Goal: Transaction & Acquisition: Purchase product/service

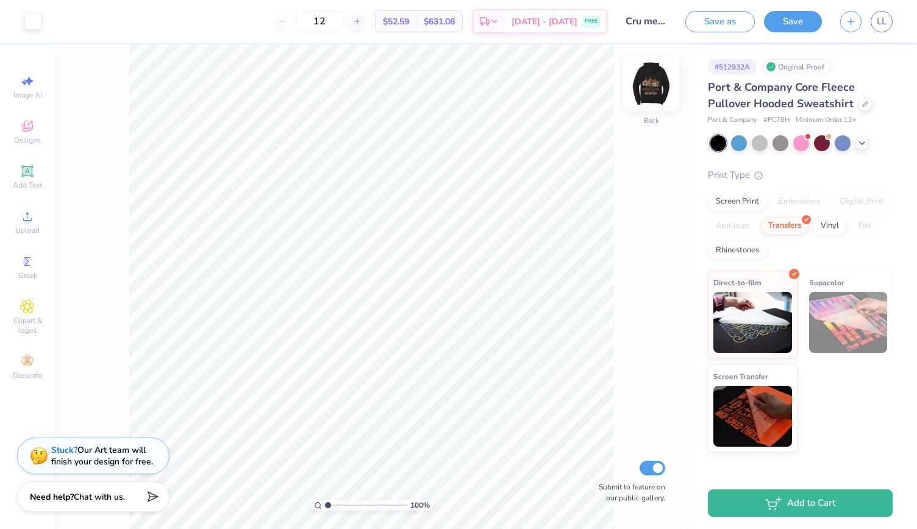
click at [649, 82] on img at bounding box center [651, 83] width 49 height 49
click at [649, 82] on img at bounding box center [651, 83] width 24 height 24
click at [656, 98] on img at bounding box center [651, 83] width 49 height 49
click at [38, 179] on div "Add Text" at bounding box center [27, 177] width 43 height 36
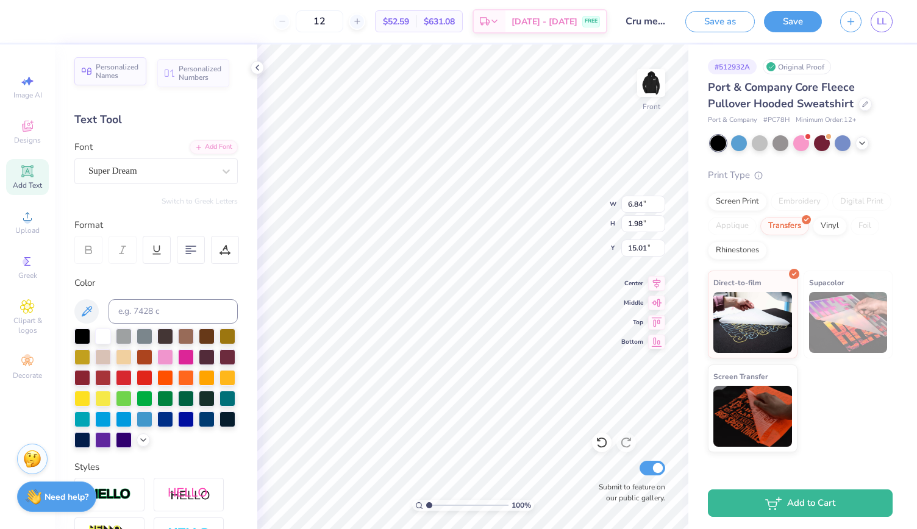
click at [129, 73] on span "Personalized Names" at bounding box center [117, 71] width 43 height 17
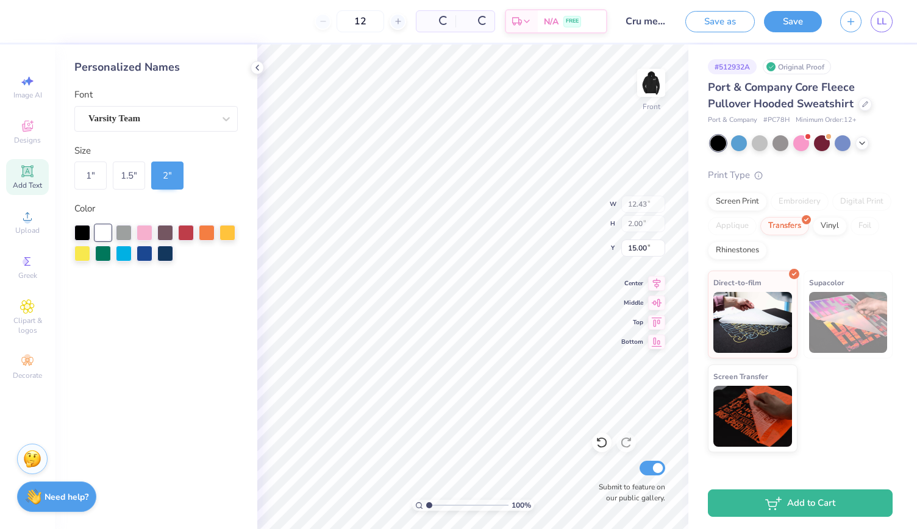
type input "12.43"
type input "2.00"
type input "15.00"
click at [127, 187] on div "1.5 "" at bounding box center [129, 176] width 32 height 28
type input "9.32"
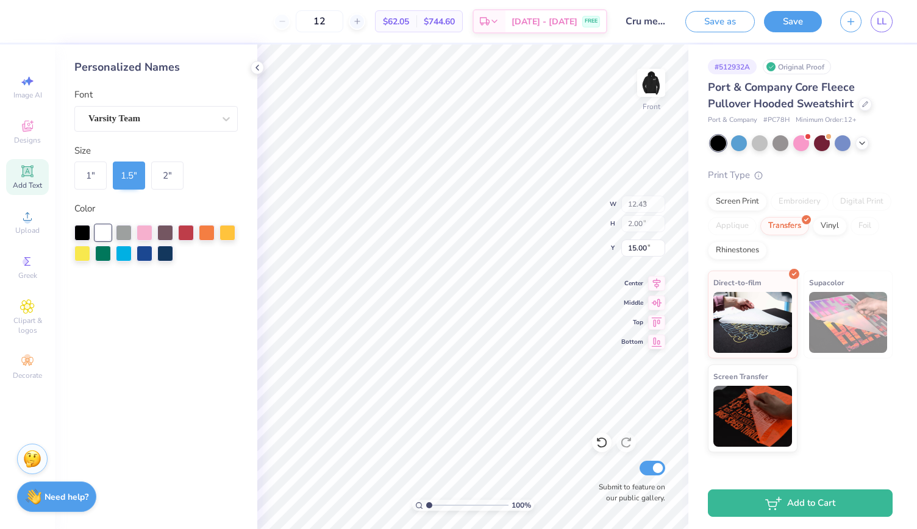
type input "1.50"
type input "15.25"
type input "13.77"
type input "14.65"
type input "7.59"
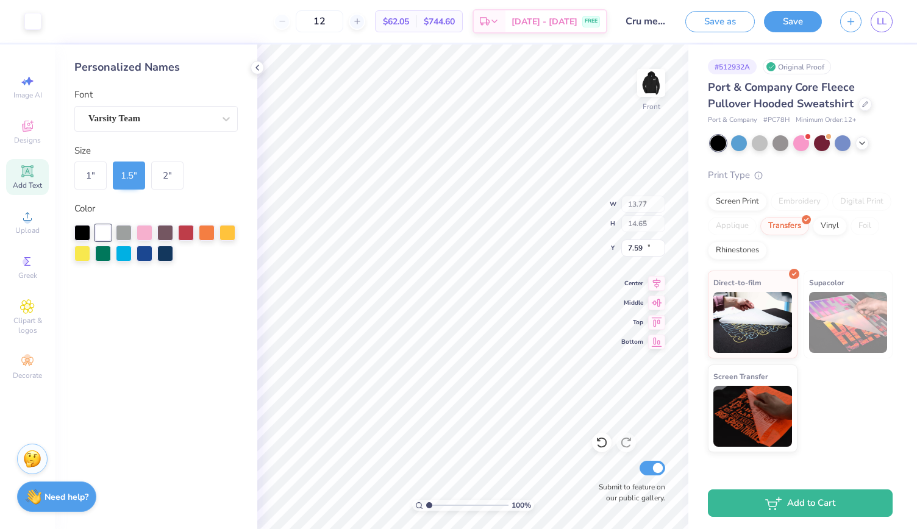
type input "9.32"
type input "1.50"
type input "6.53"
type input "12.80"
type input "9.60"
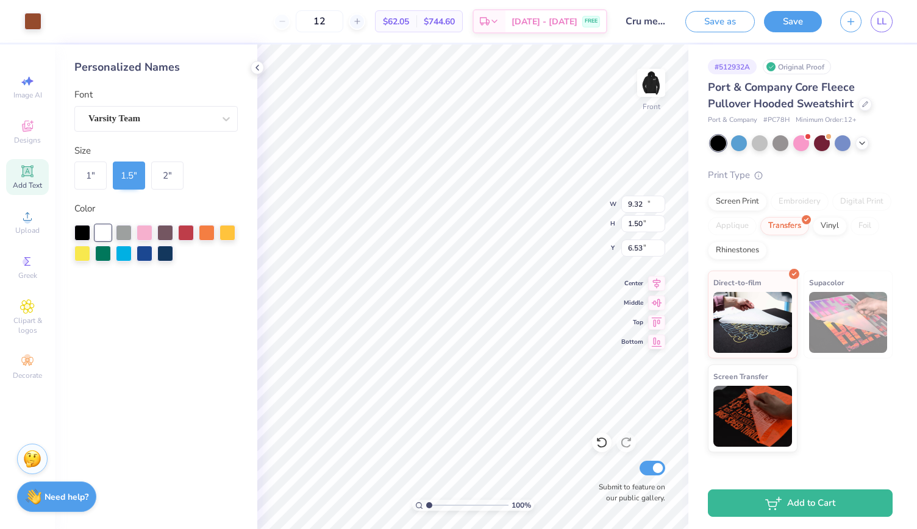
type input "9.73"
type input "6.84"
type input "1.98"
type input "15.01"
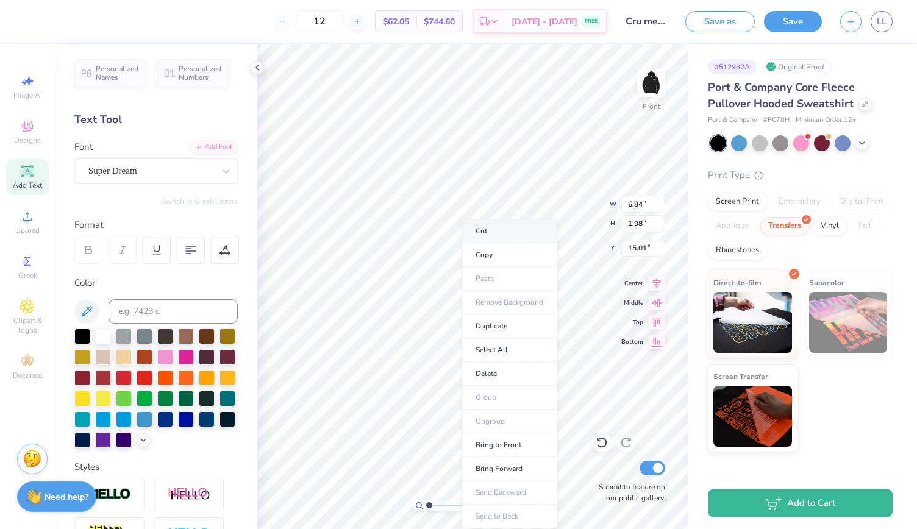
click at [492, 228] on li "Cut" at bounding box center [510, 231] width 96 height 24
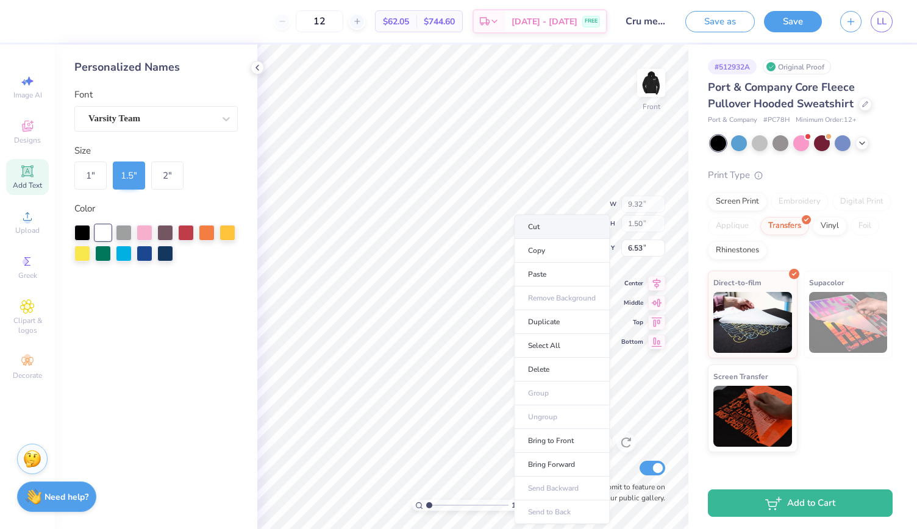
click at [533, 225] on li "Cut" at bounding box center [562, 227] width 96 height 24
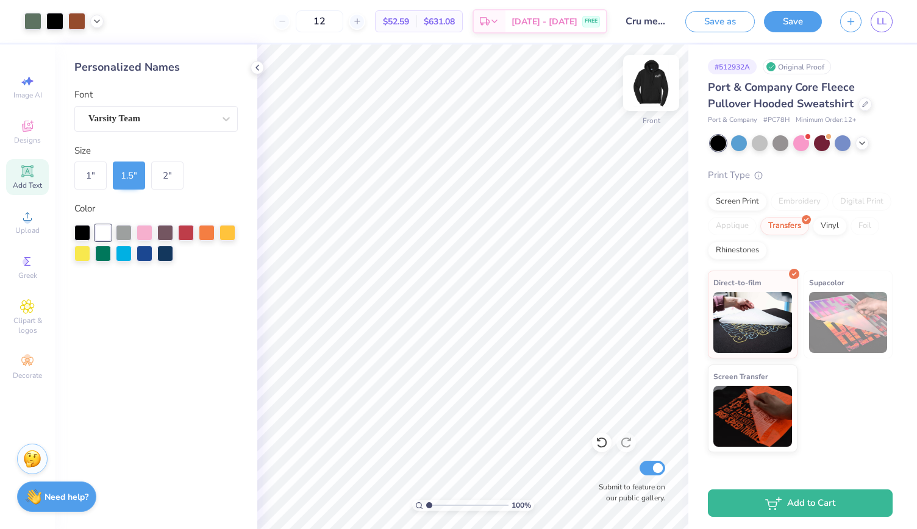
click at [646, 81] on img at bounding box center [651, 83] width 49 height 49
click at [143, 119] on div "Varsity Team" at bounding box center [151, 118] width 128 height 19
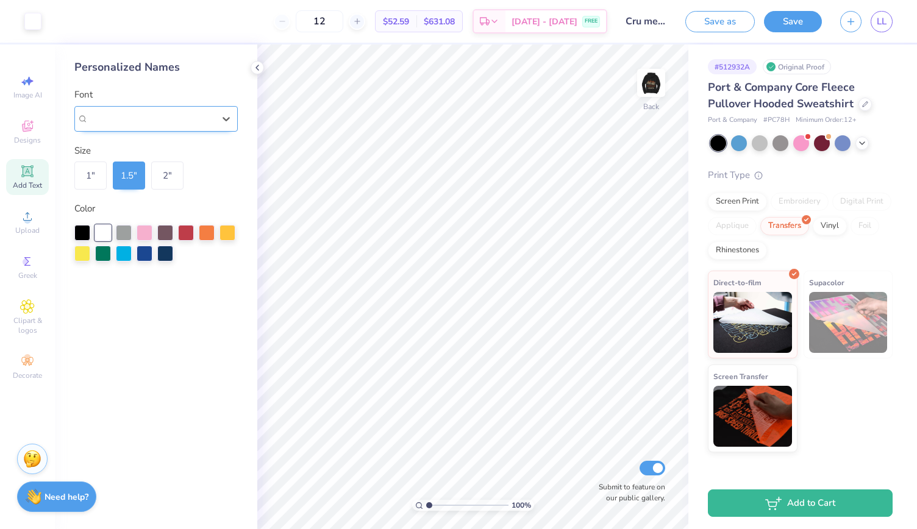
click at [140, 119] on span "Varsity Team" at bounding box center [114, 119] width 52 height 14
click at [26, 125] on icon at bounding box center [27, 126] width 15 height 15
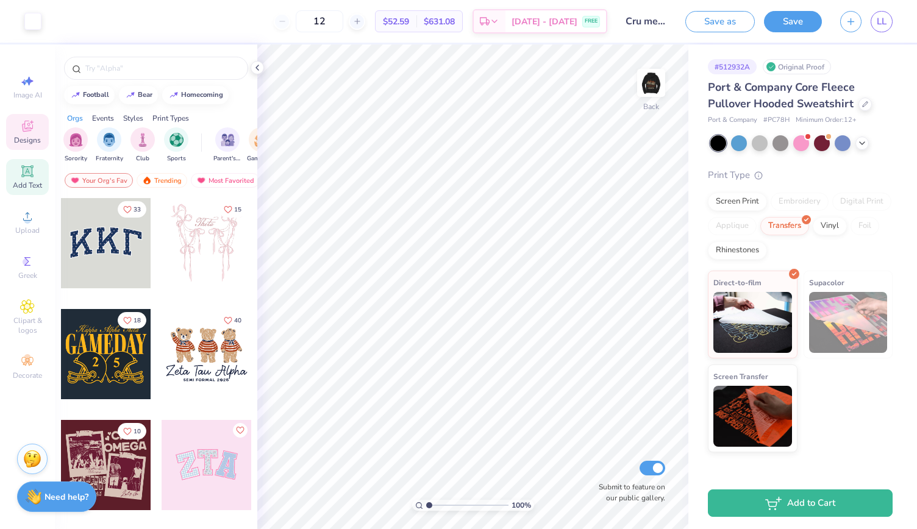
click at [30, 172] on icon at bounding box center [27, 170] width 9 height 9
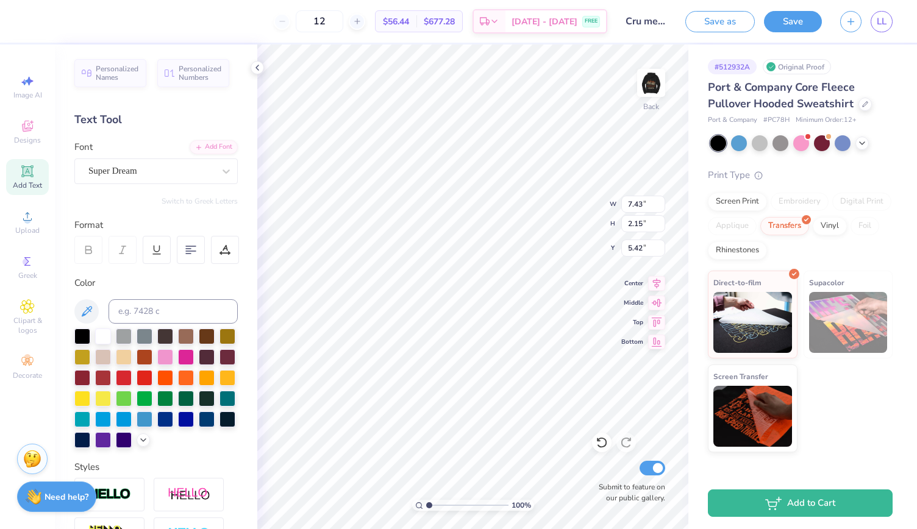
scroll to position [10, 1]
click at [525, 231] on li "Cut" at bounding box center [554, 231] width 96 height 24
click at [122, 91] on div "Personalized Names Personalized Numbers Text Tool Add Font Font Super Dream Swi…" at bounding box center [156, 287] width 202 height 485
click at [116, 74] on span "Personalized Names" at bounding box center [117, 71] width 43 height 17
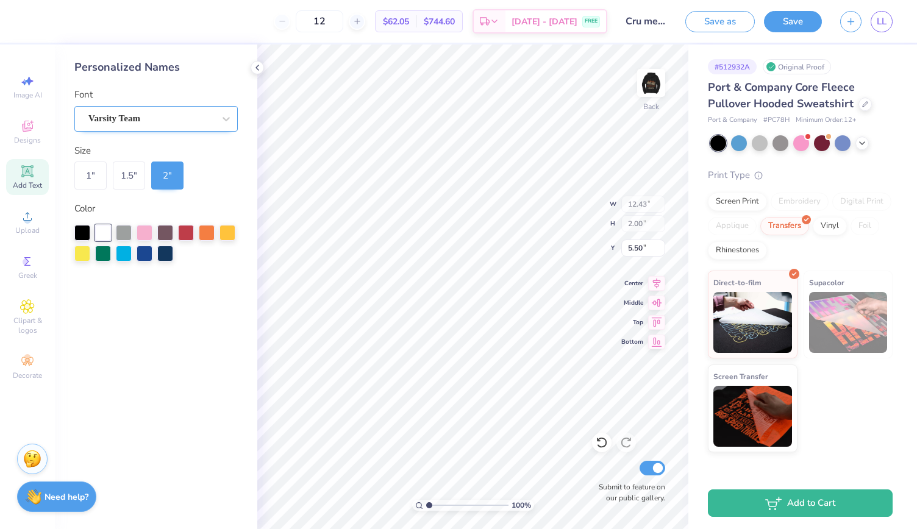
type input "5.16"
click at [131, 184] on div "1.5 "" at bounding box center [129, 176] width 32 height 28
type input "9.32"
type input "1.50"
type input "5.41"
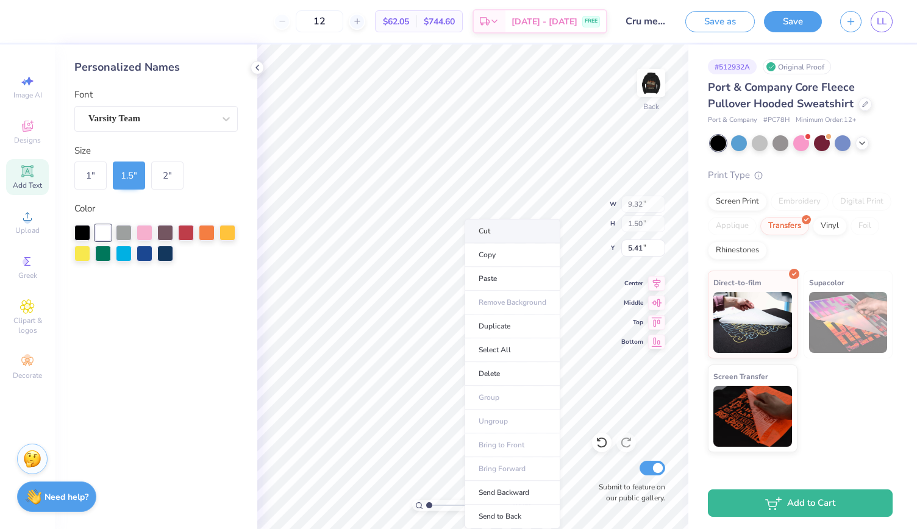
click at [484, 229] on li "Cut" at bounding box center [513, 231] width 96 height 24
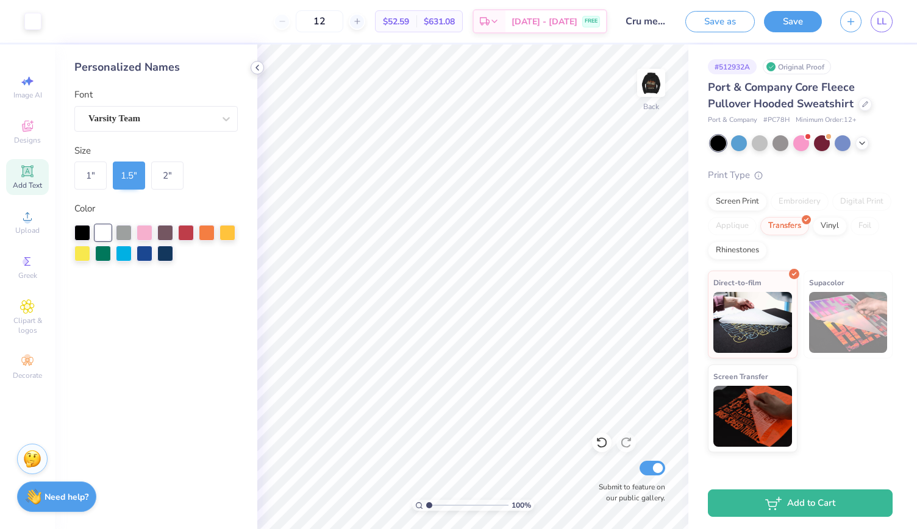
click at [256, 72] on icon at bounding box center [257, 68] width 10 height 10
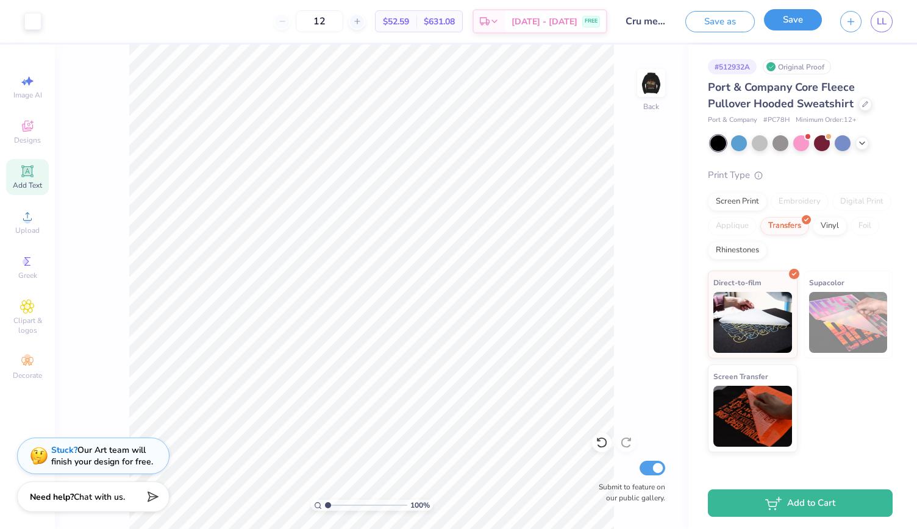
click at [795, 26] on button "Save" at bounding box center [793, 19] width 58 height 21
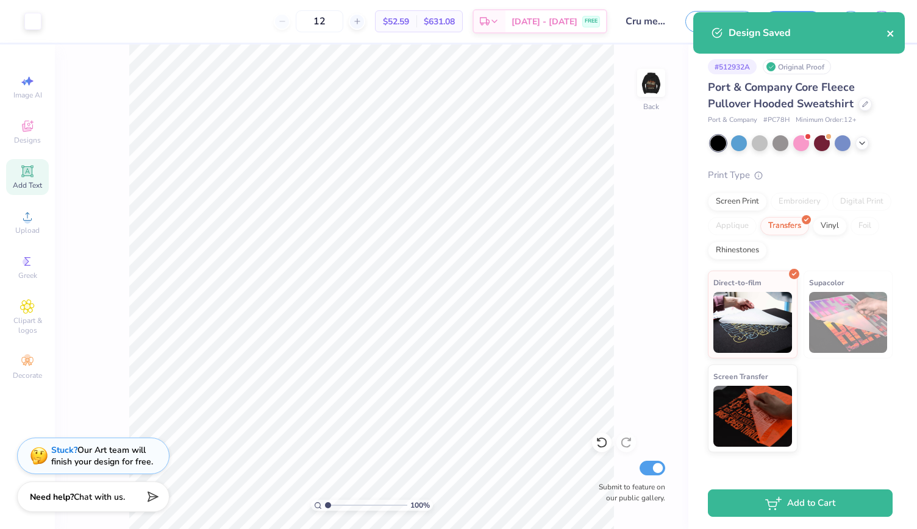
click at [892, 36] on icon "close" at bounding box center [891, 34] width 9 height 10
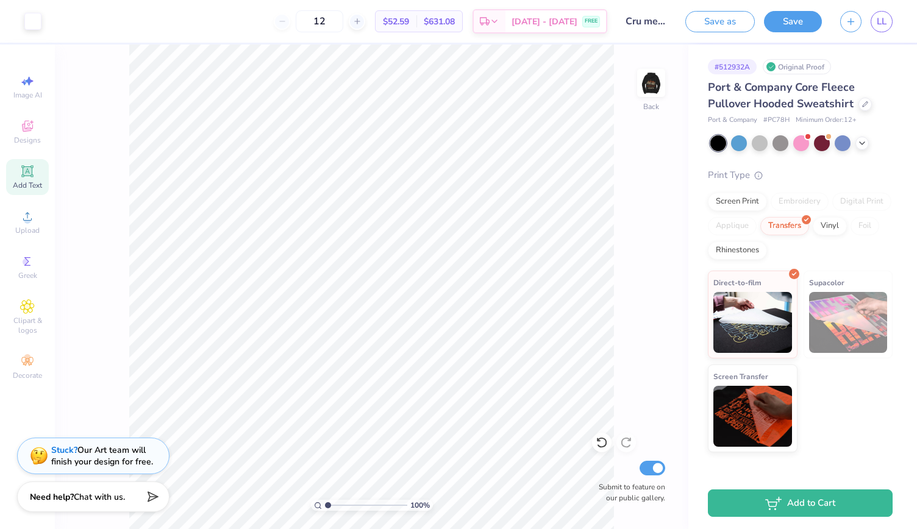
select select "Member apparel for registered Student Organization / Department / School"
select select "University"
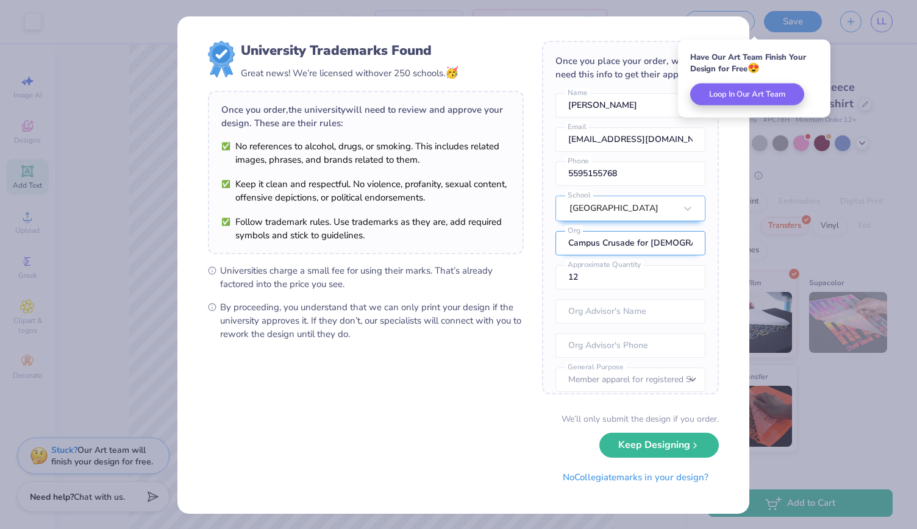
click at [664, 256] on input "Campus Crusade for [DEMOGRAPHIC_DATA]" at bounding box center [631, 243] width 150 height 24
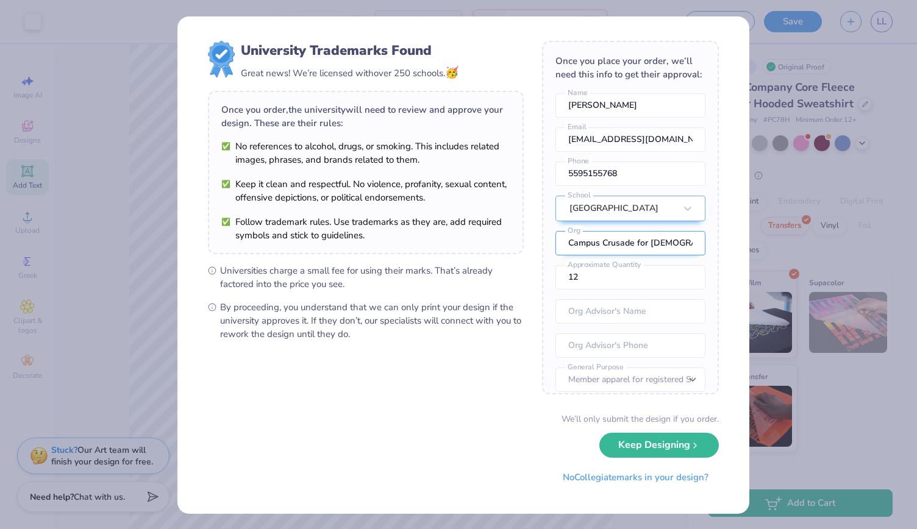
drag, startPoint x: 673, startPoint y: 267, endPoint x: 571, endPoint y: 265, distance: 102.5
click at [571, 256] on input "Campus Crusade for [DEMOGRAPHIC_DATA]" at bounding box center [631, 243] width 150 height 24
type input "C"
type input "Montclair State Cru"
click at [603, 324] on input "text" at bounding box center [631, 311] width 150 height 24
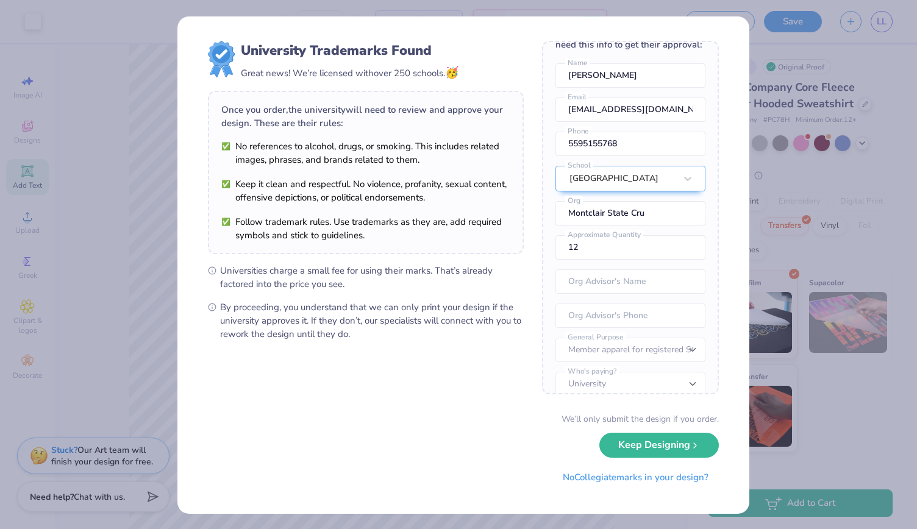
scroll to position [63, 0]
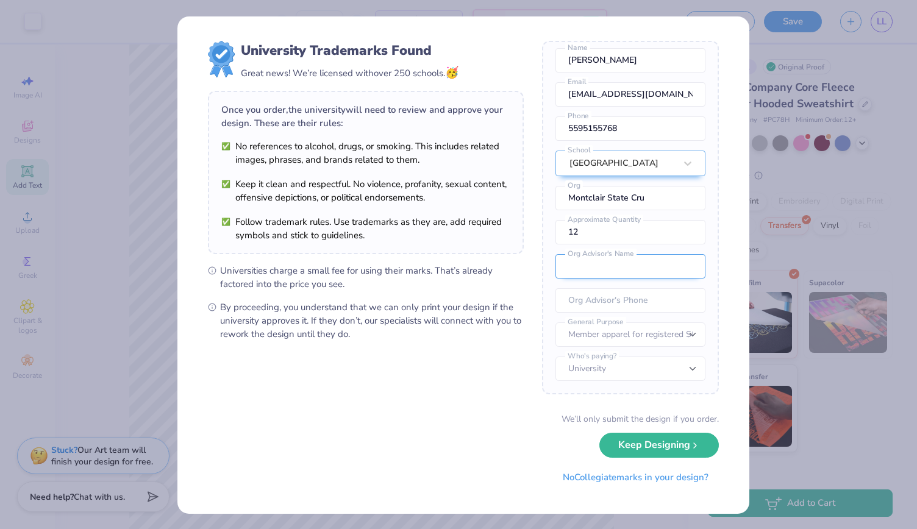
click at [644, 279] on input "text" at bounding box center [631, 266] width 150 height 24
type input "[PERSON_NAME]"
click at [640, 304] on input "tel" at bounding box center [631, 300] width 150 height 24
click at [716, 382] on div "University Trademarks Found Great news! We’re licensed with over 250 schools. 🥳…" at bounding box center [463, 265] width 572 height 498
click at [677, 333] on select "– – Member apparel for registered Student Organization / Department / School Fu…" at bounding box center [631, 335] width 150 height 24
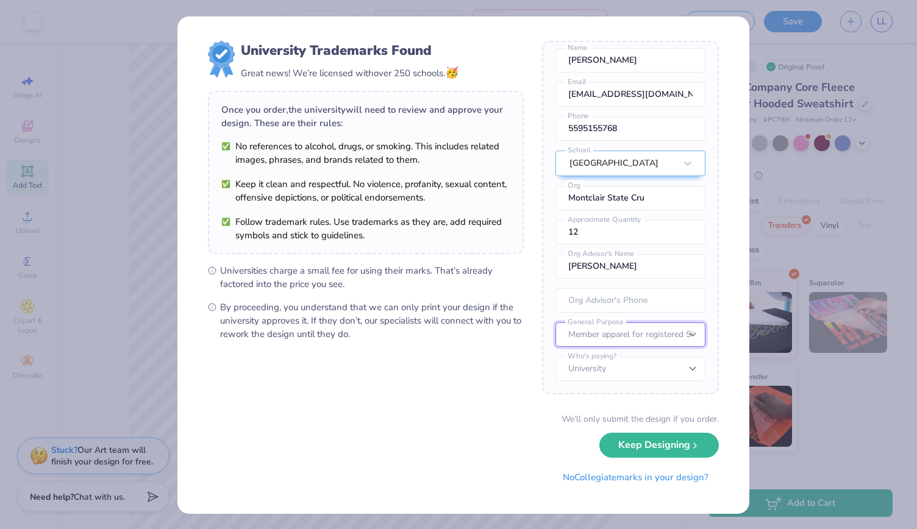
click at [681, 332] on select "– – Member apparel for registered Student Organization / Department / School Fu…" at bounding box center [631, 335] width 150 height 24
click at [681, 359] on select "Students University" at bounding box center [631, 369] width 150 height 24
click at [681, 365] on select "Students University" at bounding box center [631, 369] width 150 height 24
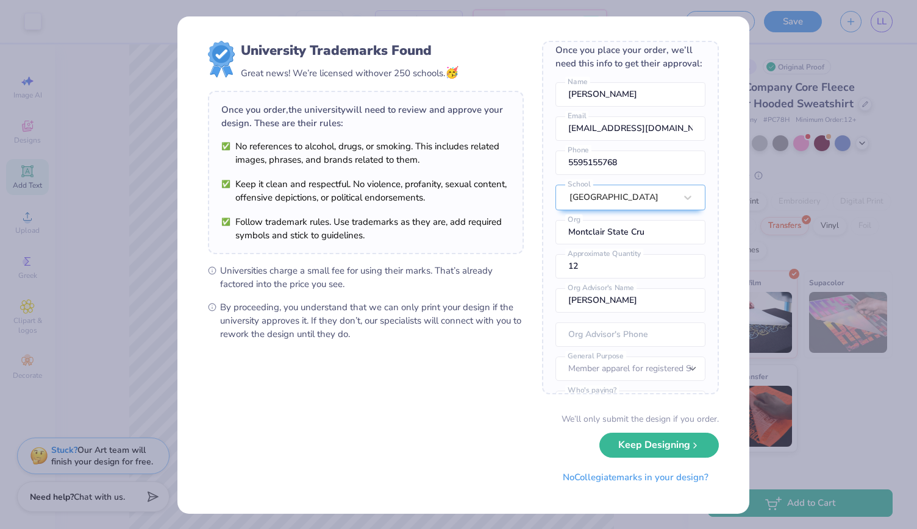
scroll to position [0, 0]
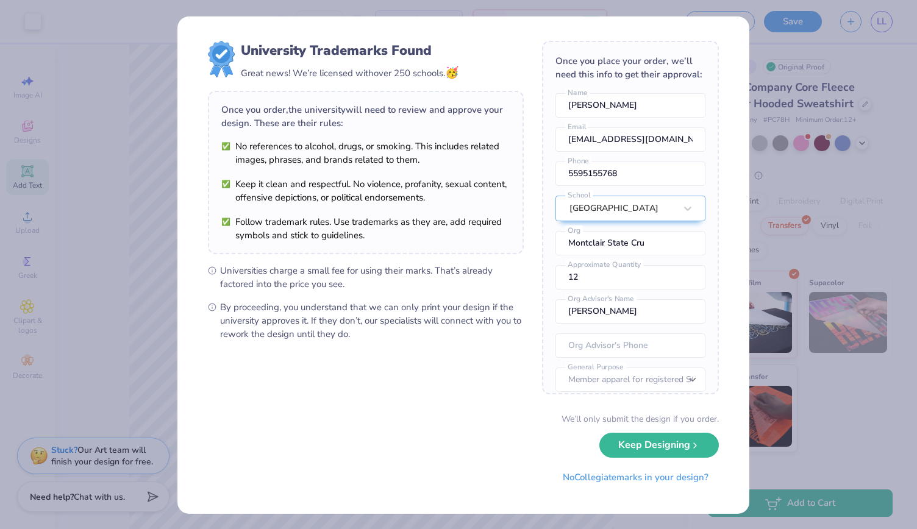
click at [654, 75] on div "Once you place your order, we’ll need this info to get their approval:" at bounding box center [631, 67] width 150 height 27
click at [610, 81] on div "Once you place your order, we’ll need this info to get their approval:" at bounding box center [631, 67] width 150 height 27
click at [597, 81] on div "Once you place your order, we’ll need this info to get their approval:" at bounding box center [631, 67] width 150 height 27
click at [625, 104] on div "Once you place your order, we’ll need this info to get their approval: Leslie L…" at bounding box center [630, 218] width 177 height 354
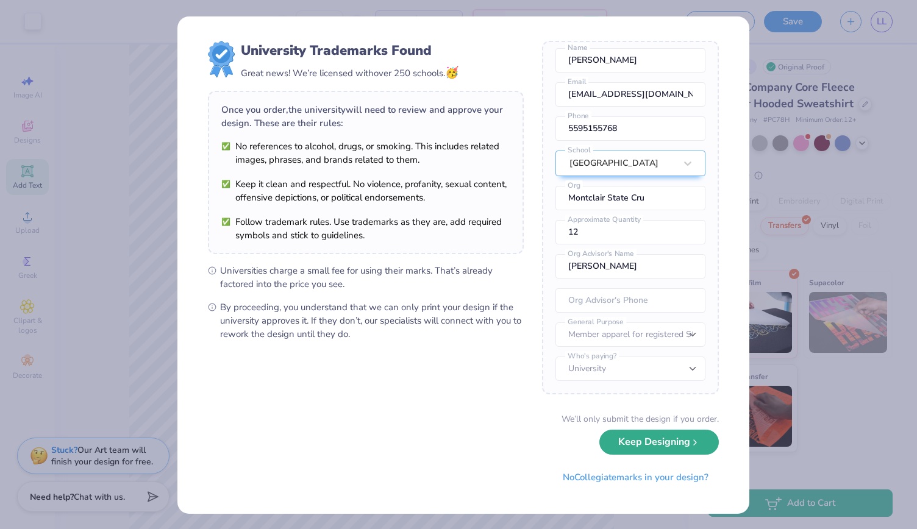
click at [682, 446] on button "Keep Designing" at bounding box center [660, 442] width 120 height 25
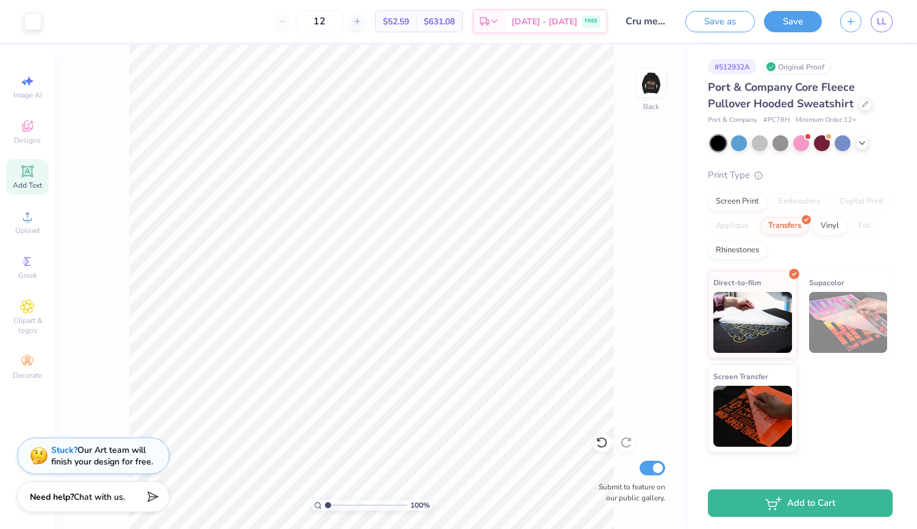
click at [30, 182] on span "Add Text" at bounding box center [27, 186] width 29 height 10
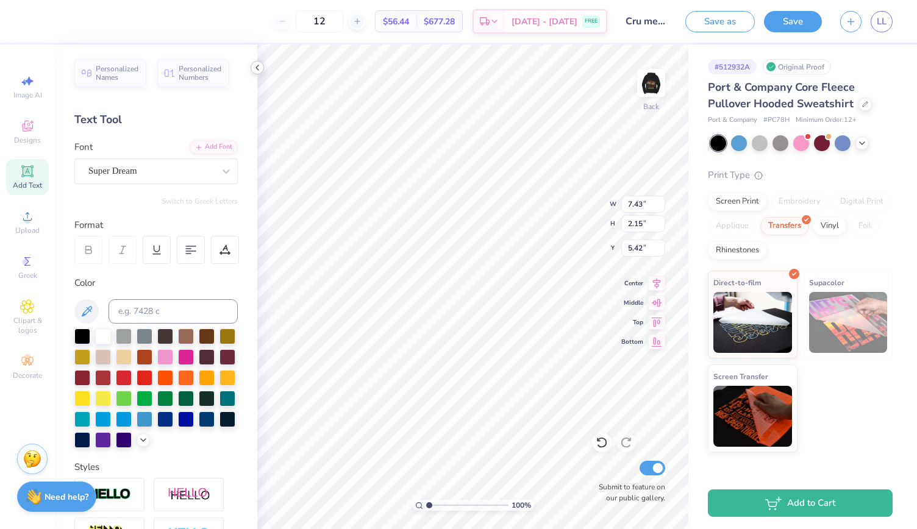
click at [256, 71] on icon at bounding box center [257, 68] width 10 height 10
click at [399, 229] on li "Cut" at bounding box center [419, 231] width 96 height 24
click at [256, 70] on icon at bounding box center [257, 68] width 10 height 10
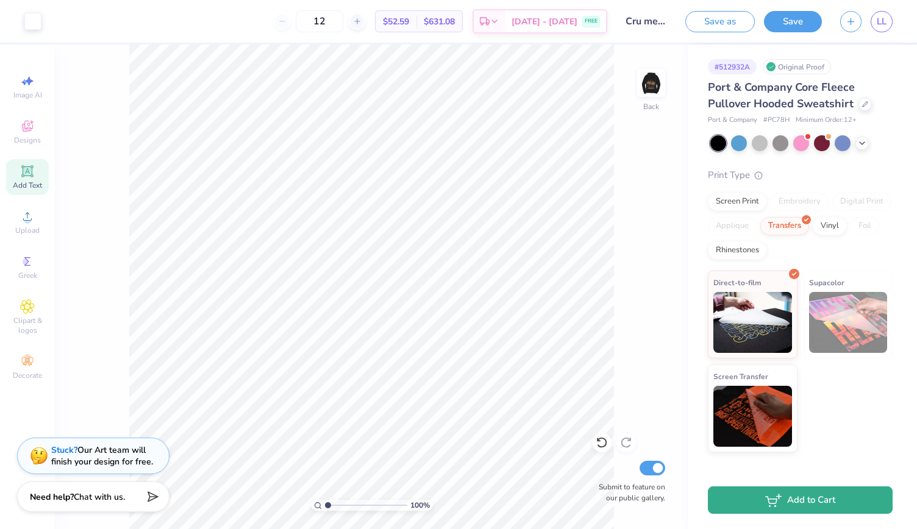
click at [782, 495] on button "Add to Cart" at bounding box center [800, 500] width 185 height 27
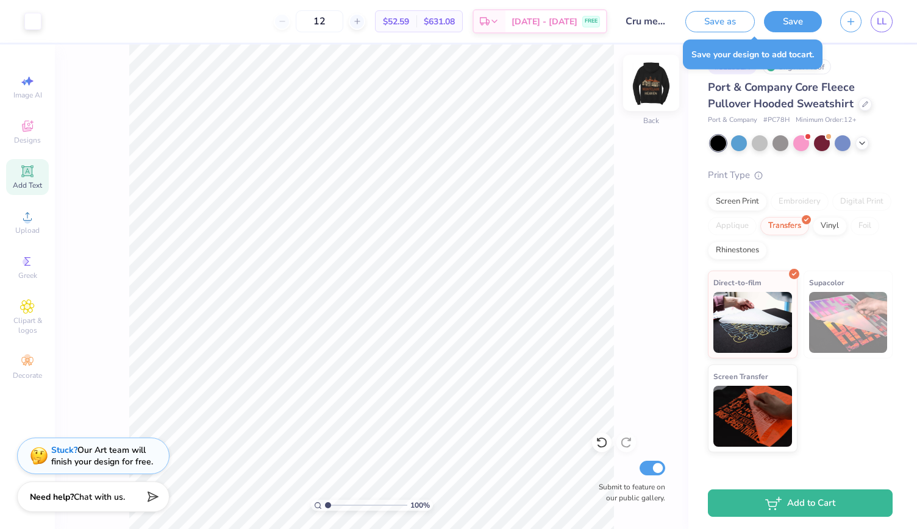
click at [650, 78] on img at bounding box center [651, 83] width 49 height 49
click at [654, 88] on img at bounding box center [651, 83] width 49 height 49
click at [877, 21] on span "LL" at bounding box center [882, 22] width 10 height 14
drag, startPoint x: 736, startPoint y: 27, endPoint x: 798, endPoint y: 189, distance: 173.2
click at [736, 27] on button "Save as" at bounding box center [721, 21] width 70 height 21
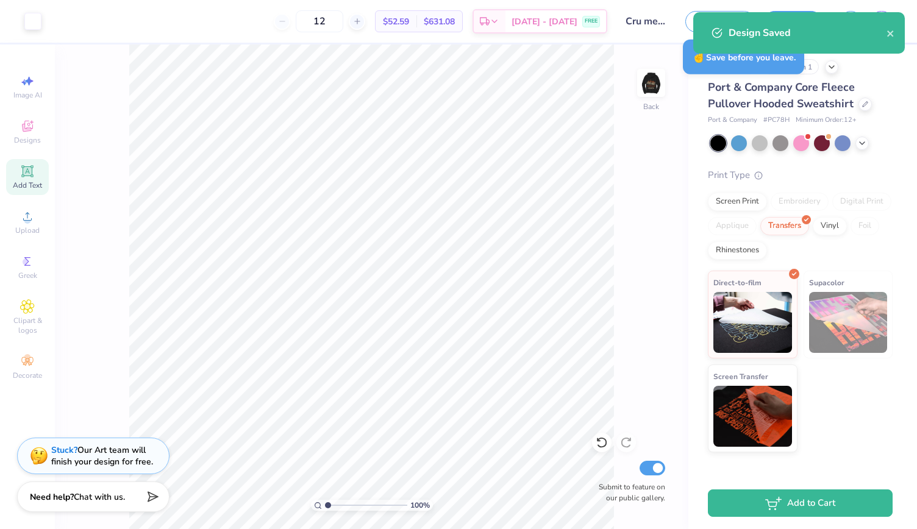
select select "Member apparel for registered Student Organization / Department / School"
select select "University"
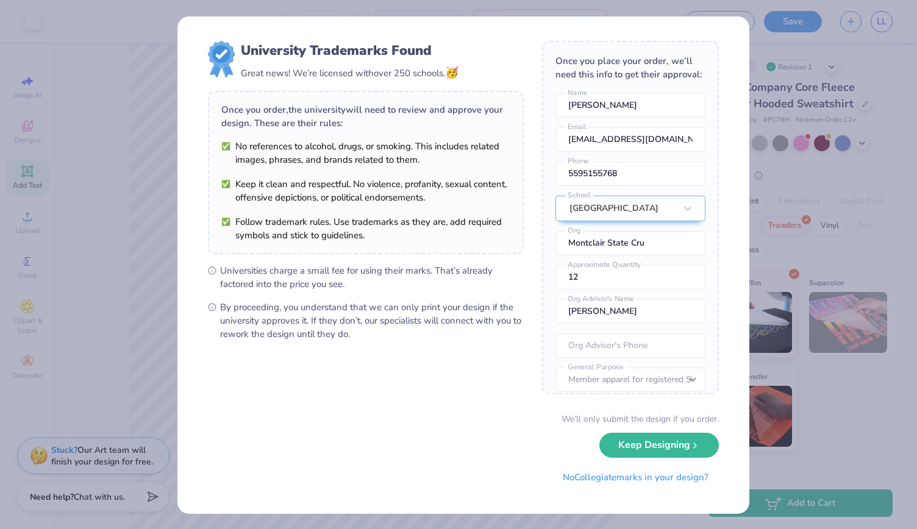
scroll to position [63, 0]
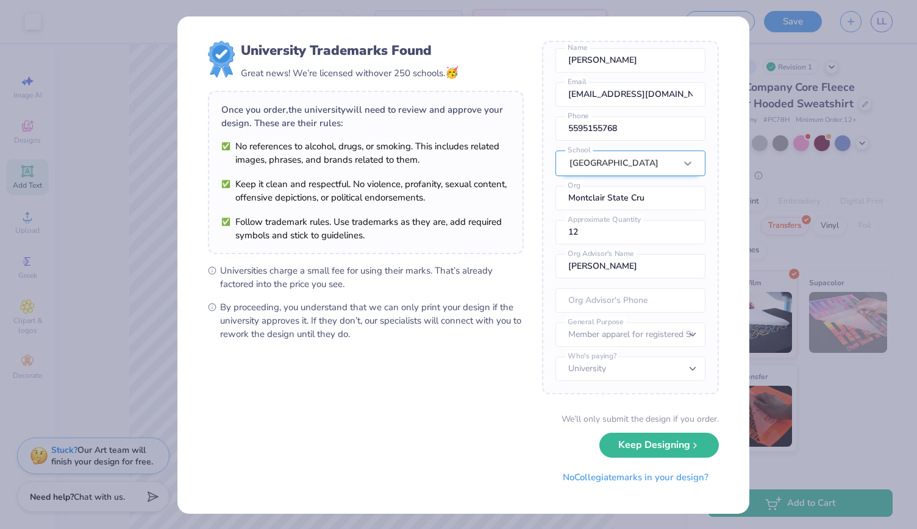
click at [675, 171] on div "[GEOGRAPHIC_DATA]" at bounding box center [631, 164] width 150 height 26
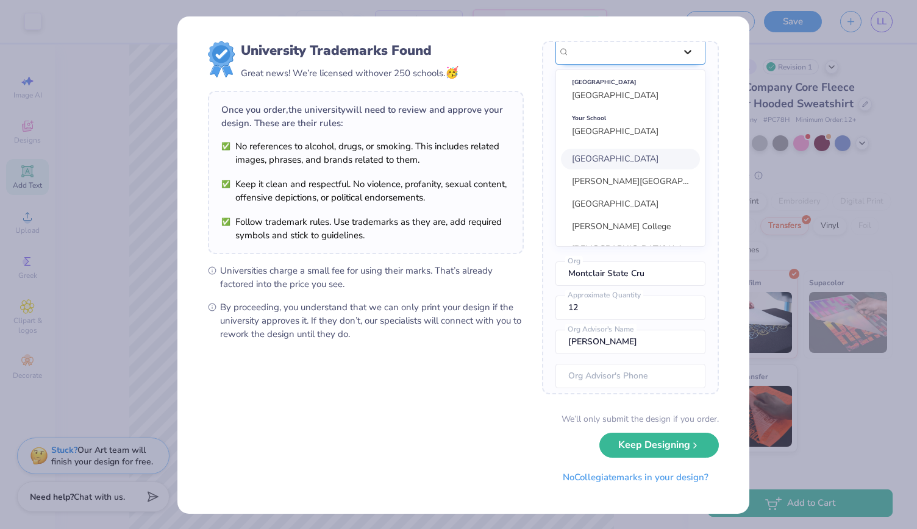
scroll to position [157, 0]
click at [658, 101] on span "[GEOGRAPHIC_DATA]" at bounding box center [615, 95] width 87 height 12
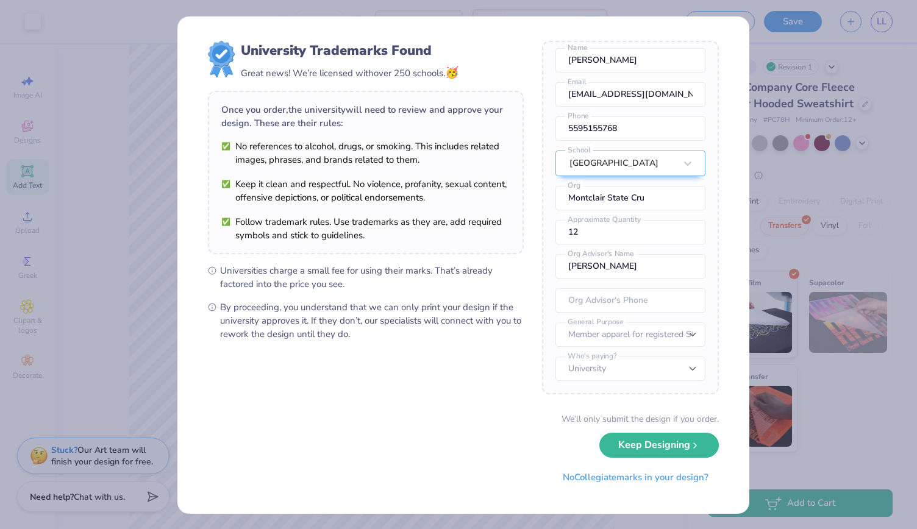
scroll to position [63, 0]
click at [713, 188] on div "Once you place your order, we’ll need this info to get their approval: Leslie L…" at bounding box center [630, 218] width 177 height 354
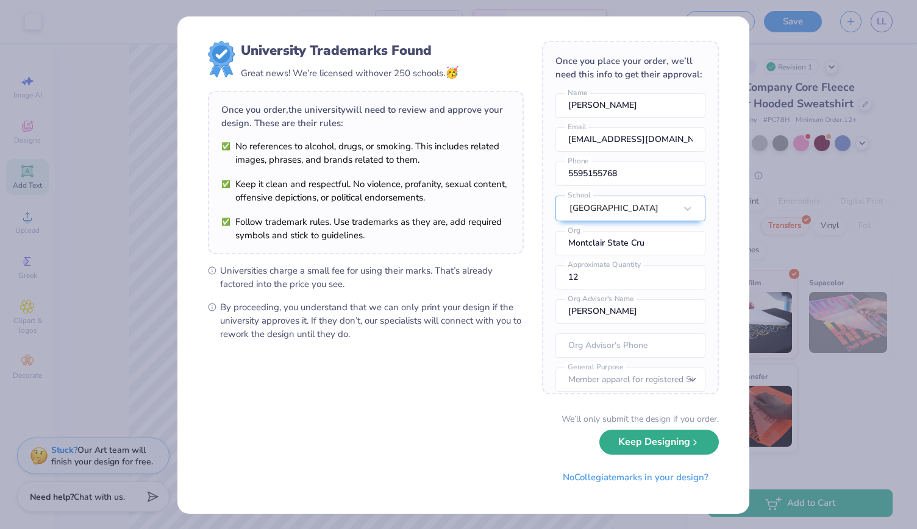
click at [698, 449] on button "Keep Designing" at bounding box center [660, 442] width 120 height 25
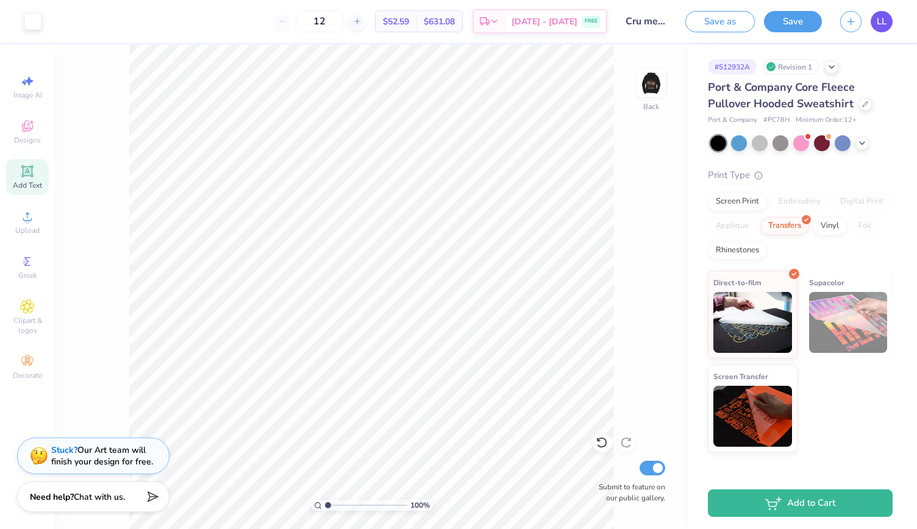
click at [884, 20] on span "LL" at bounding box center [882, 22] width 10 height 14
click at [864, 104] on icon at bounding box center [865, 103] width 6 height 6
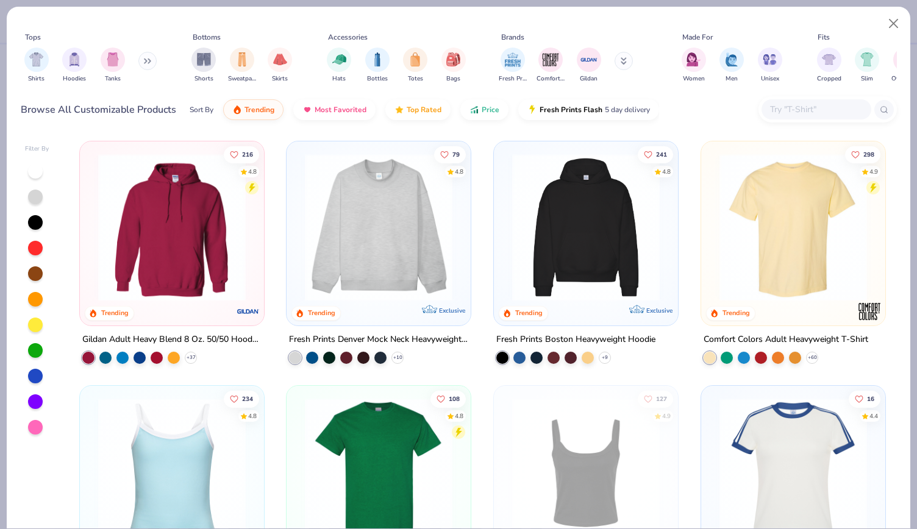
click at [160, 246] on img at bounding box center [172, 228] width 160 height 148
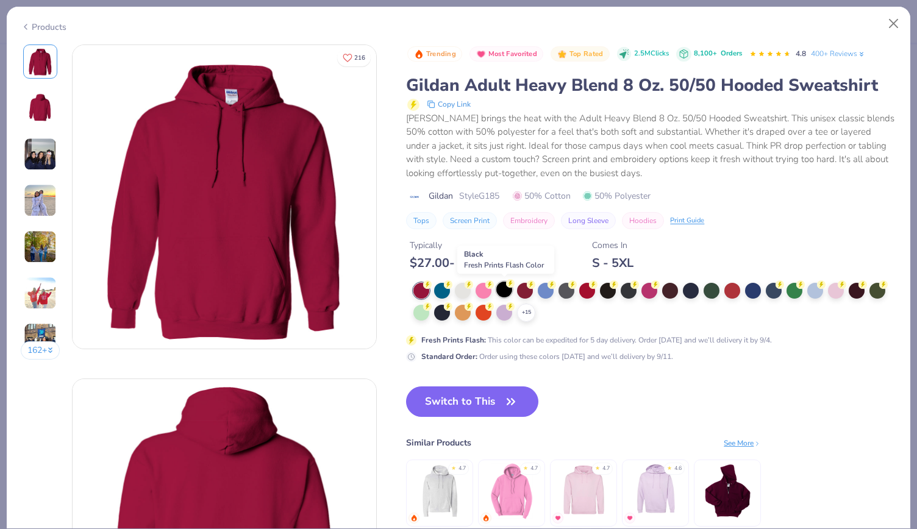
click at [504, 292] on div at bounding box center [504, 290] width 16 height 16
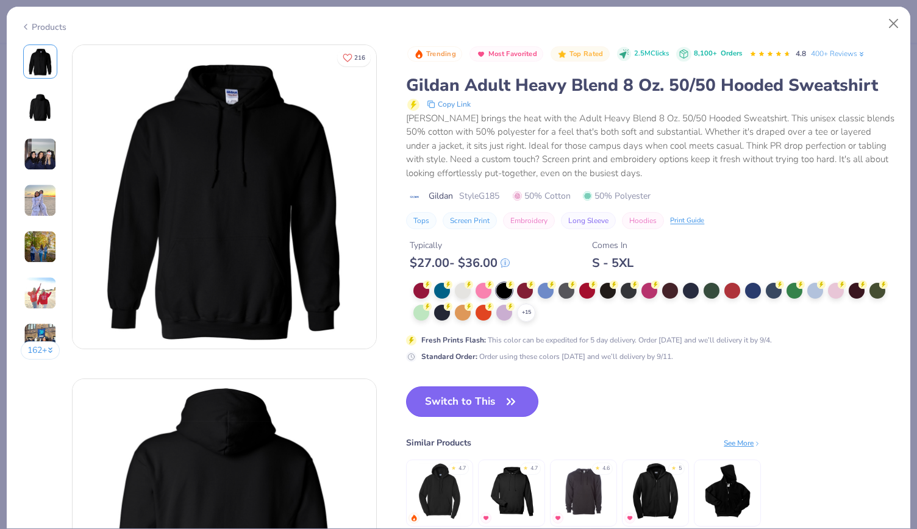
click at [489, 403] on button "Switch to This" at bounding box center [472, 402] width 132 height 30
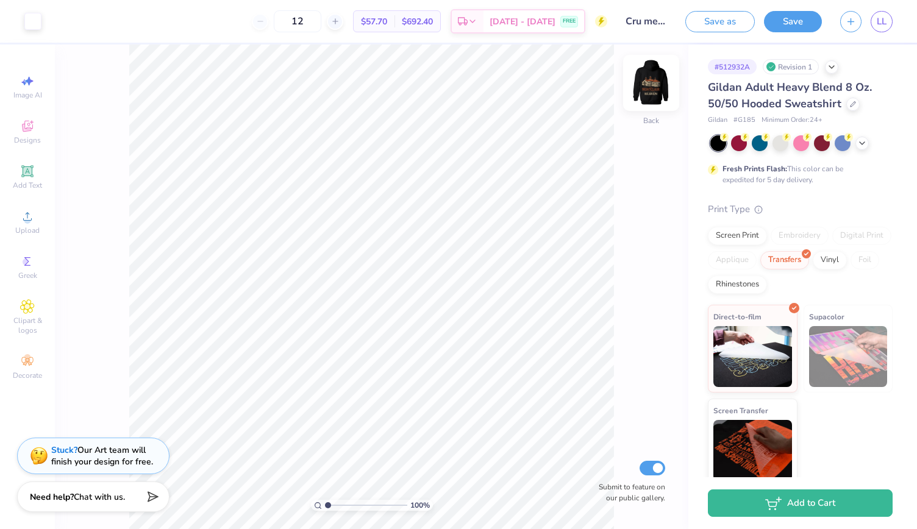
click at [655, 74] on img at bounding box center [651, 83] width 49 height 49
click at [655, 74] on img at bounding box center [651, 83] width 24 height 24
click at [854, 106] on icon at bounding box center [853, 103] width 6 height 6
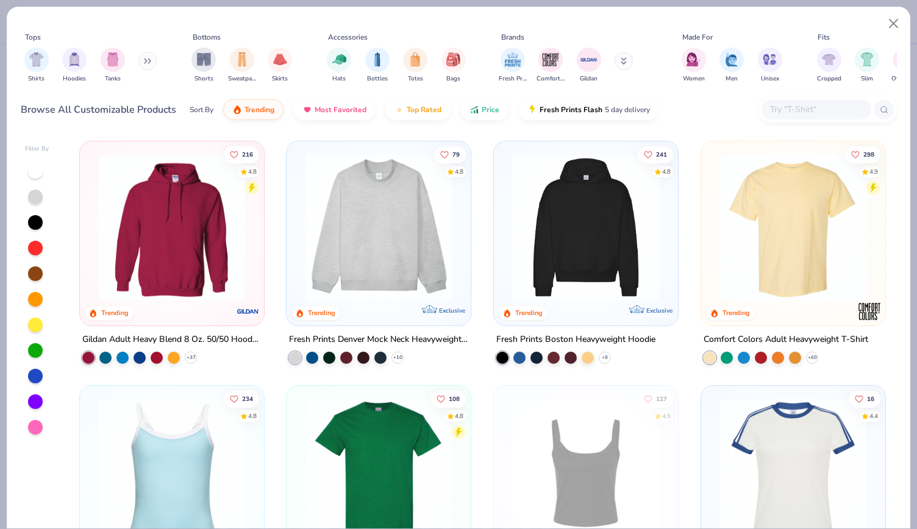
click at [564, 273] on img at bounding box center [586, 228] width 160 height 148
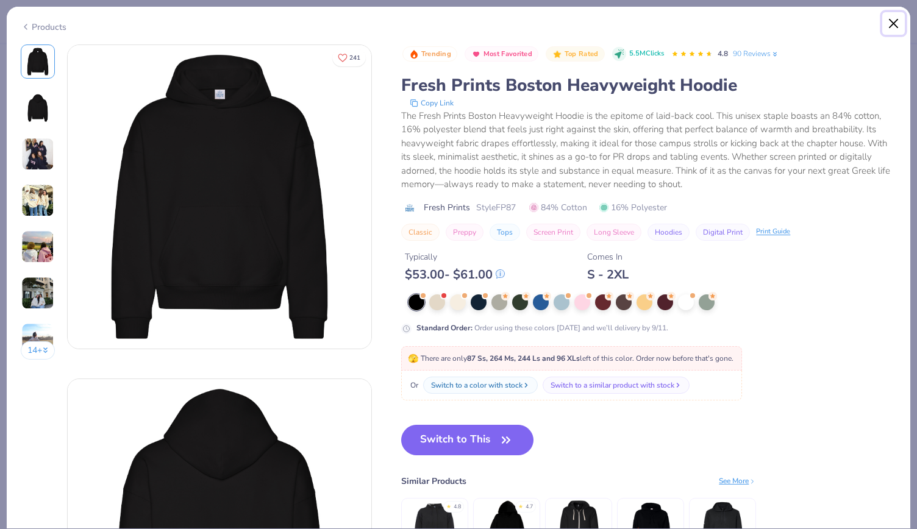
click at [898, 31] on button "Close" at bounding box center [894, 23] width 23 height 23
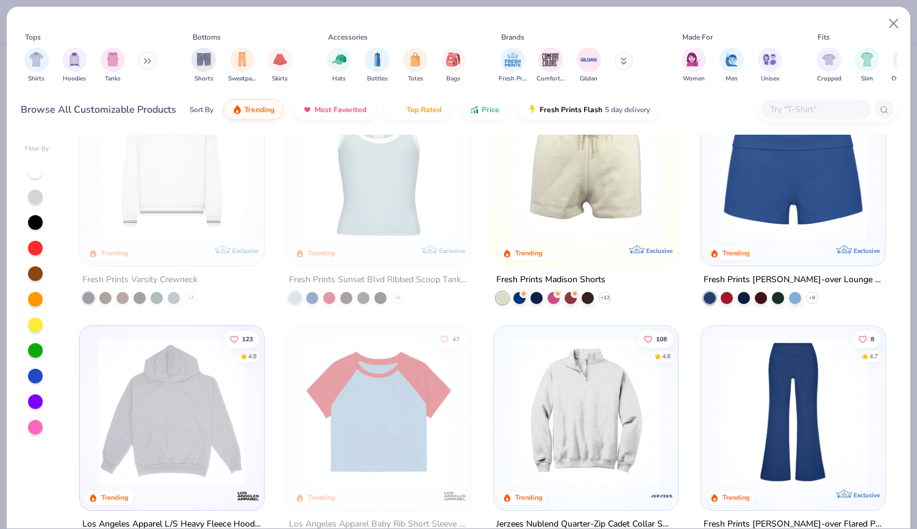
scroll to position [1446, 0]
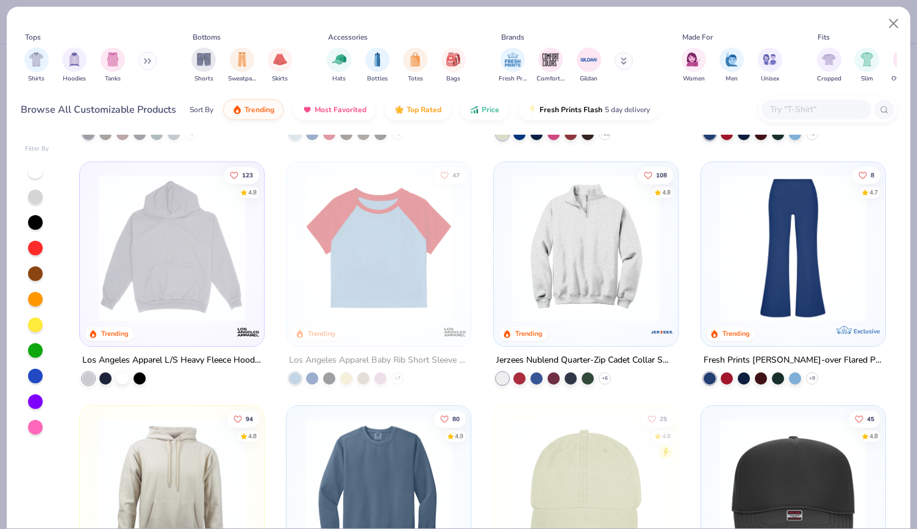
click at [193, 259] on img at bounding box center [172, 248] width 160 height 148
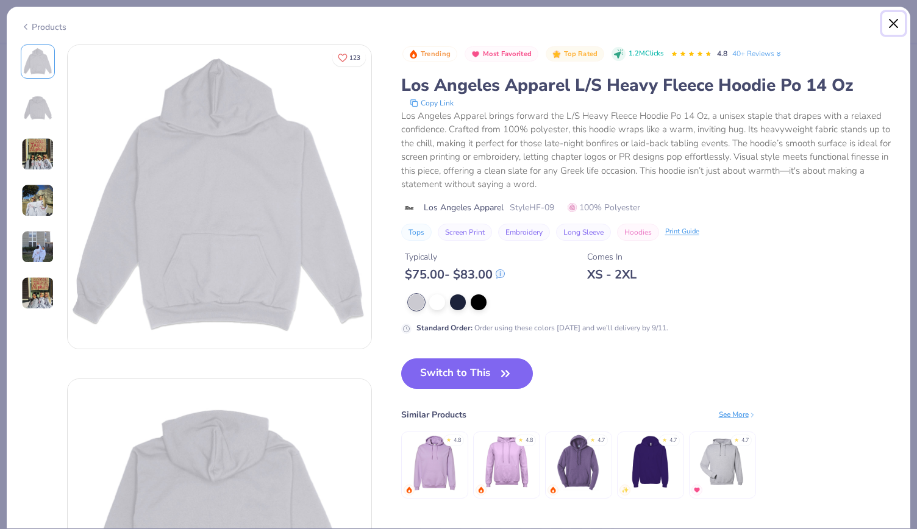
click at [887, 30] on button "Close" at bounding box center [894, 23] width 23 height 23
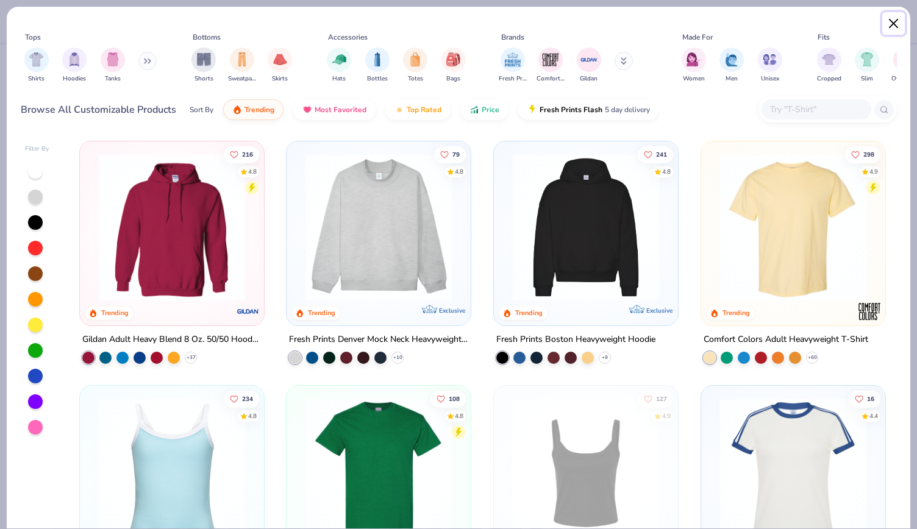
click at [900, 25] on button "Close" at bounding box center [894, 23] width 23 height 23
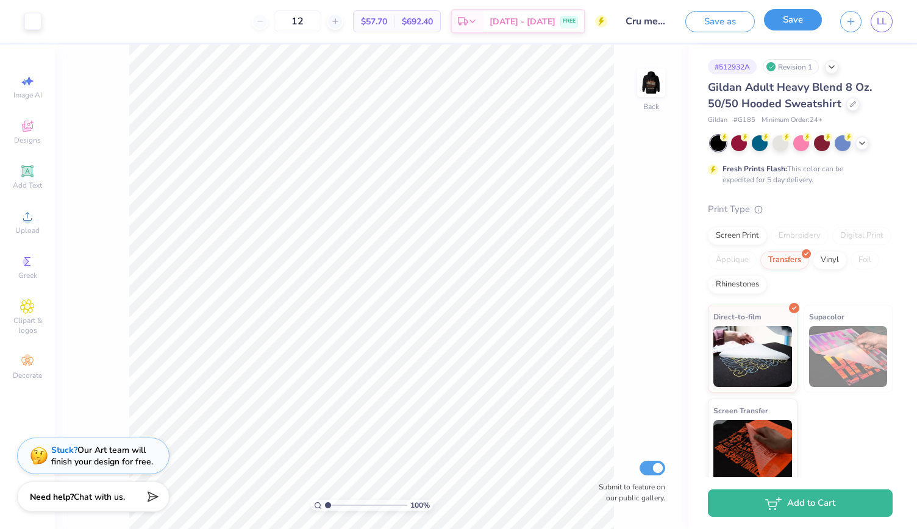
click at [807, 16] on button "Save" at bounding box center [793, 19] width 58 height 21
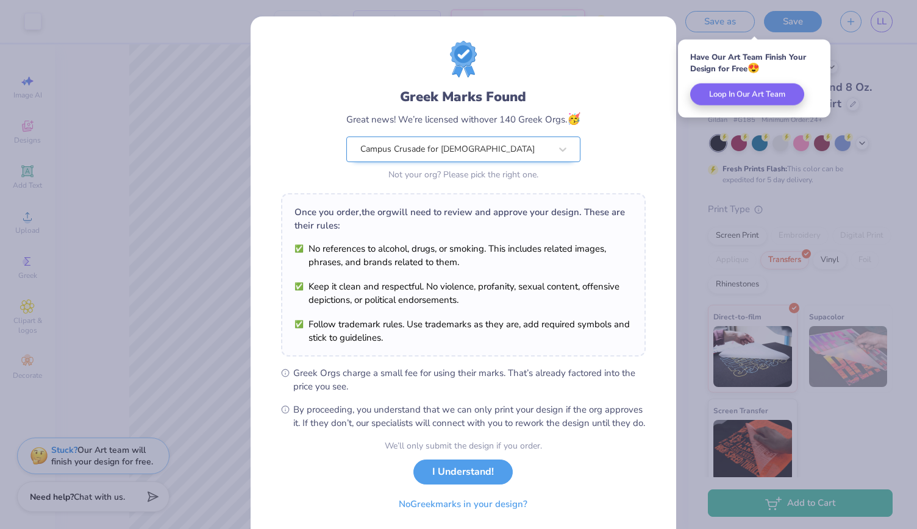
click at [479, 152] on div "Campus Crusade for [DEMOGRAPHIC_DATA]" at bounding box center [455, 149] width 193 height 24
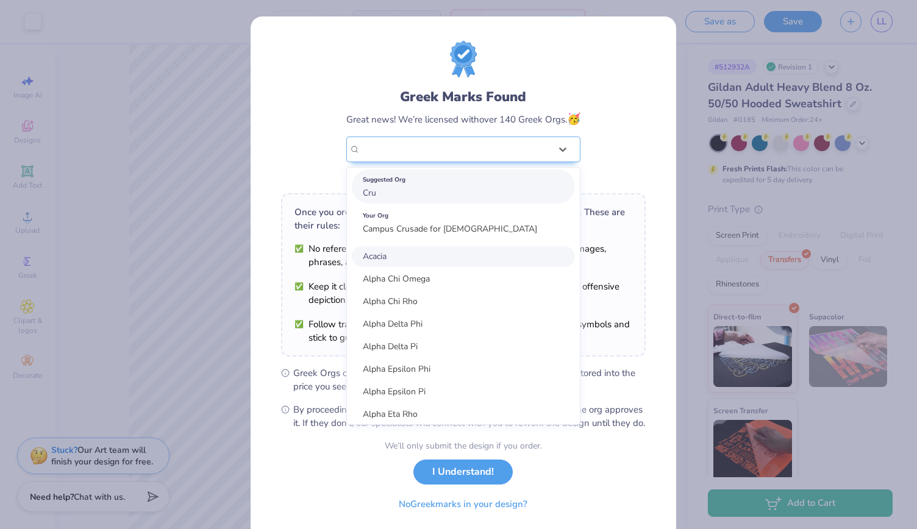
click at [383, 193] on div "Suggested Org Cru" at bounding box center [463, 187] width 223 height 34
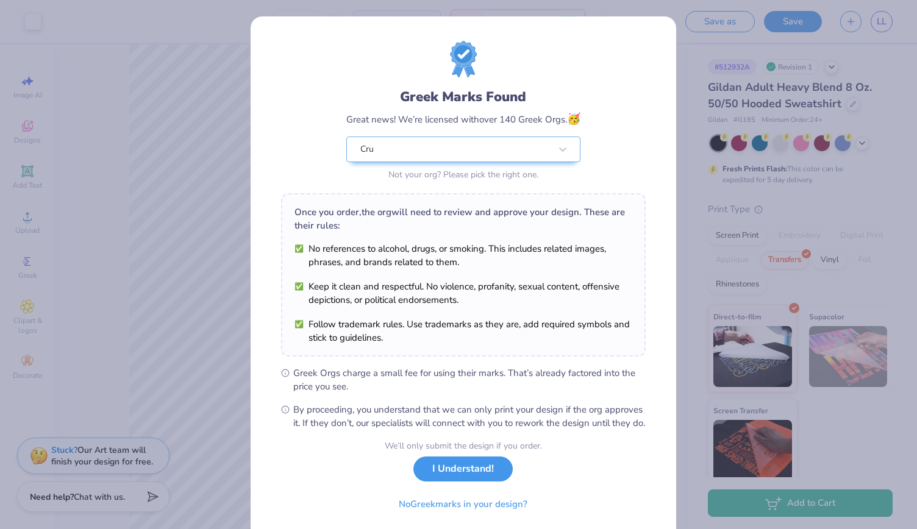
click at [461, 482] on button "I Understand!" at bounding box center [463, 469] width 99 height 25
select select "Member apparel for registered Student Organization / Department / School"
select select "University"
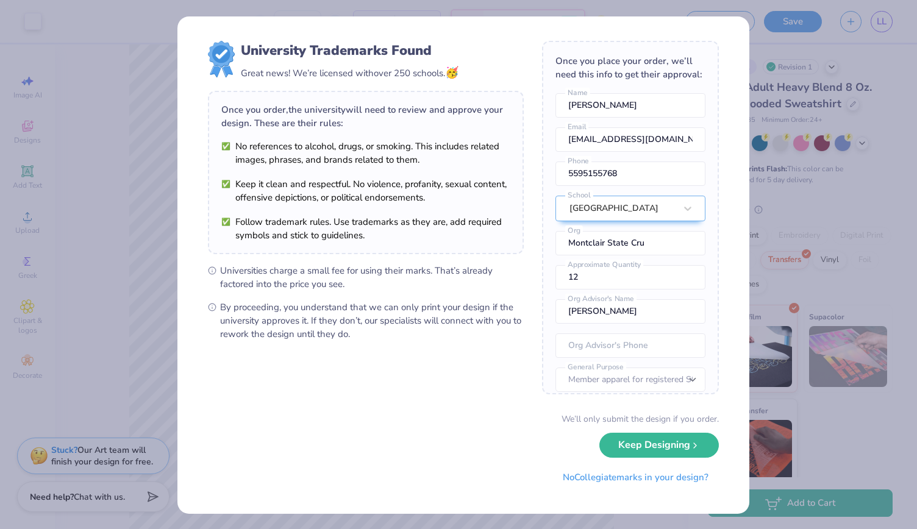
click at [419, 407] on form "University Trademarks Found Great news! We’re licensed with over 250 schools. 🥳…" at bounding box center [463, 265] width 511 height 449
click at [639, 442] on button "Keep Designing" at bounding box center [660, 442] width 120 height 25
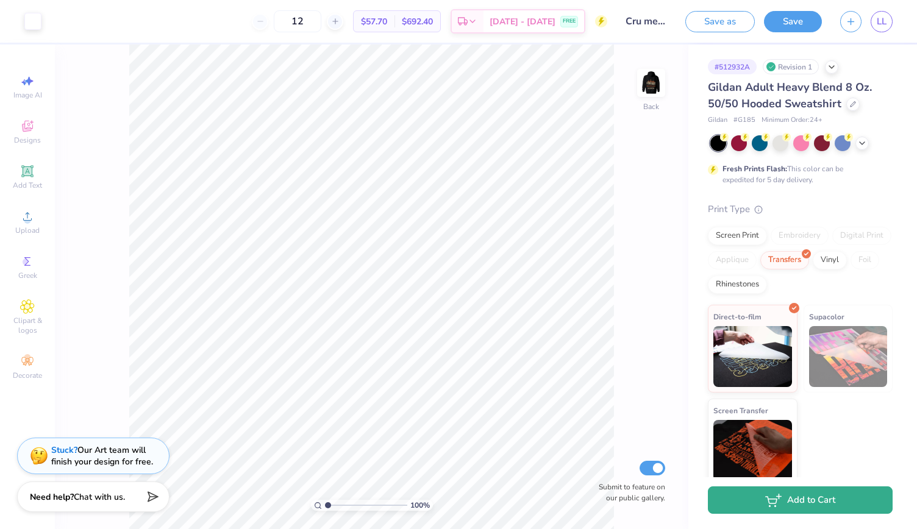
click at [790, 509] on button "Add to Cart" at bounding box center [800, 500] width 185 height 27
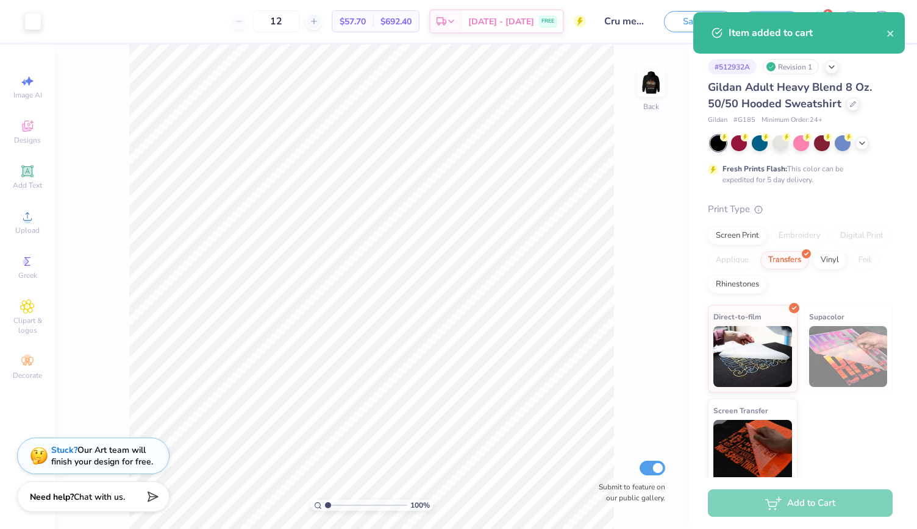
click at [884, 31] on div "Item added to cart" at bounding box center [808, 33] width 158 height 15
click at [891, 32] on icon "close" at bounding box center [891, 34] width 9 height 10
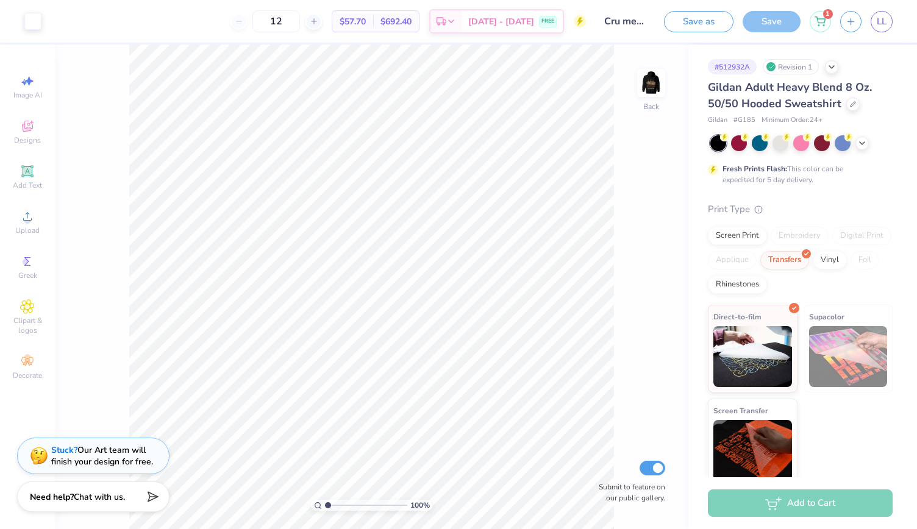
click at [818, 15] on div "Item added to cart" at bounding box center [799, 12] width 217 height 5
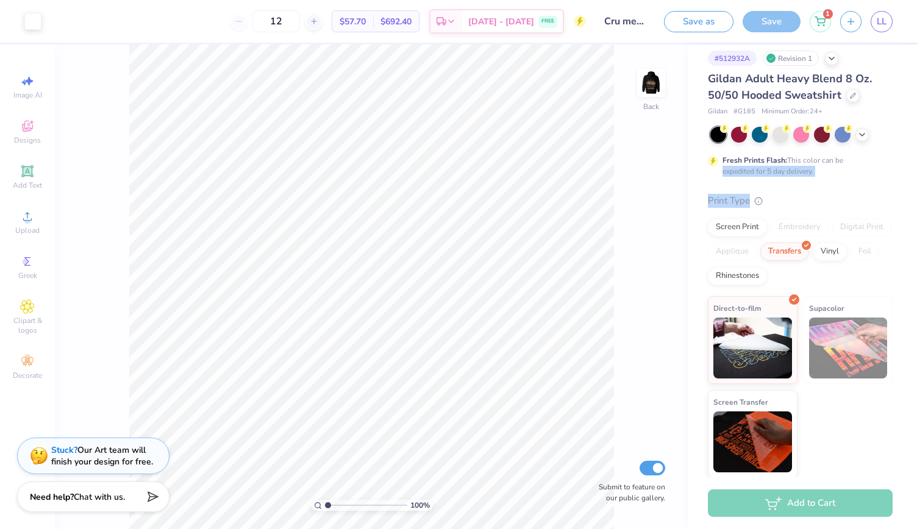
drag, startPoint x: 917, startPoint y: 161, endPoint x: 915, endPoint y: 177, distance: 15.9
click at [915, 177] on div "# 512932A Revision 1 Gildan Adult Heavy Blend 8 Oz. 50/50 Hooded Sweatshirt Gil…" at bounding box center [803, 261] width 229 height 433
click at [889, 176] on div "# 512932A Revision 1 Gildan Adult Heavy Blend 8 Oz. 50/50 Hooded Sweatshirt Gil…" at bounding box center [803, 257] width 229 height 442
click at [820, 19] on icon at bounding box center [820, 20] width 11 height 10
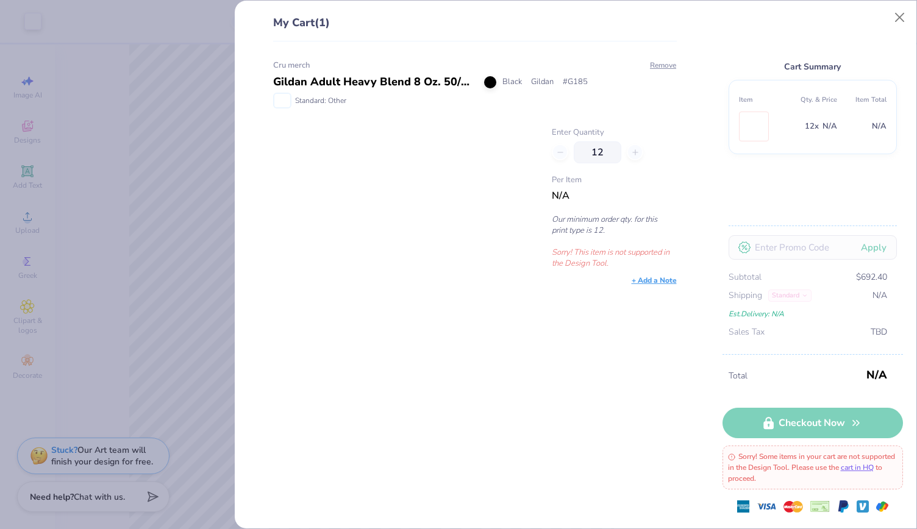
click at [803, 423] on div "Total N/A Checkout Now Sorry! Some items in your cart are not supported in the …" at bounding box center [813, 441] width 181 height 174
click at [795, 425] on div "Total N/A Checkout Now Sorry! Some items in your cart are not supported in the …" at bounding box center [813, 441] width 181 height 174
click at [908, 15] on button "Close" at bounding box center [900, 17] width 23 height 23
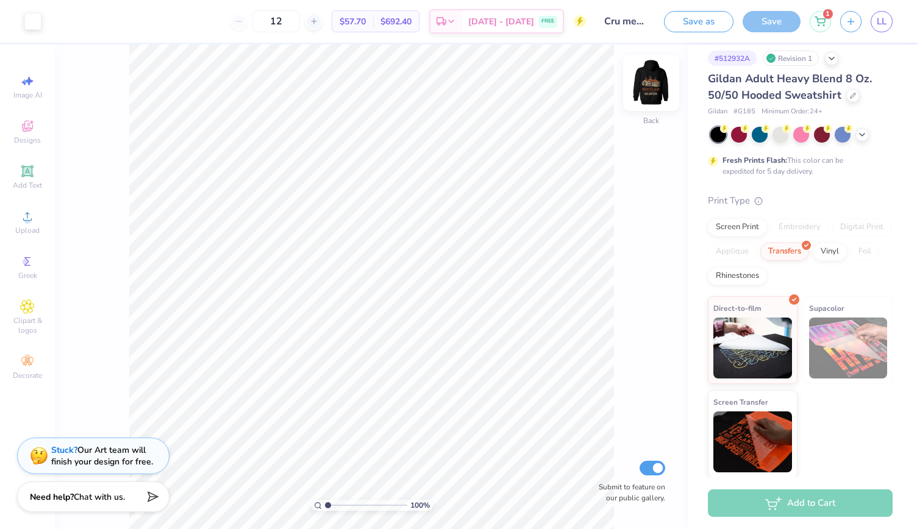
click at [651, 82] on img at bounding box center [651, 83] width 49 height 49
click at [651, 82] on img at bounding box center [651, 83] width 24 height 24
click at [781, 510] on div "Add to Cart" at bounding box center [800, 503] width 185 height 27
click at [827, 29] on div "1" at bounding box center [820, 19] width 21 height 21
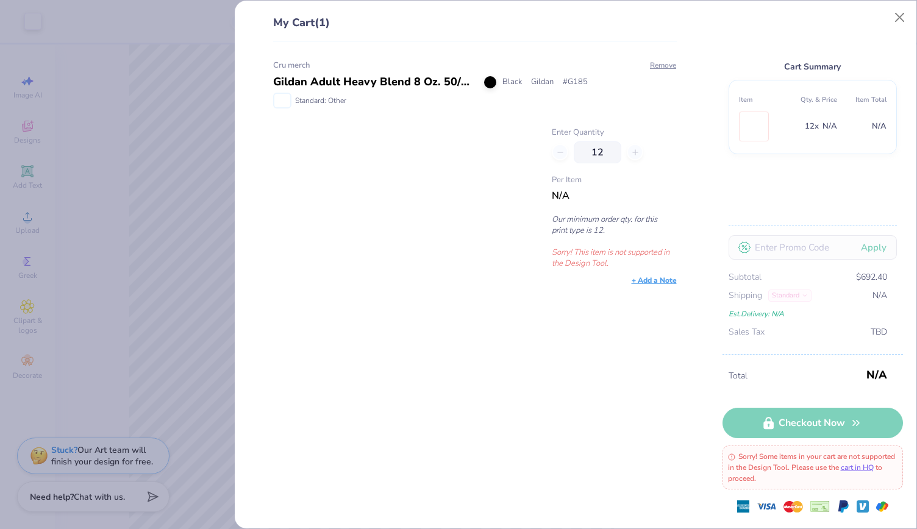
click at [829, 408] on div "Total N/A Checkout Now Sorry! Some items in your cart are not supported in the …" at bounding box center [813, 441] width 181 height 174
click at [827, 427] on div "Total N/A Checkout Now Sorry! Some items in your cart are not supported in the …" at bounding box center [813, 441] width 181 height 174
click at [895, 17] on button "Close" at bounding box center [900, 17] width 23 height 23
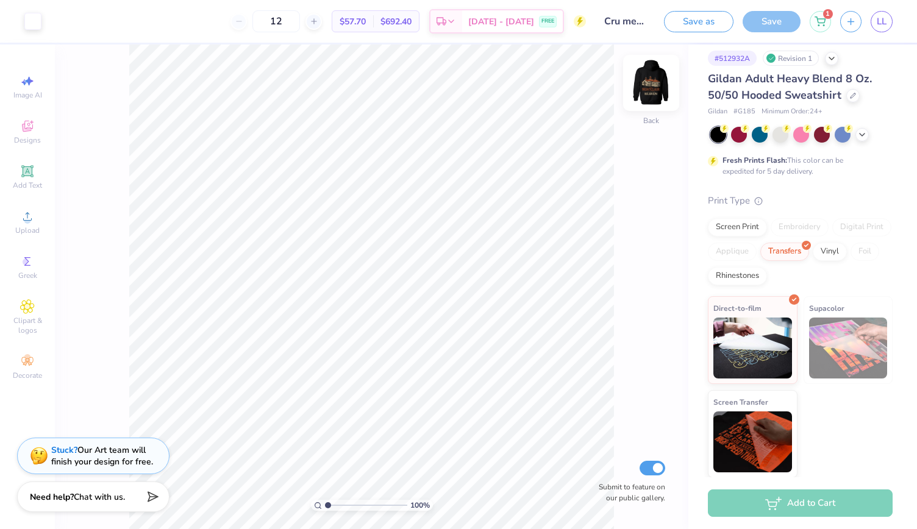
click at [642, 95] on img at bounding box center [651, 83] width 49 height 49
click at [653, 87] on img at bounding box center [651, 83] width 49 height 49
click at [856, 95] on div at bounding box center [853, 94] width 13 height 13
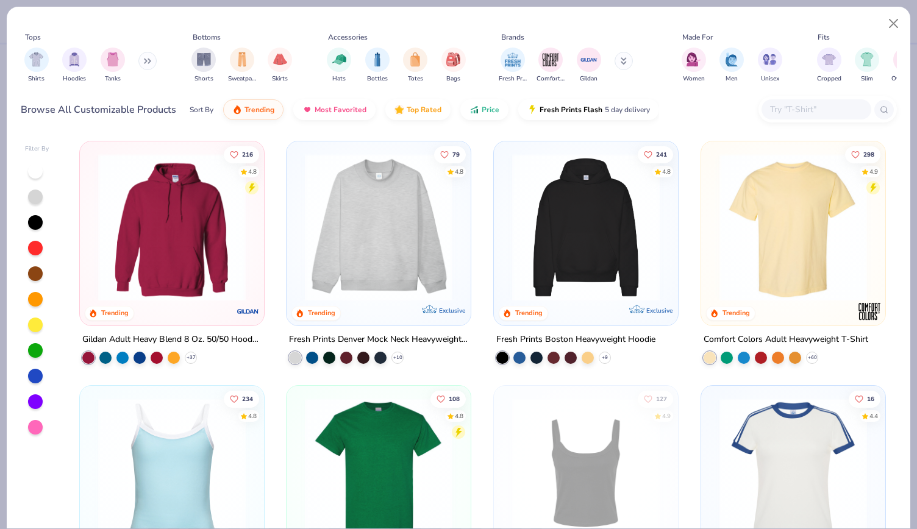
click at [609, 246] on img at bounding box center [586, 228] width 160 height 148
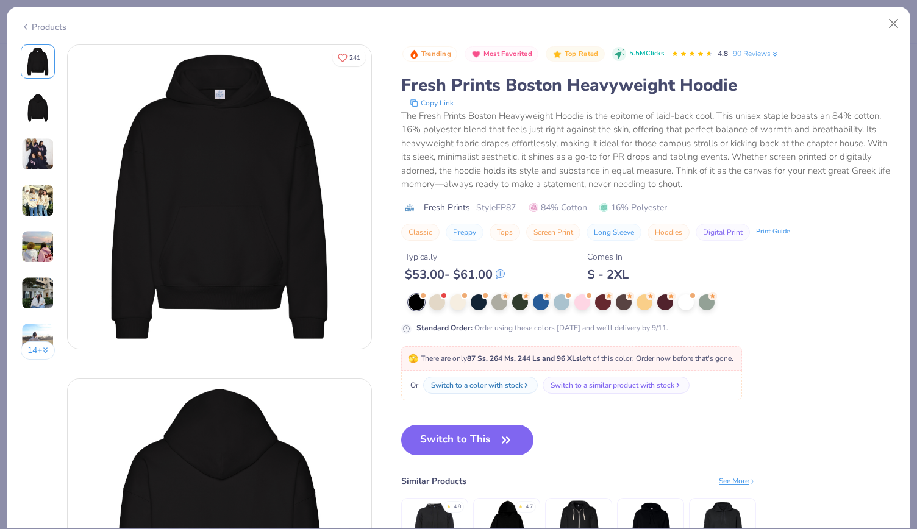
click at [894, 35] on div "Products" at bounding box center [459, 23] width 904 height 32
click at [897, 21] on button "Close" at bounding box center [894, 23] width 23 height 23
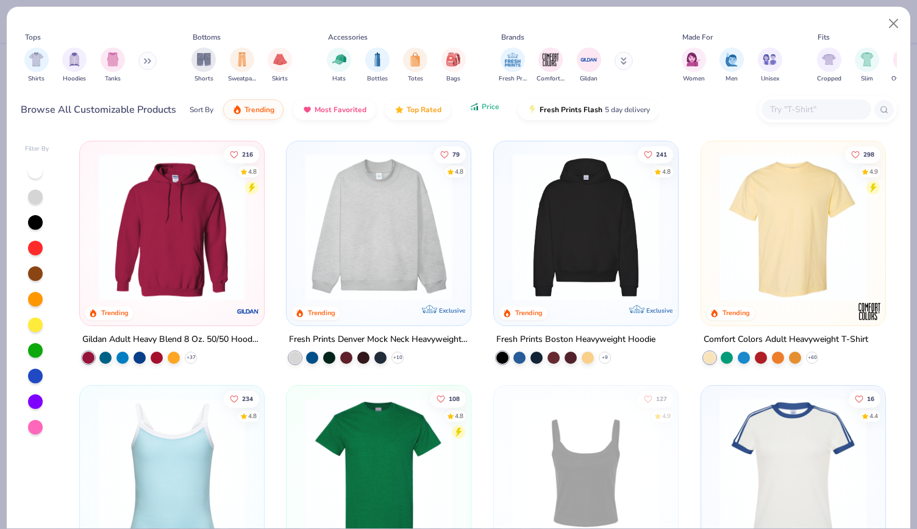
click at [490, 112] on button "Price" at bounding box center [484, 106] width 48 height 21
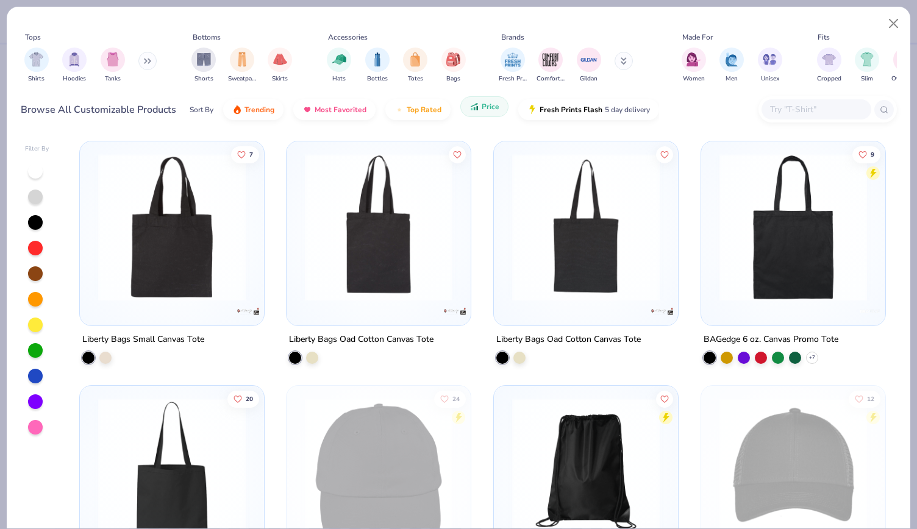
click at [490, 112] on button "Price" at bounding box center [484, 106] width 48 height 21
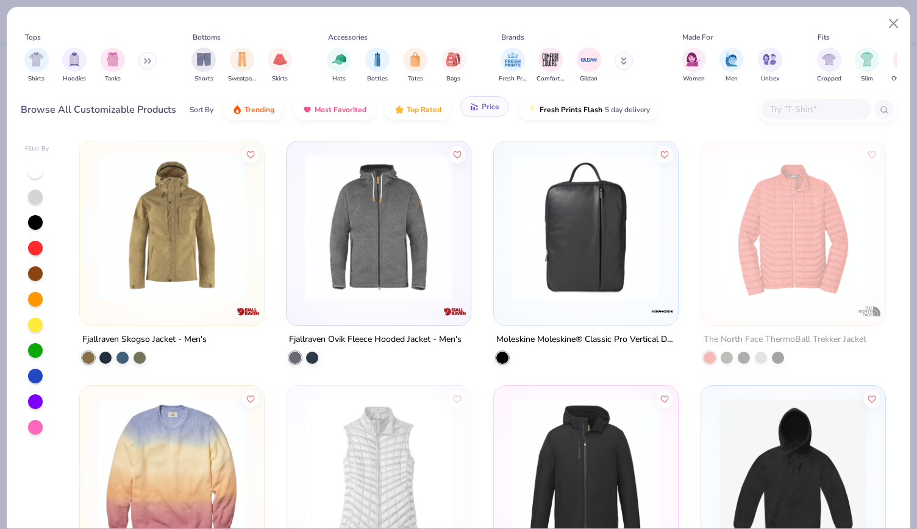
click at [490, 112] on button "Price" at bounding box center [484, 106] width 48 height 21
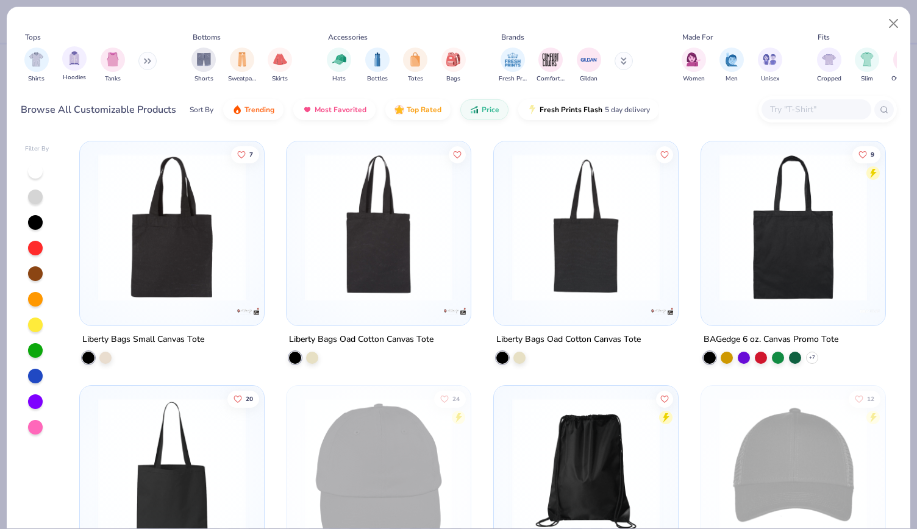
click at [76, 71] on div "Hoodies" at bounding box center [74, 64] width 24 height 36
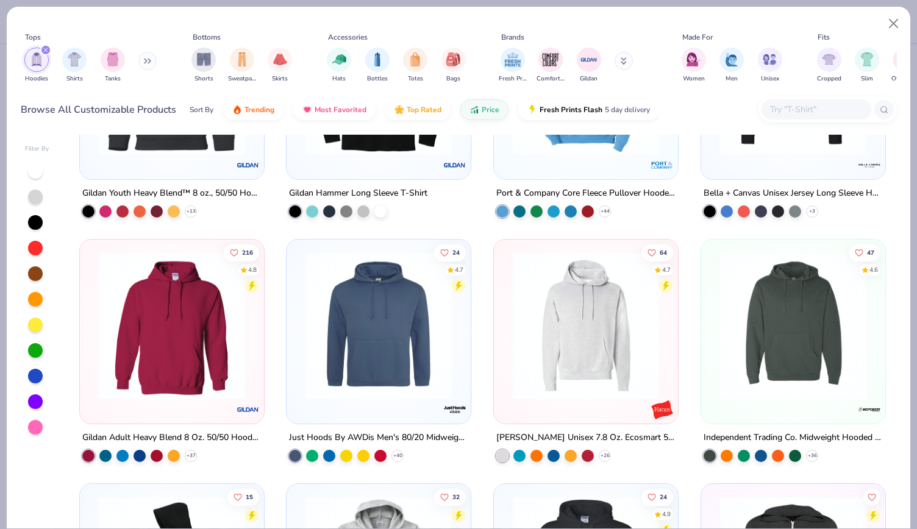
scroll to position [166, 0]
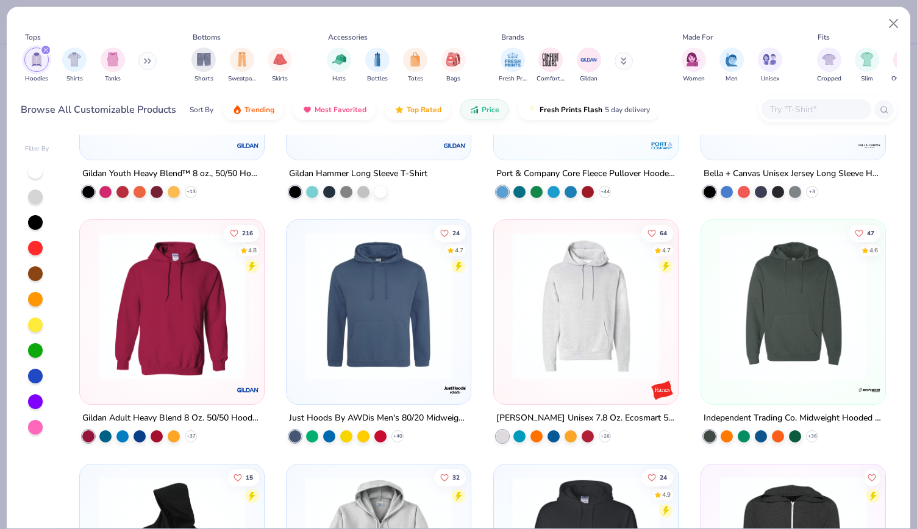
click at [373, 324] on img at bounding box center [379, 306] width 160 height 148
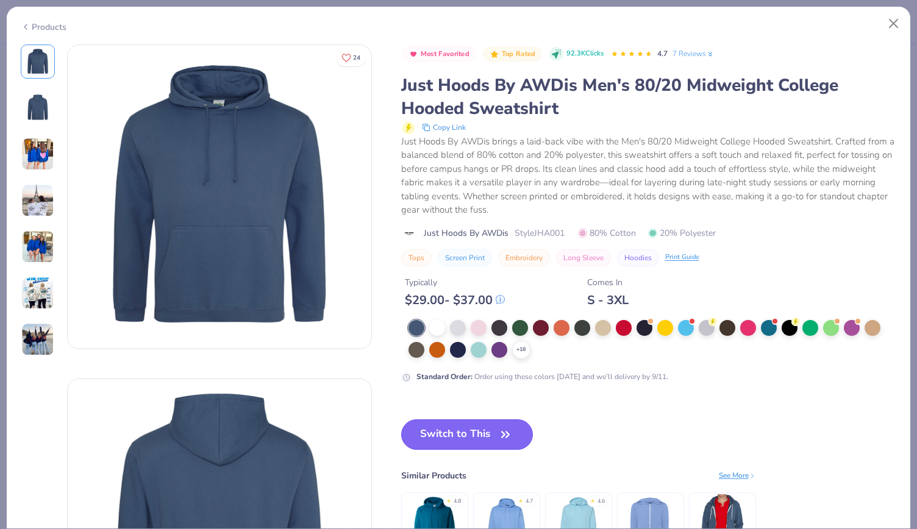
click at [458, 436] on button "Switch to This" at bounding box center [467, 435] width 132 height 30
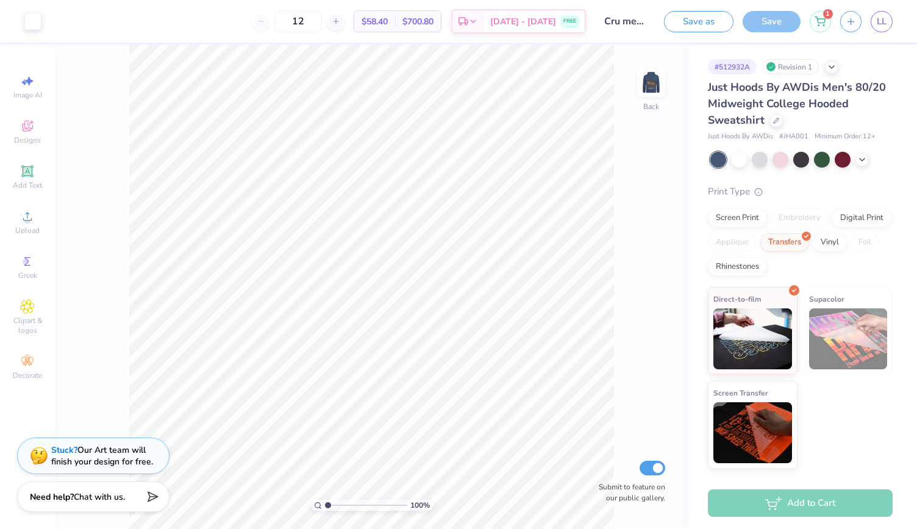
click at [643, 325] on div "100 % Back Submit to feature on our public gallery." at bounding box center [372, 287] width 634 height 485
click at [801, 159] on div at bounding box center [801, 159] width 16 height 16
click at [864, 163] on div at bounding box center [862, 158] width 13 height 13
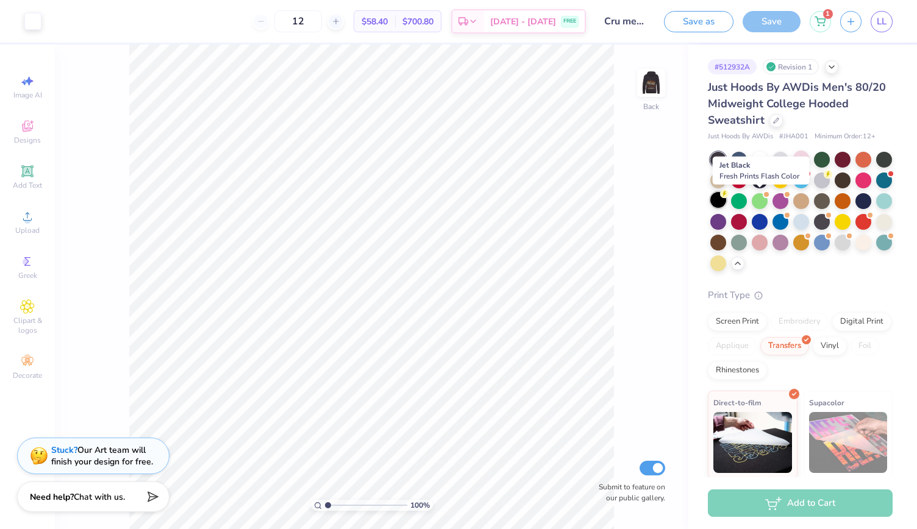
click at [726, 198] on div at bounding box center [719, 200] width 16 height 16
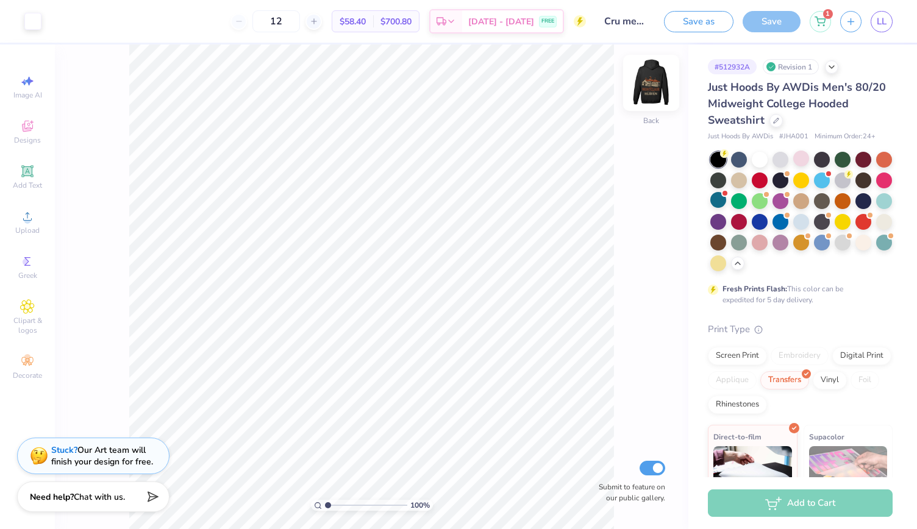
click at [651, 78] on img at bounding box center [651, 83] width 49 height 49
click at [651, 78] on img at bounding box center [651, 83] width 24 height 24
type input "6.53"
click at [772, 121] on div at bounding box center [776, 119] width 13 height 13
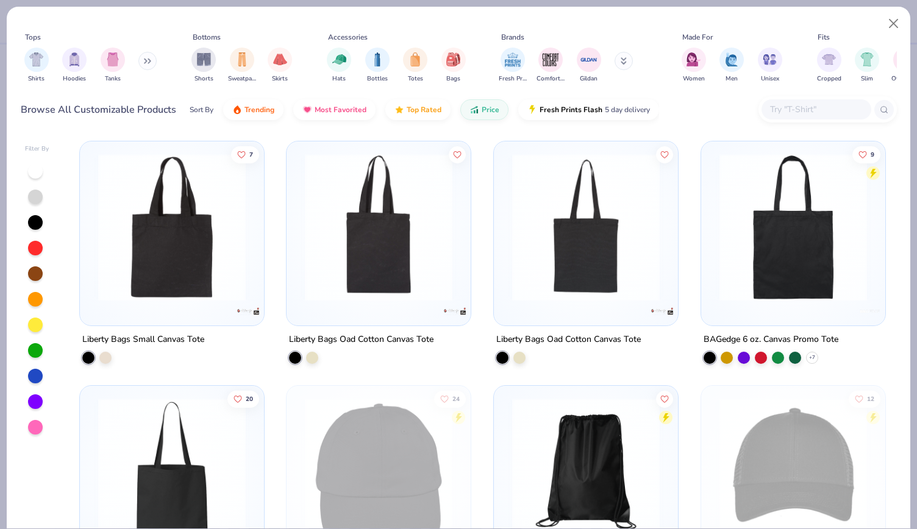
click at [88, 66] on div "Shirts Hoodies Tanks" at bounding box center [91, 65] width 140 height 45
click at [79, 63] on img "filter for Hoodies" at bounding box center [74, 58] width 13 height 14
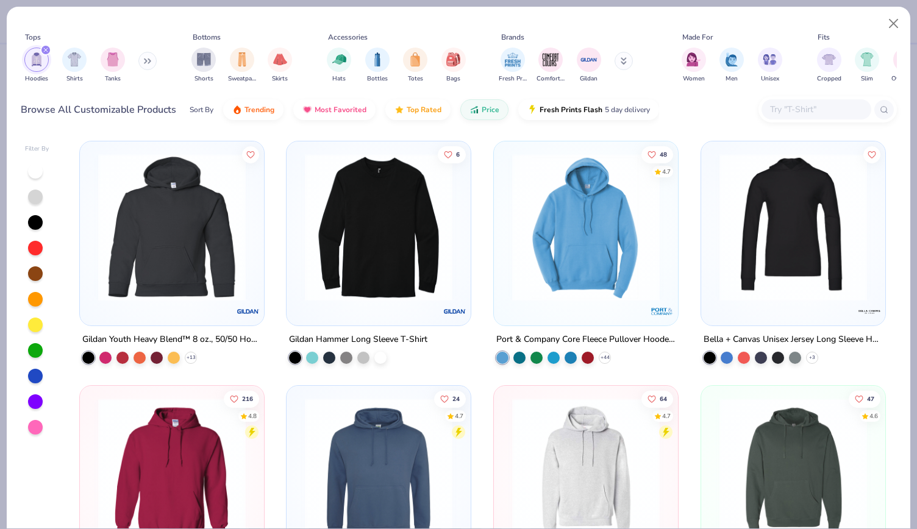
scroll to position [196, 0]
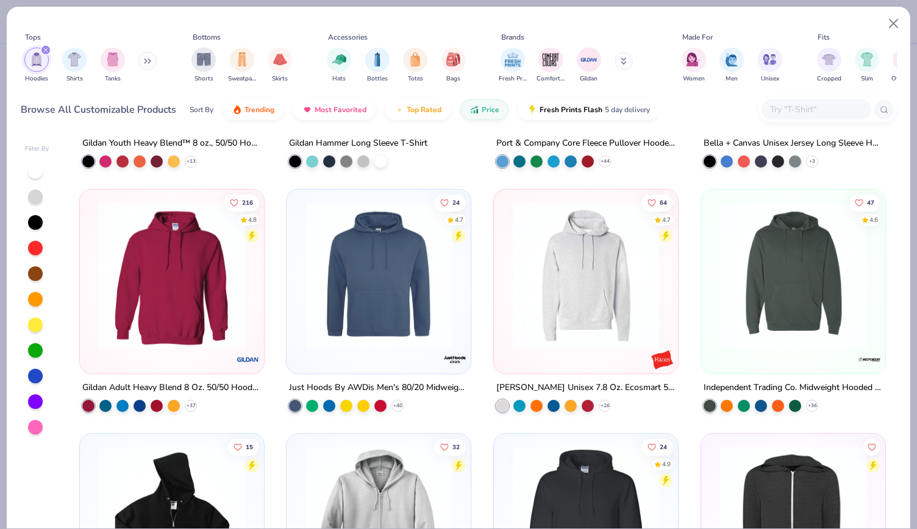
click at [624, 315] on img at bounding box center [586, 276] width 160 height 148
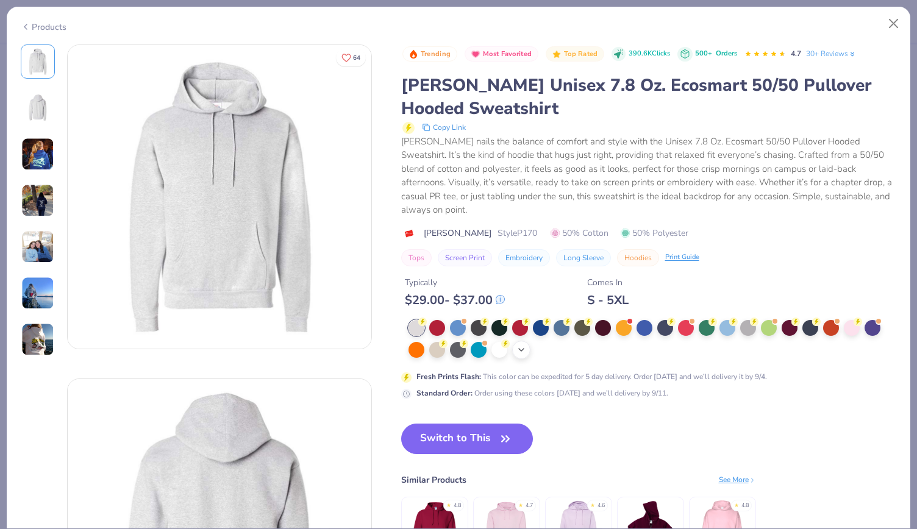
click at [514, 351] on div "+ 4" at bounding box center [521, 350] width 18 height 18
click at [579, 348] on div at bounding box center [583, 349] width 16 height 16
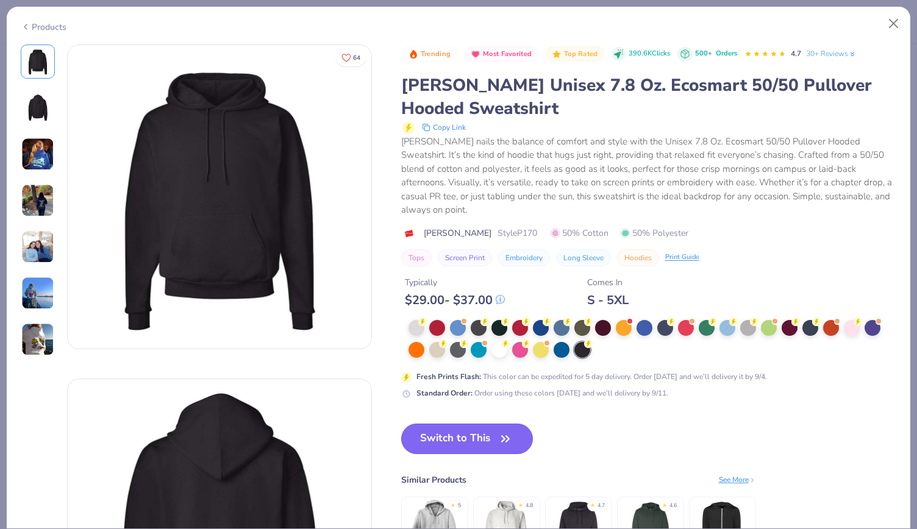
click at [498, 441] on icon "button" at bounding box center [505, 439] width 17 height 17
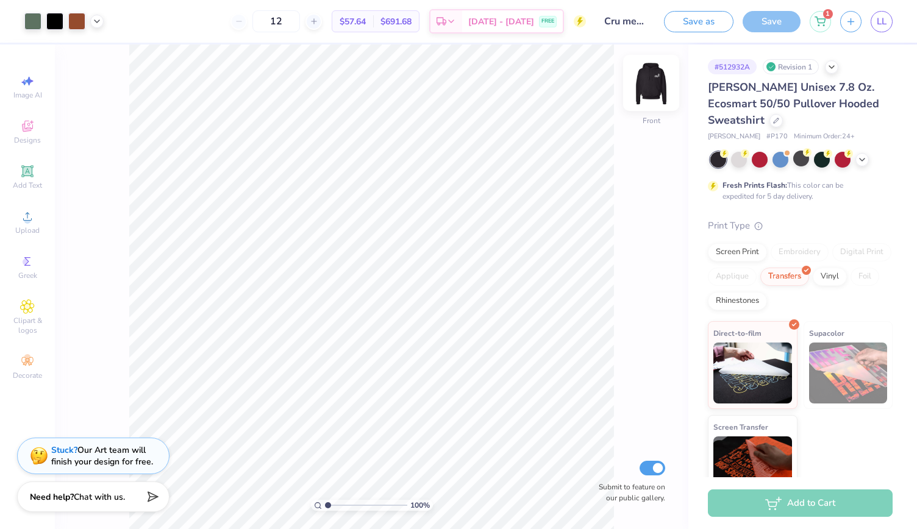
click at [656, 87] on img at bounding box center [651, 83] width 49 height 49
click at [656, 87] on img at bounding box center [651, 83] width 24 height 24
click at [820, 24] on div "1" at bounding box center [820, 19] width 21 height 21
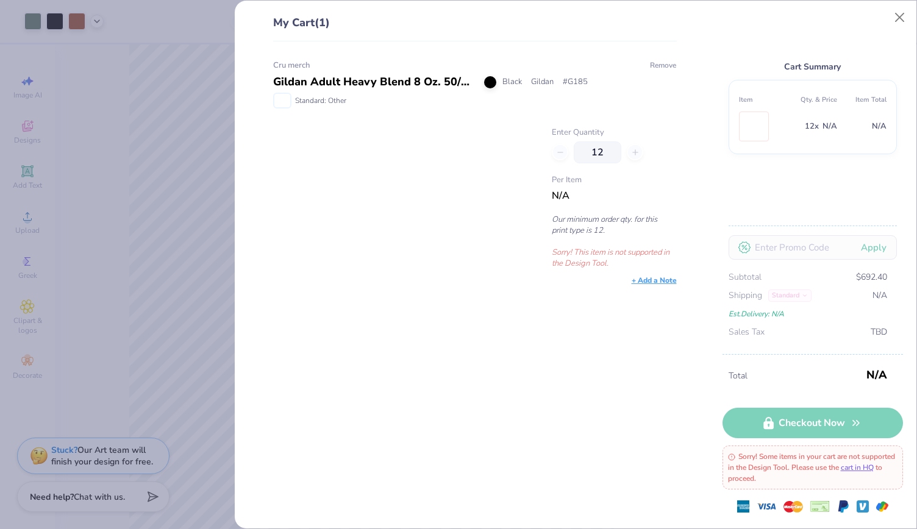
click at [667, 65] on button "Remove" at bounding box center [663, 65] width 27 height 11
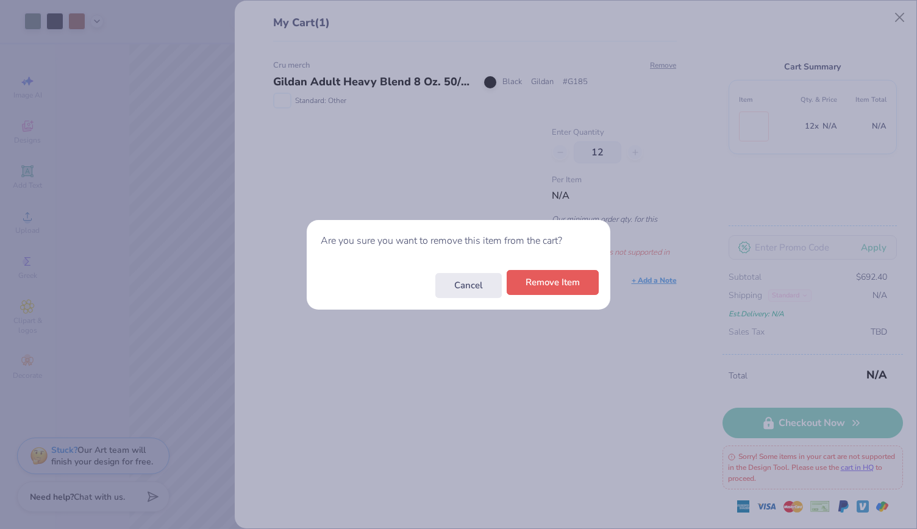
click at [554, 287] on button "Remove Item" at bounding box center [553, 282] width 92 height 25
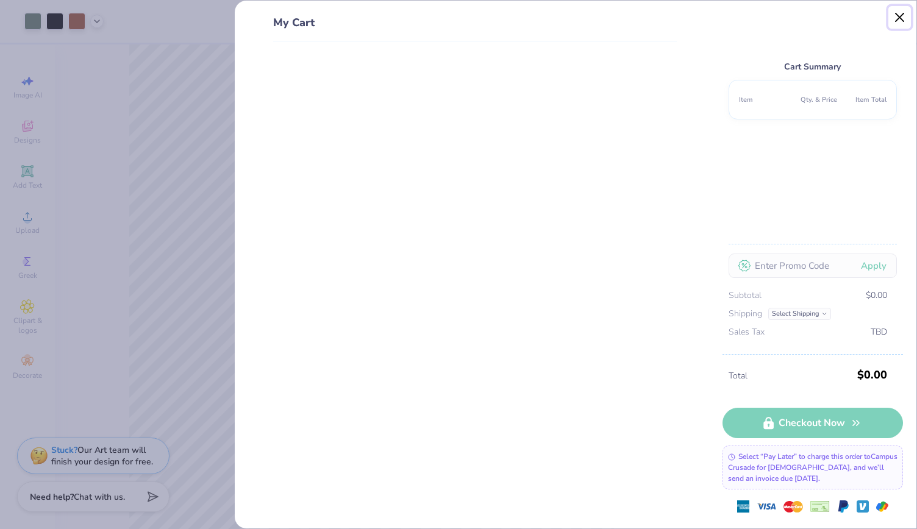
click at [909, 14] on button "Close" at bounding box center [900, 17] width 23 height 23
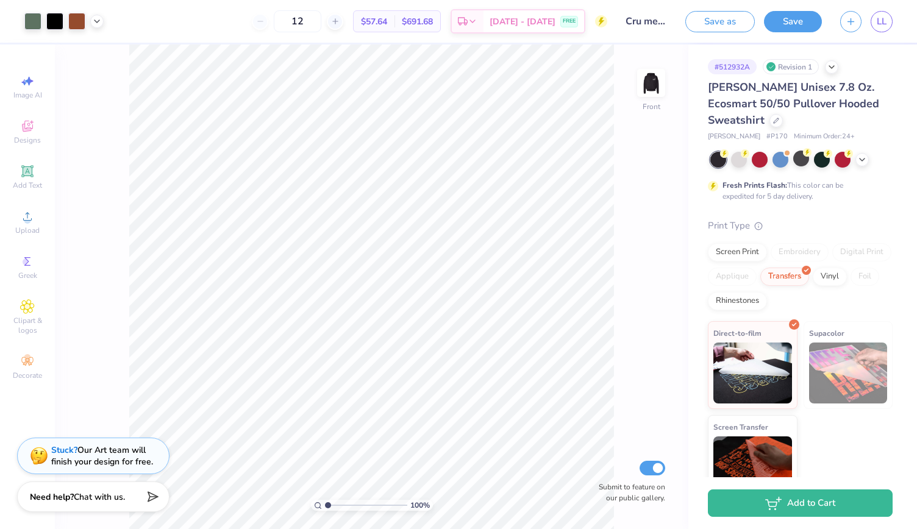
click at [637, 79] on div "100 % Front Submit to feature on our public gallery." at bounding box center [372, 287] width 634 height 485
click at [647, 79] on img at bounding box center [651, 83] width 49 height 49
click at [655, 93] on img at bounding box center [651, 83] width 49 height 49
click at [792, 512] on button "Add to Cart" at bounding box center [800, 500] width 185 height 27
click at [799, 31] on div "Save" at bounding box center [793, 21] width 58 height 21
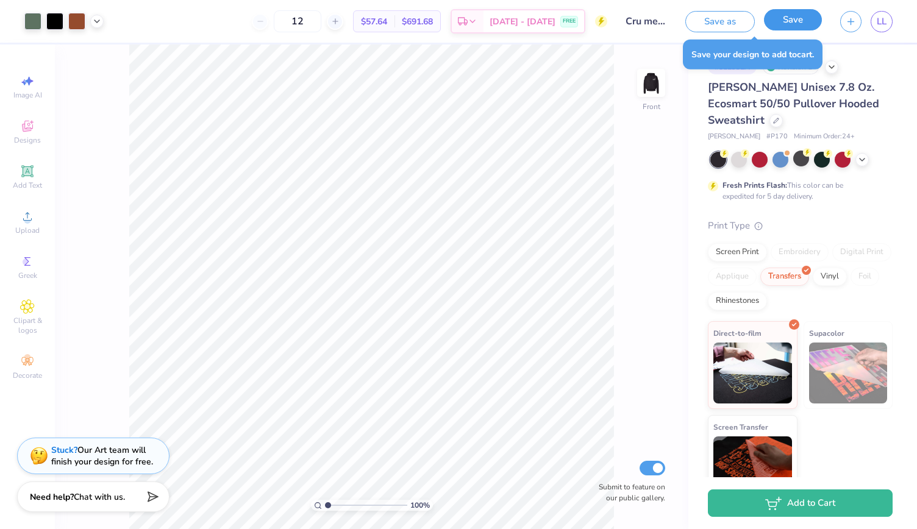
click at [799, 26] on button "Save" at bounding box center [793, 19] width 58 height 21
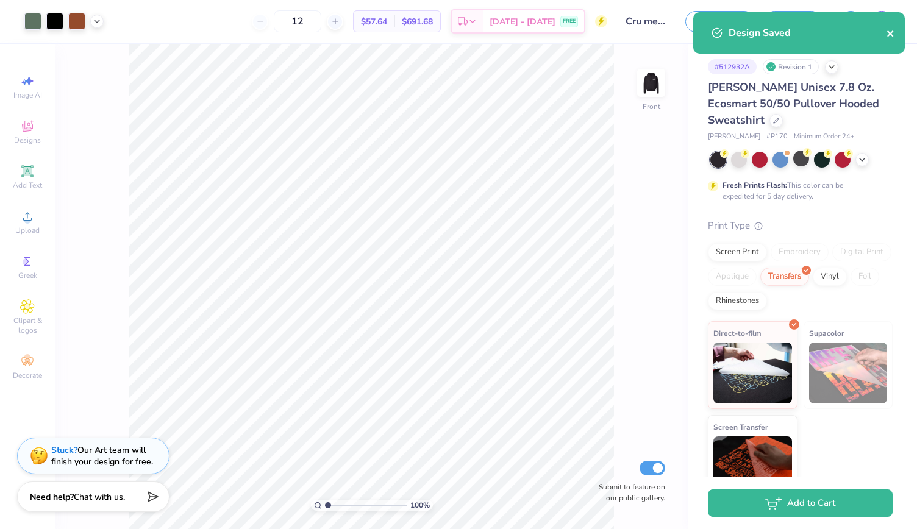
click at [890, 29] on icon "close" at bounding box center [891, 34] width 9 height 10
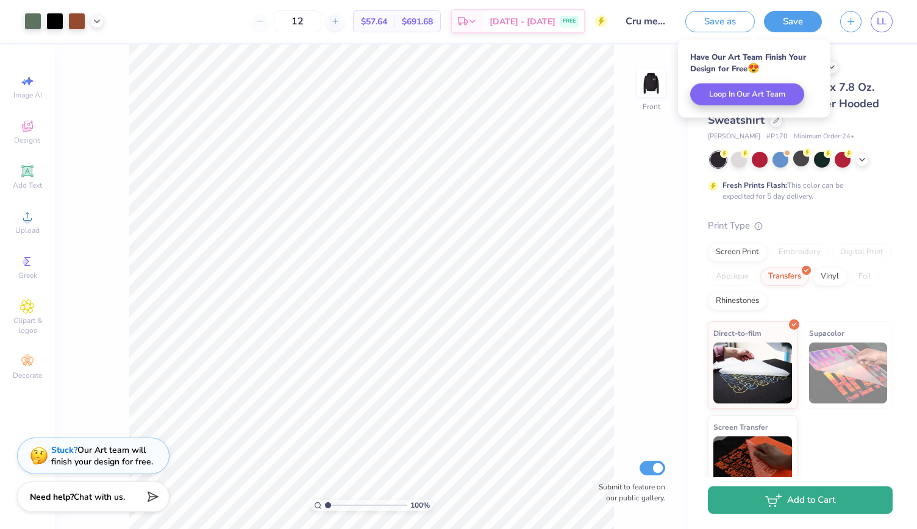
click at [782, 494] on button "Add to Cart" at bounding box center [800, 500] width 185 height 27
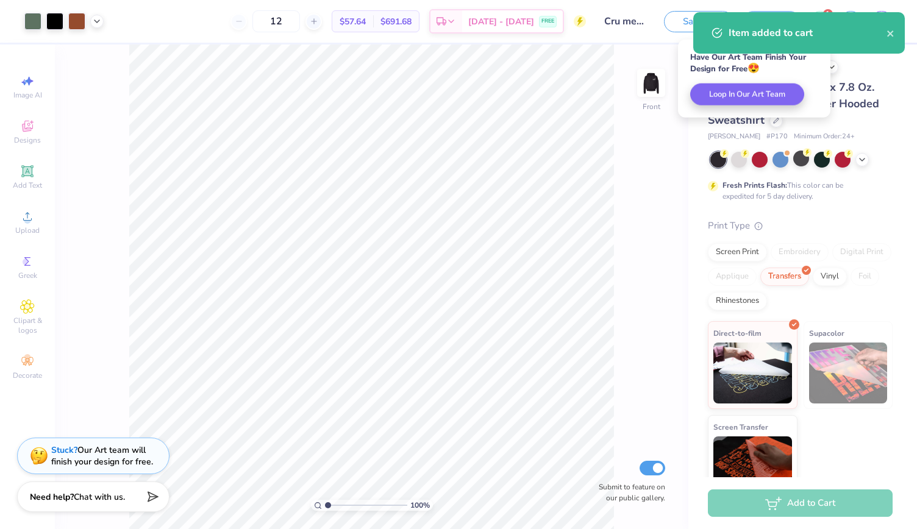
click at [883, 36] on div "Item added to cart" at bounding box center [808, 33] width 158 height 15
click at [886, 35] on div "Item added to cart" at bounding box center [808, 33] width 158 height 15
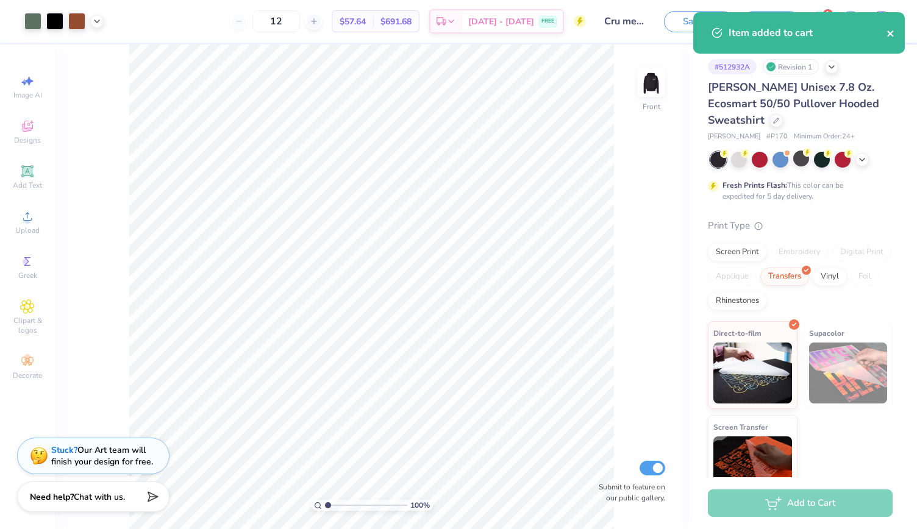
click at [892, 34] on icon "close" at bounding box center [891, 34] width 9 height 10
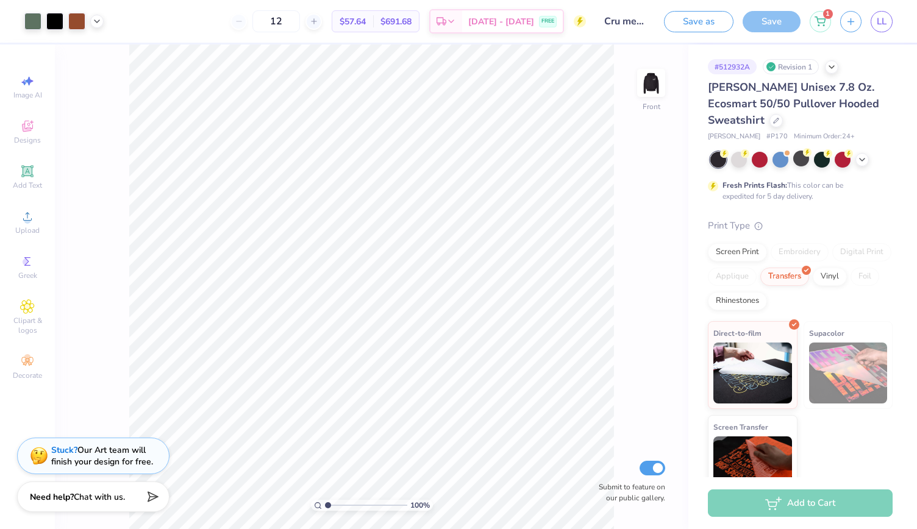
click at [823, 19] on div "Item added to cart" at bounding box center [799, 37] width 217 height 55
select select "Member apparel for registered Student Organization / Department / School"
select select "University"
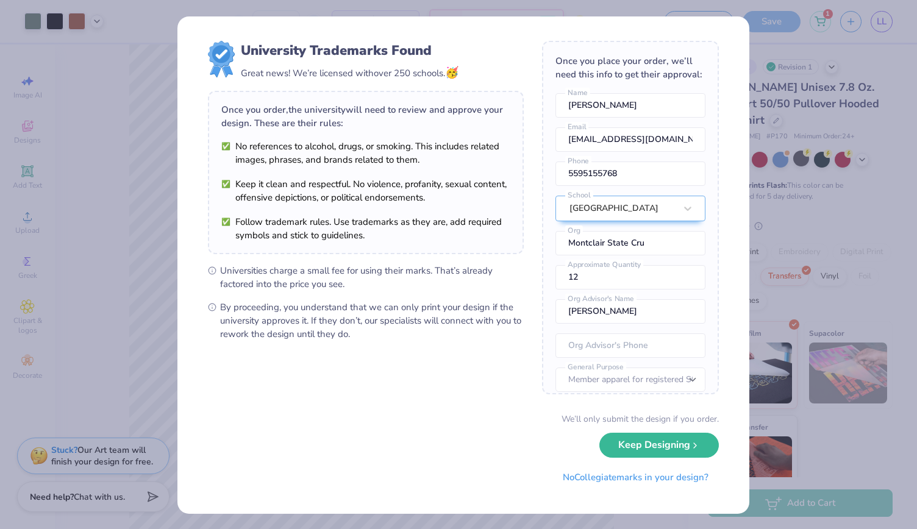
scroll to position [63, 0]
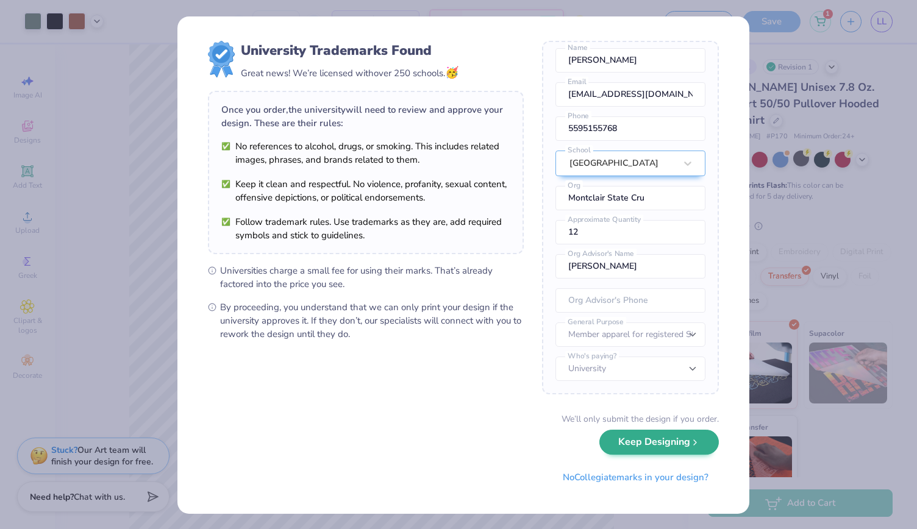
click at [673, 455] on div "We’ll only submit the design if you order. Keep Designing No Collegiate marks i…" at bounding box center [463, 451] width 511 height 77
click at [660, 442] on button "Keep Designing" at bounding box center [660, 442] width 120 height 25
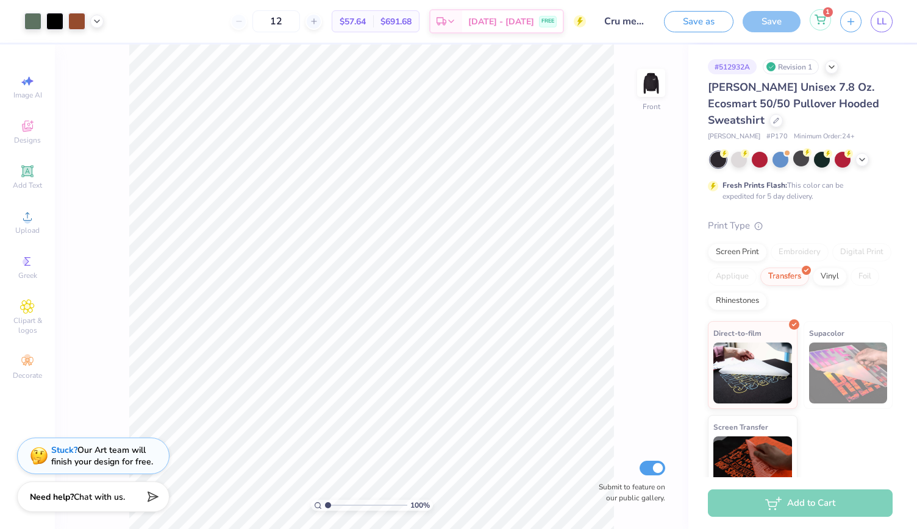
click at [822, 29] on div "1" at bounding box center [820, 19] width 21 height 21
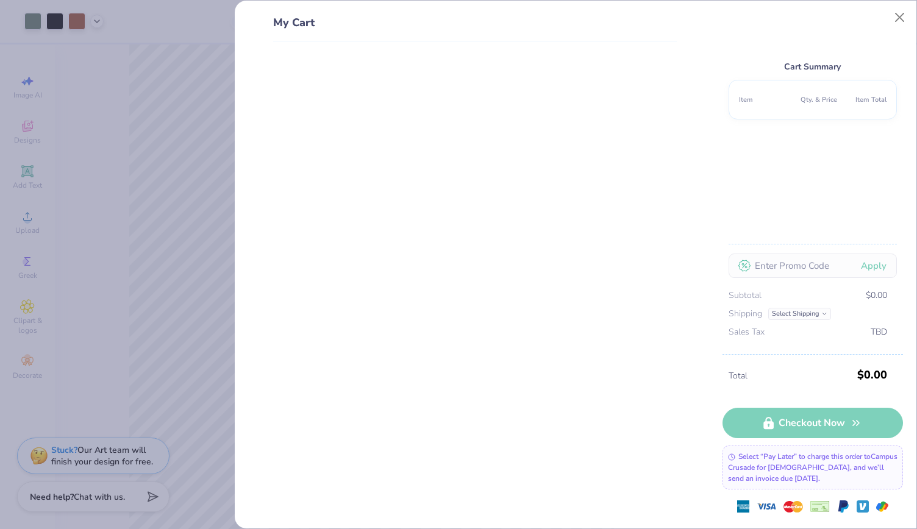
click at [815, 313] on div "Select Shipping" at bounding box center [799, 314] width 63 height 12
click at [812, 474] on div "Select “Pay Later” to charge this order to Campus Crusade for [DEMOGRAPHIC_DATA…" at bounding box center [813, 468] width 181 height 44
click at [897, 23] on button "Close" at bounding box center [900, 17] width 23 height 23
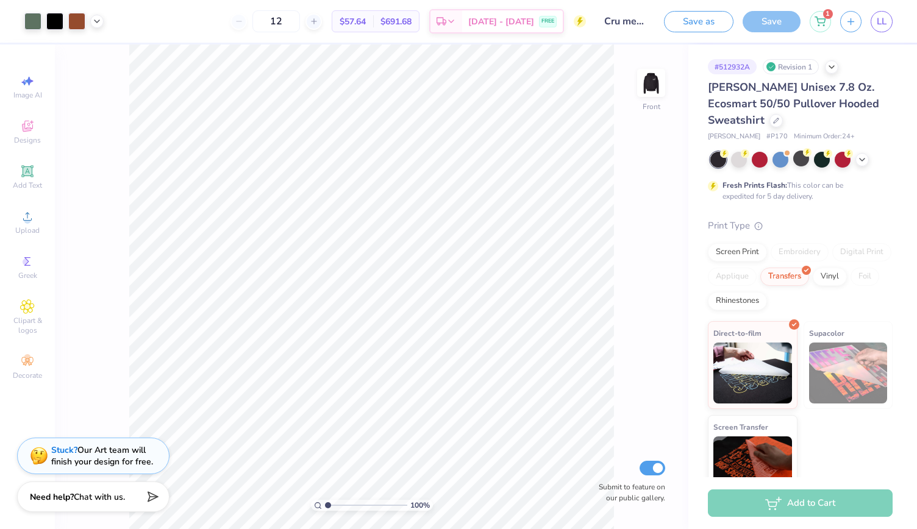
click at [806, 66] on div "Revision 1" at bounding box center [791, 66] width 56 height 15
click at [826, 72] on div "# 512932A Revision 1" at bounding box center [800, 66] width 185 height 15
click at [836, 71] on div "# 512932A Revision 1" at bounding box center [800, 66] width 185 height 15
click at [833, 68] on icon at bounding box center [832, 66] width 10 height 10
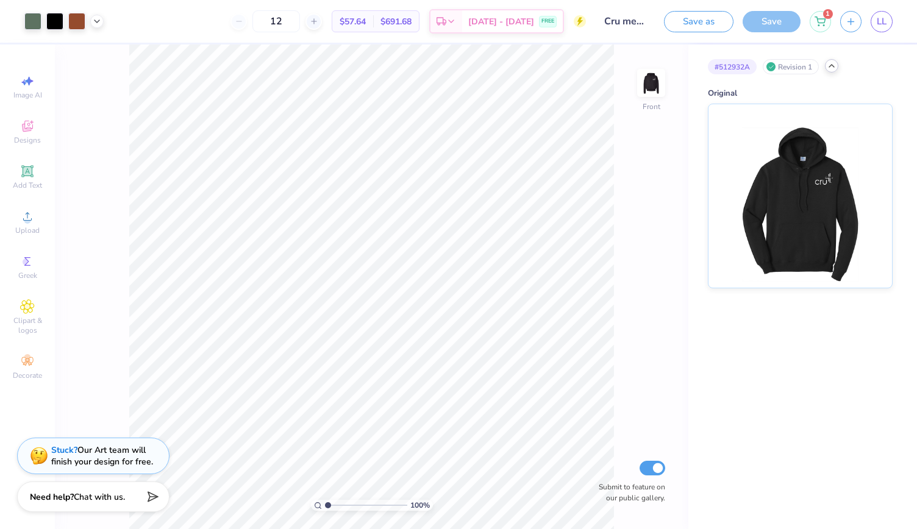
click at [833, 68] on icon at bounding box center [832, 66] width 10 height 10
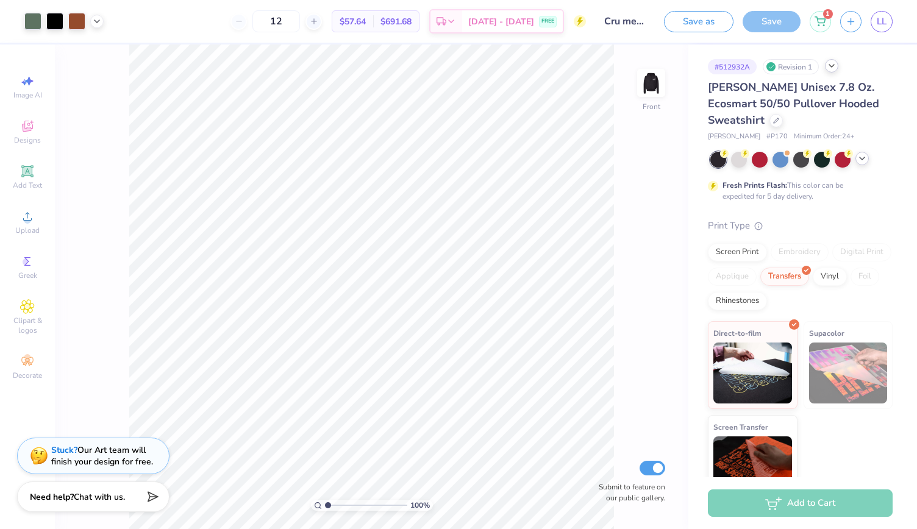
click at [862, 160] on icon at bounding box center [862, 159] width 10 height 10
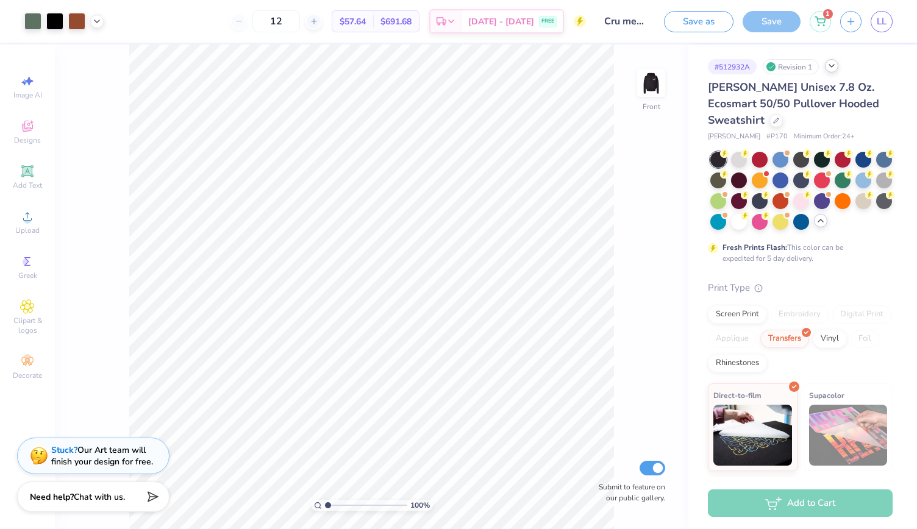
drag, startPoint x: 862, startPoint y: 160, endPoint x: 857, endPoint y: 254, distance: 94.0
click at [857, 254] on div "Fresh Prints Flash: This color can be expedited for 5 day delivery." at bounding box center [800, 208] width 185 height 112
click at [816, 226] on icon at bounding box center [821, 221] width 10 height 10
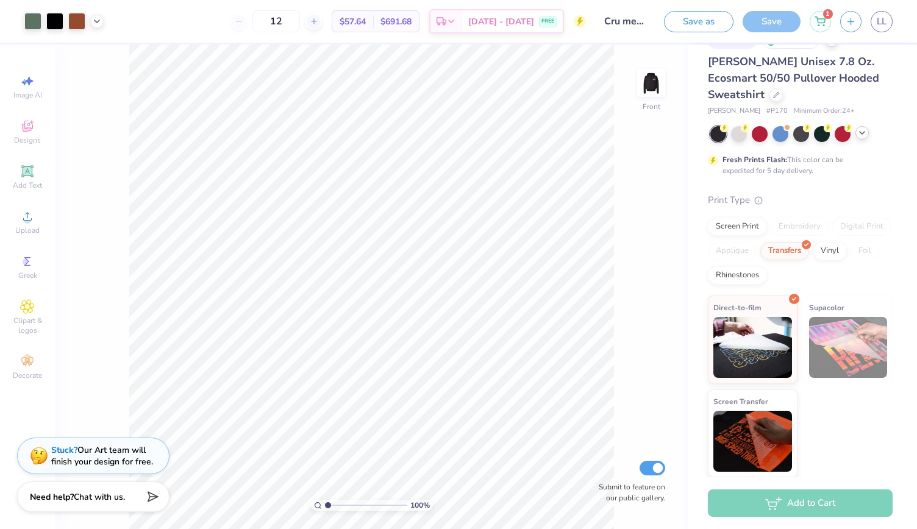
scroll to position [0, 0]
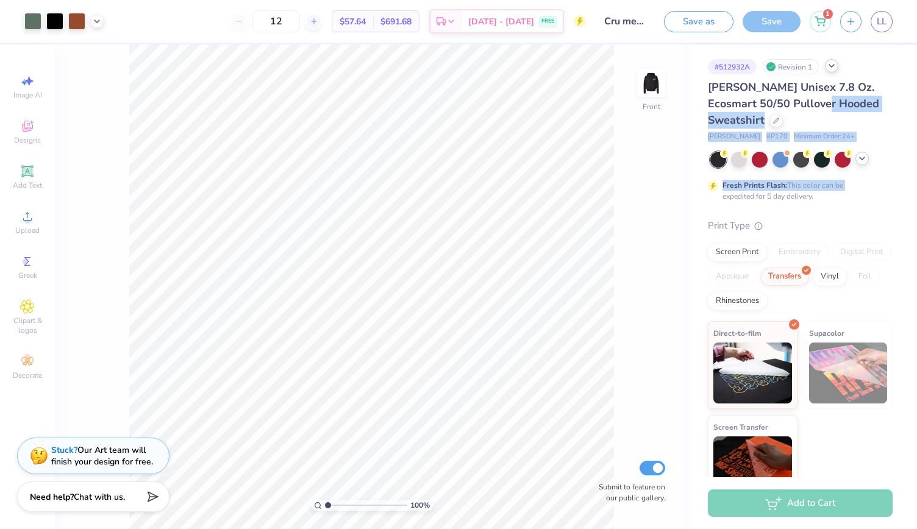
drag, startPoint x: 917, startPoint y: 174, endPoint x: 907, endPoint y: 98, distance: 77.5
click at [907, 98] on div "# 512932A Revision 1 [PERSON_NAME] Unisex 7.8 Oz. Ecosmart 50/50 Pullover Hoode…" at bounding box center [803, 261] width 229 height 433
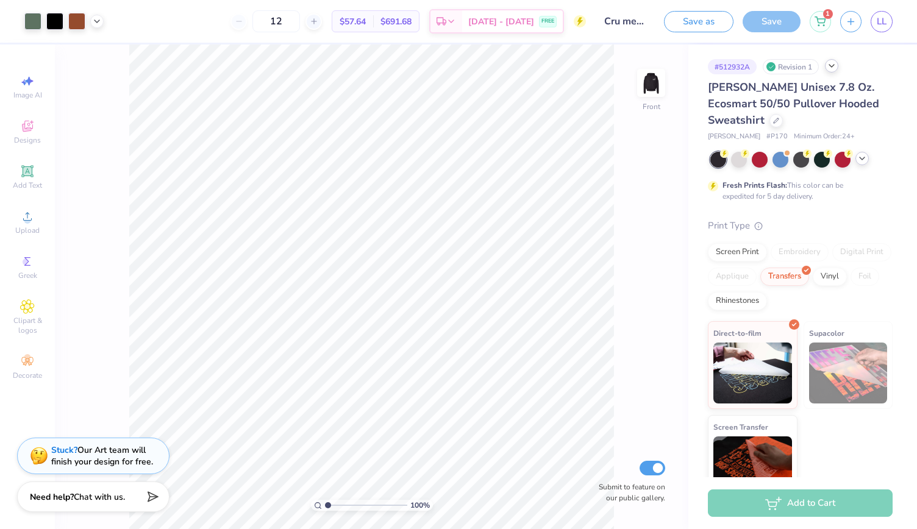
click at [634, 174] on div "100 % Front Submit to feature on our public gallery." at bounding box center [372, 287] width 634 height 485
click at [828, 33] on div "Save as Save 1 LL" at bounding box center [790, 21] width 253 height 43
click at [825, 22] on icon at bounding box center [820, 20] width 11 height 10
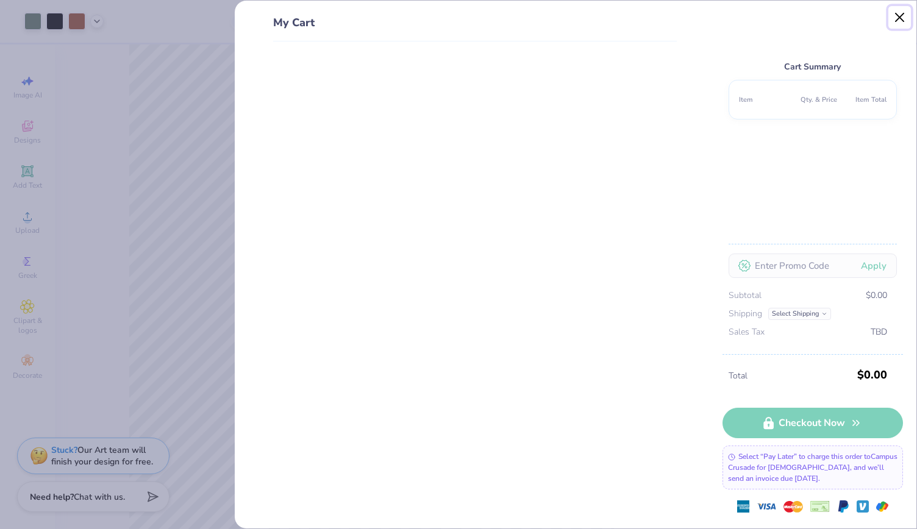
click at [904, 18] on button "Close" at bounding box center [900, 17] width 23 height 23
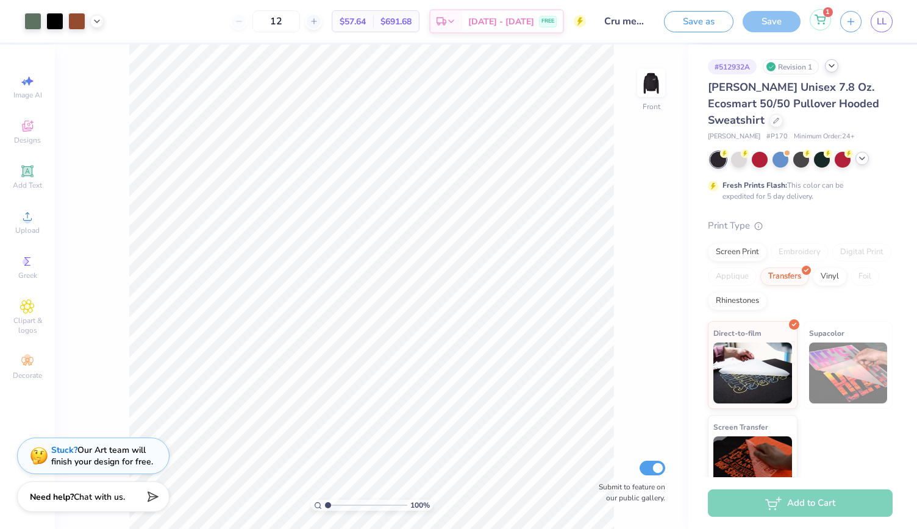
click at [820, 23] on circle at bounding box center [818, 23] width 1 height 1
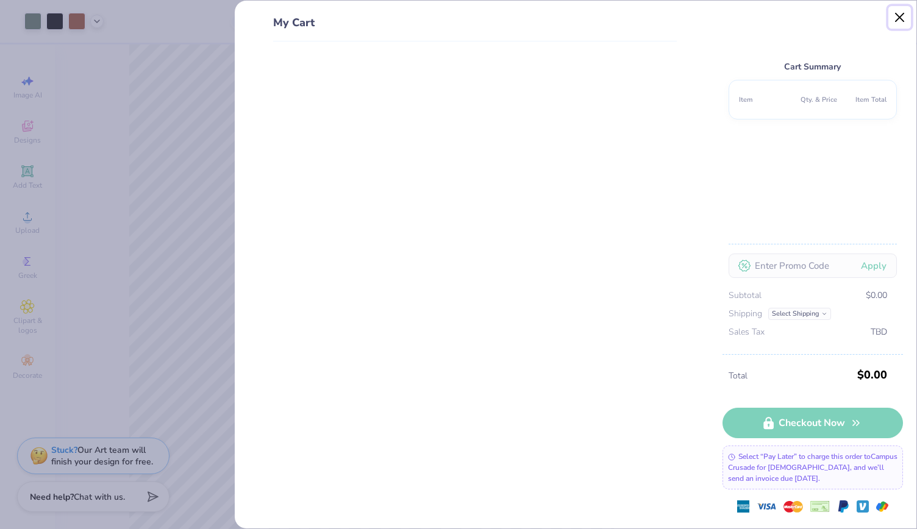
click at [897, 17] on button "Close" at bounding box center [900, 17] width 23 height 23
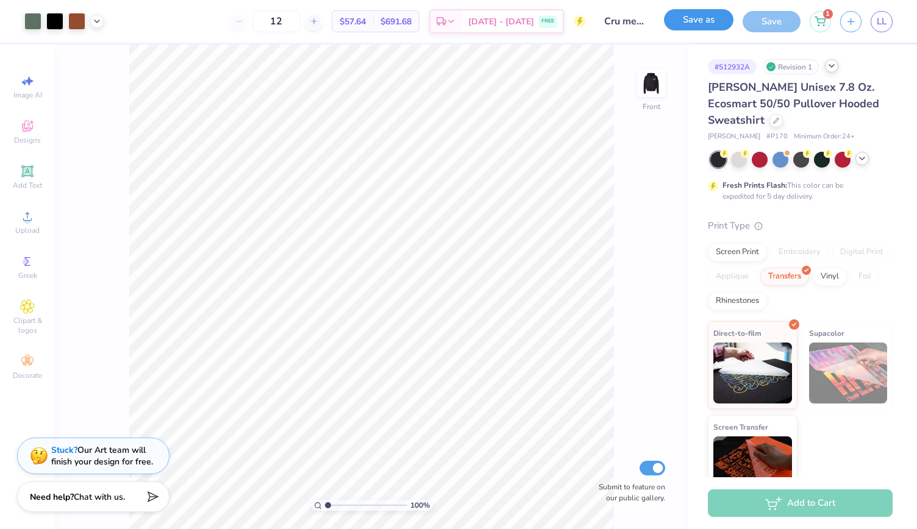
click at [683, 16] on button "Save as" at bounding box center [699, 19] width 70 height 21
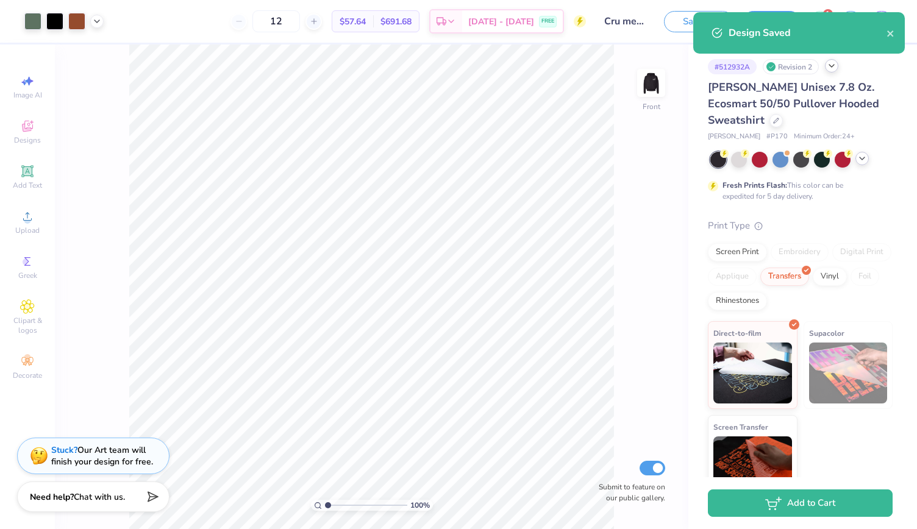
click at [892, 43] on div "Design Saved" at bounding box center [799, 32] width 212 height 41
click at [892, 37] on icon "close" at bounding box center [891, 34] width 9 height 10
select select "Member apparel for registered Student Organization / Department / School"
select select "University"
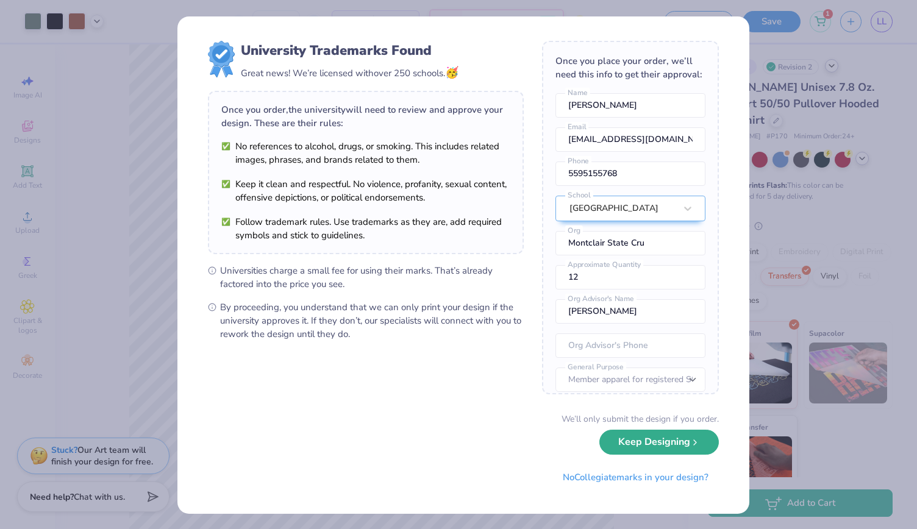
click at [644, 453] on button "Keep Designing" at bounding box center [660, 442] width 120 height 25
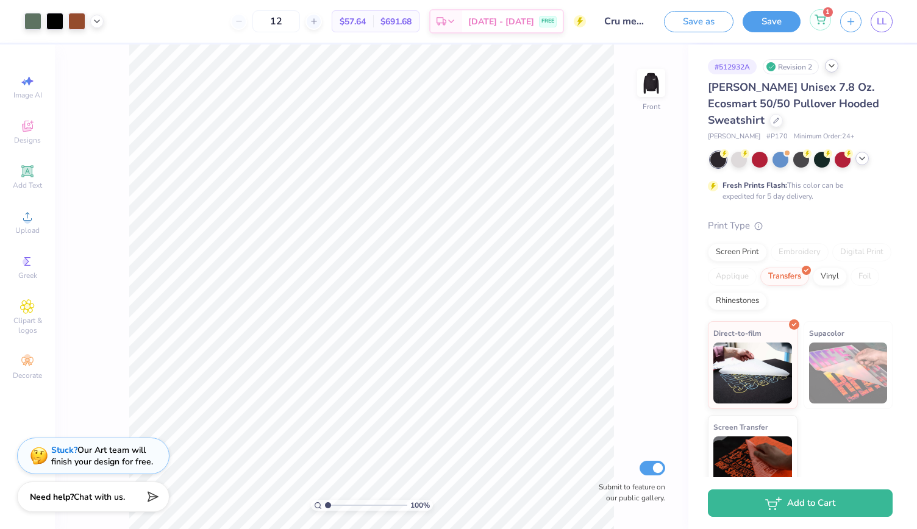
click at [822, 20] on icon at bounding box center [820, 20] width 11 height 10
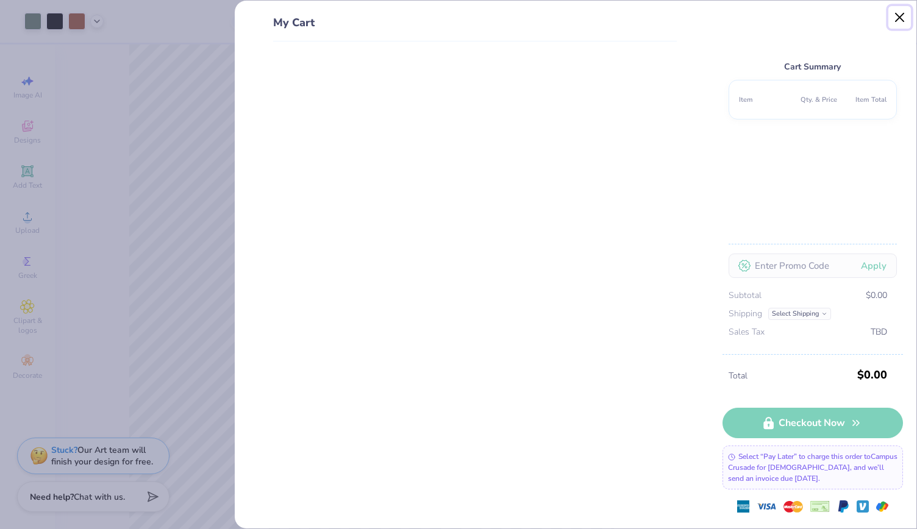
click at [896, 13] on button "Close" at bounding box center [900, 17] width 23 height 23
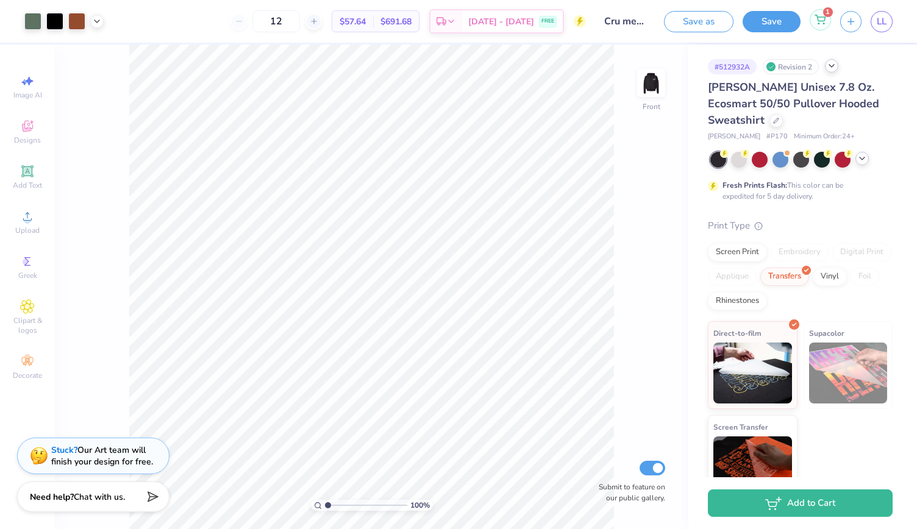
click at [823, 26] on div "1" at bounding box center [820, 19] width 21 height 21
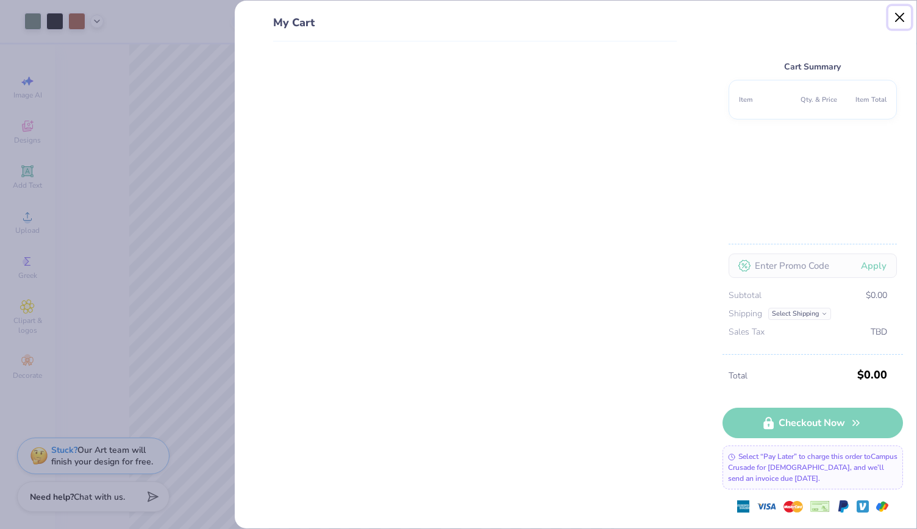
click at [899, 19] on button "Close" at bounding box center [900, 17] width 23 height 23
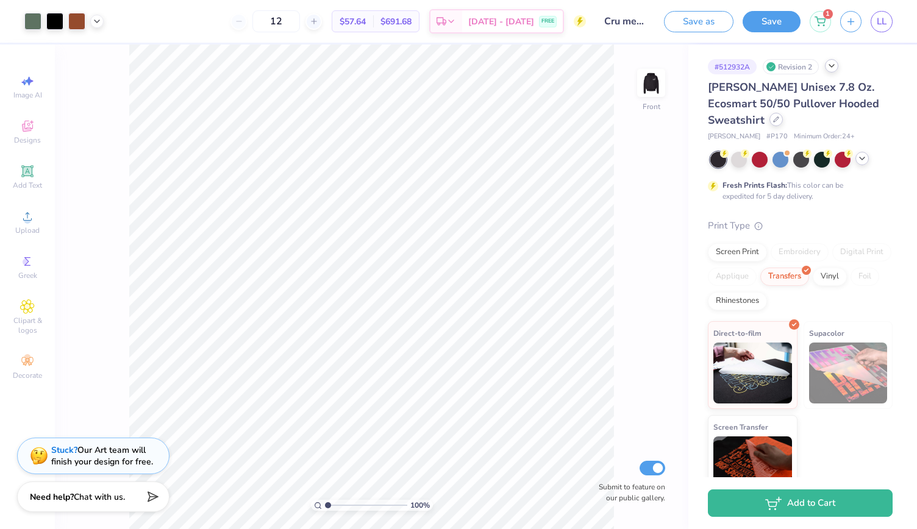
click at [776, 118] on icon at bounding box center [776, 119] width 5 height 5
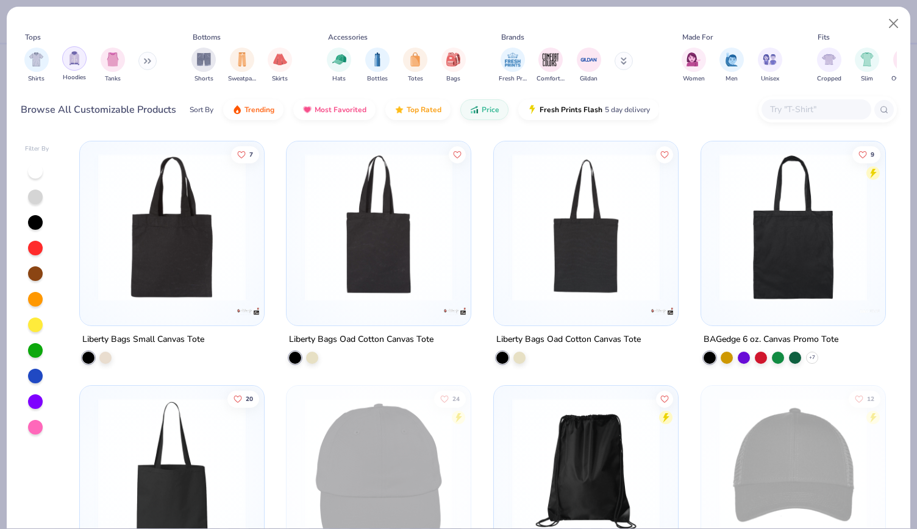
click at [74, 66] on div "filter for Hoodies" at bounding box center [74, 58] width 24 height 24
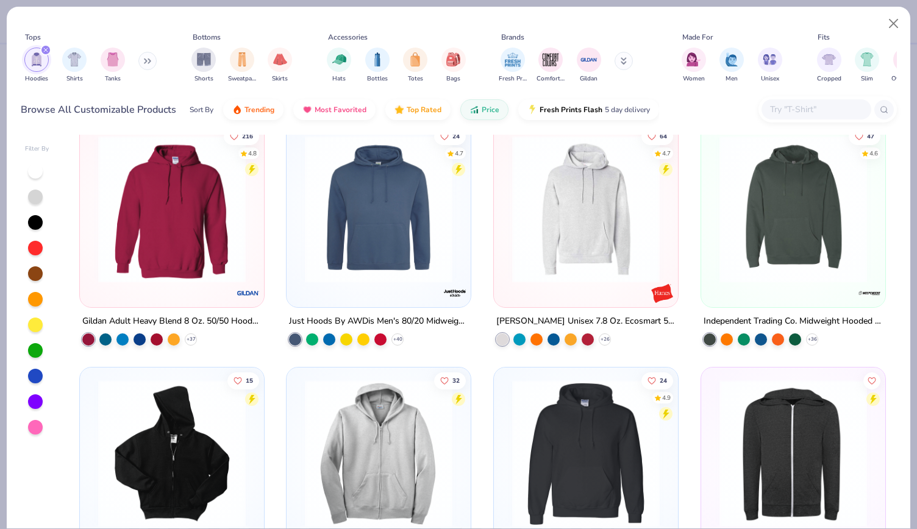
scroll to position [266, 0]
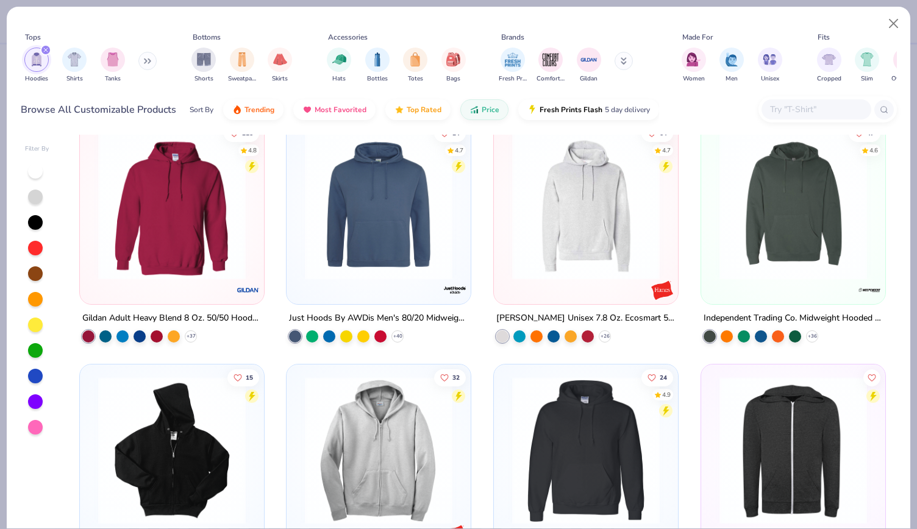
click at [802, 248] on img at bounding box center [794, 206] width 160 height 148
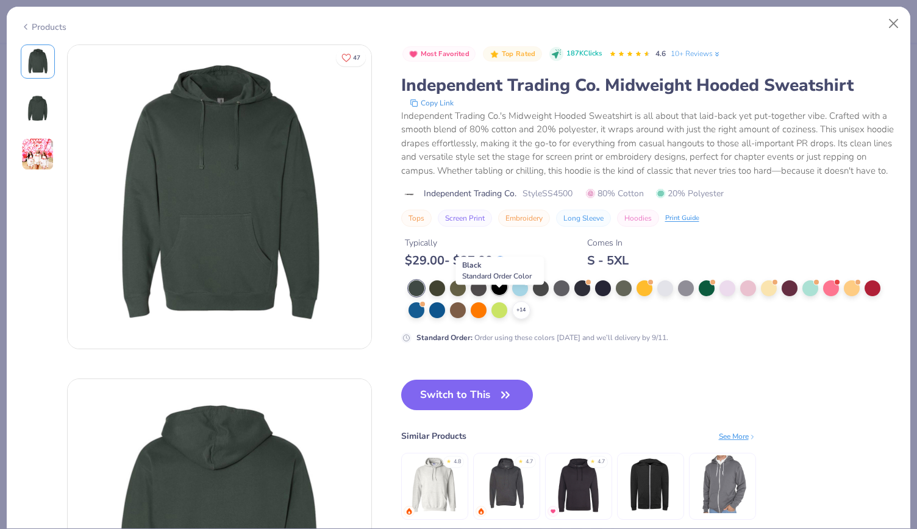
click at [498, 295] on div at bounding box center [500, 287] width 16 height 16
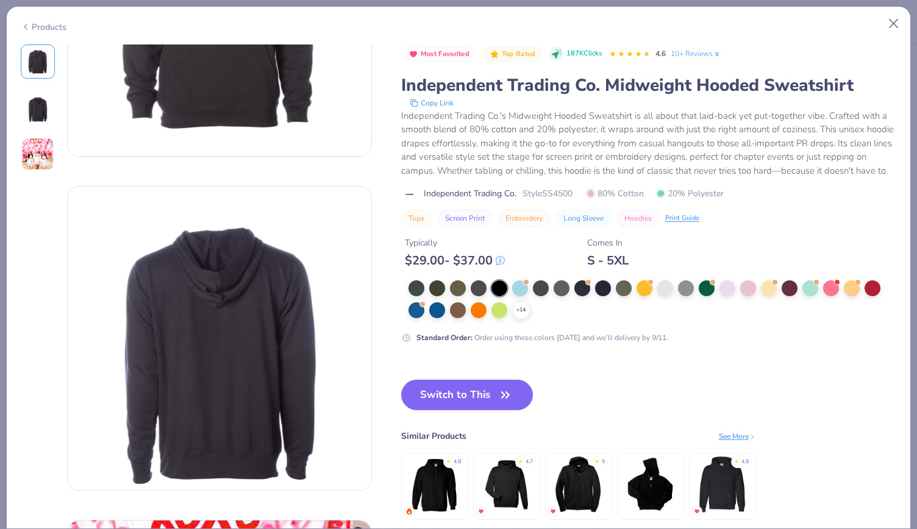
scroll to position [747, 0]
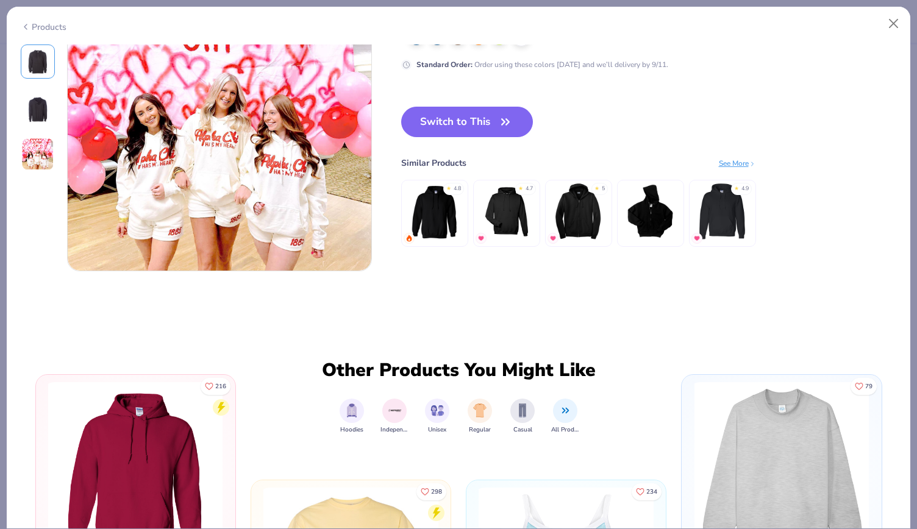
click at [734, 162] on div "See More" at bounding box center [737, 162] width 37 height 11
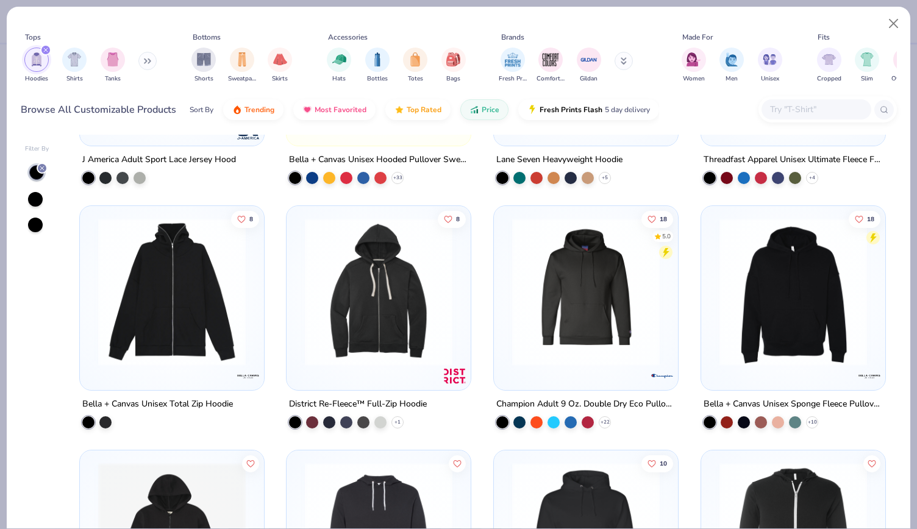
scroll to position [1208, 0]
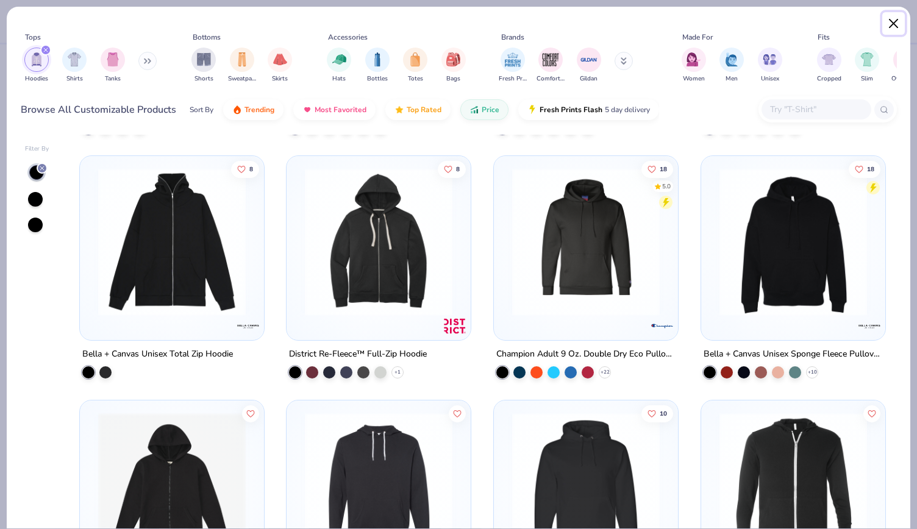
click at [889, 30] on button "Close" at bounding box center [894, 23] width 23 height 23
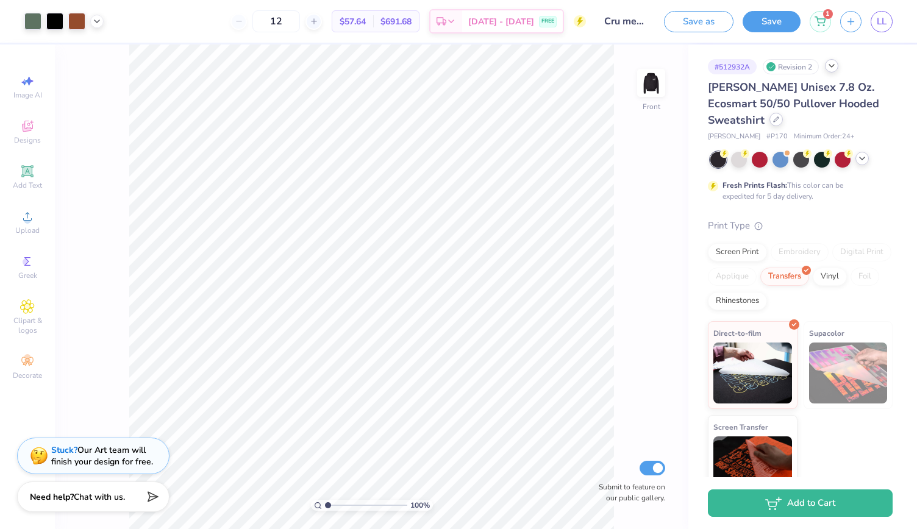
click at [775, 125] on div at bounding box center [776, 119] width 13 height 13
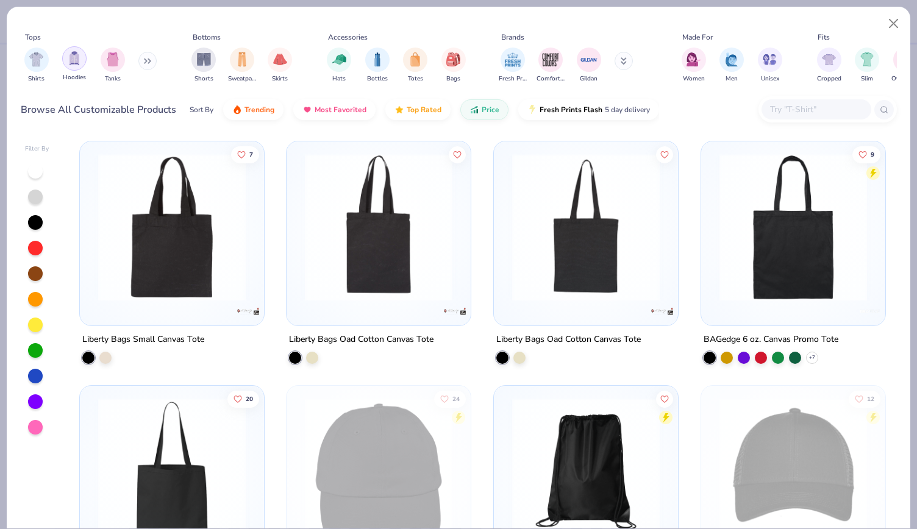
click at [73, 61] on img "filter for Hoodies" at bounding box center [74, 58] width 13 height 14
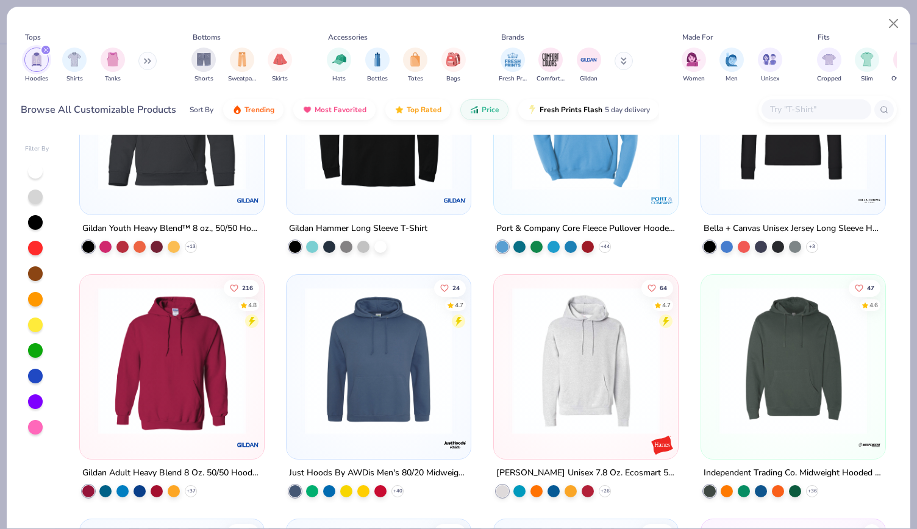
scroll to position [228, 0]
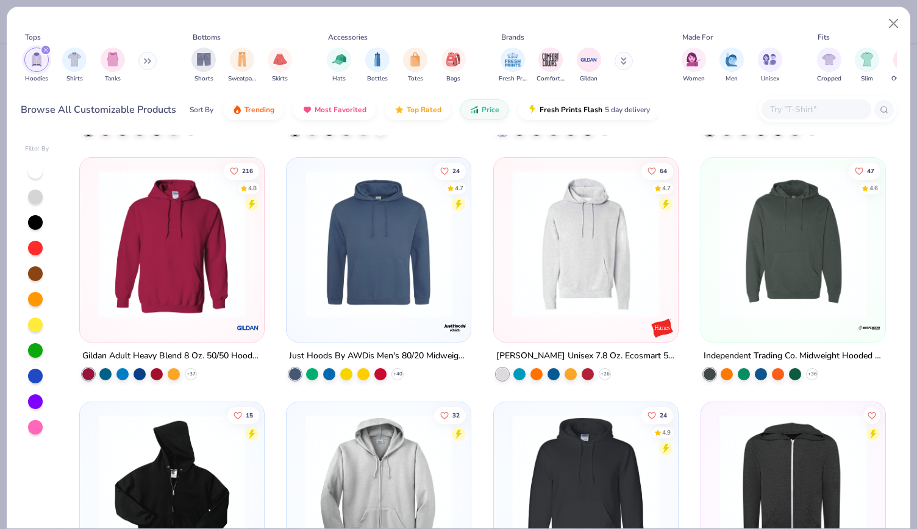
click at [747, 317] on div at bounding box center [793, 247] width 172 height 166
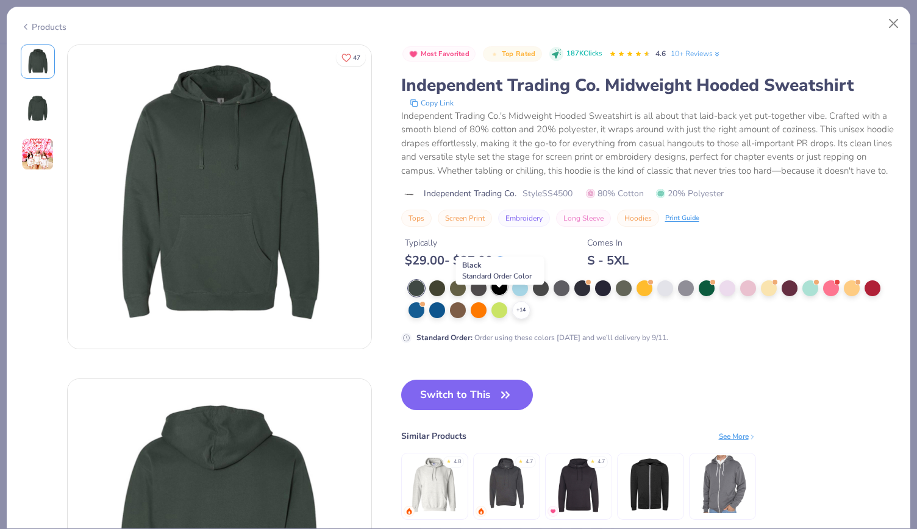
click at [500, 295] on div at bounding box center [500, 287] width 16 height 16
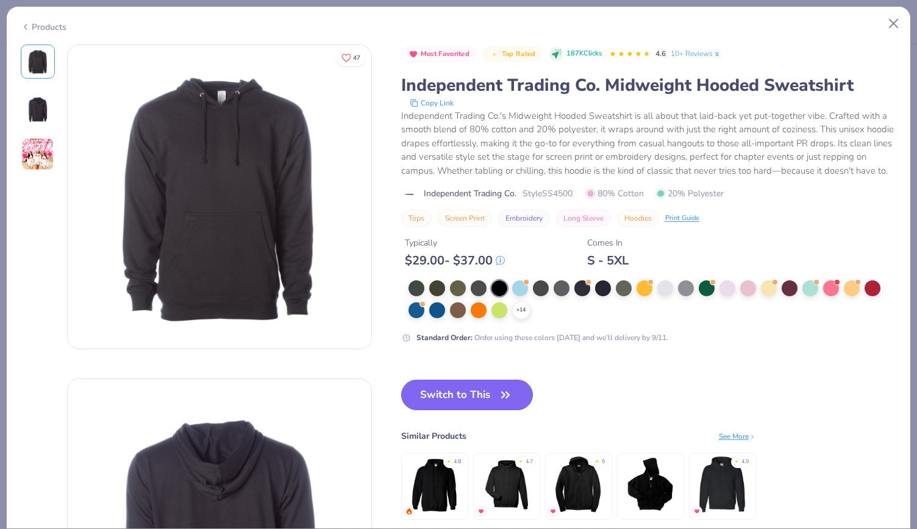
click at [480, 406] on button "Switch to This" at bounding box center [467, 395] width 132 height 30
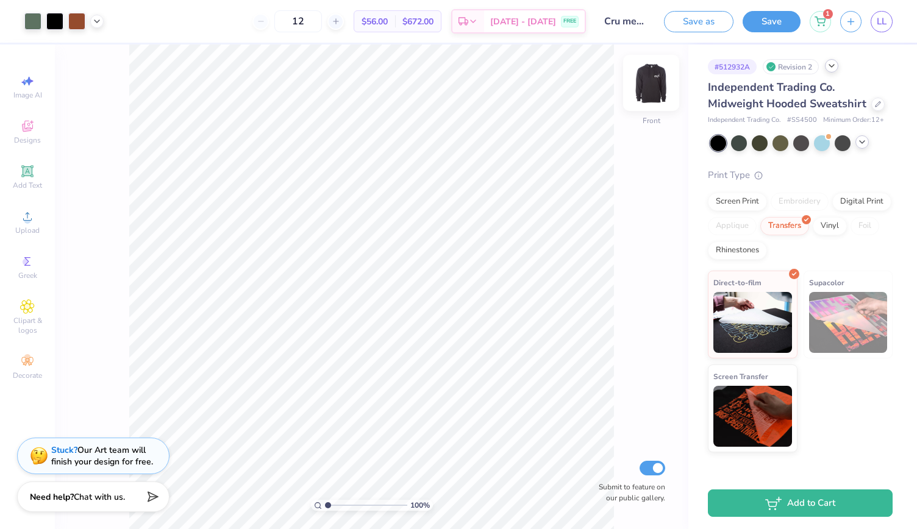
click at [652, 84] on img at bounding box center [651, 83] width 49 height 49
click at [652, 84] on img at bounding box center [651, 83] width 24 height 24
click at [872, 108] on div at bounding box center [878, 102] width 13 height 13
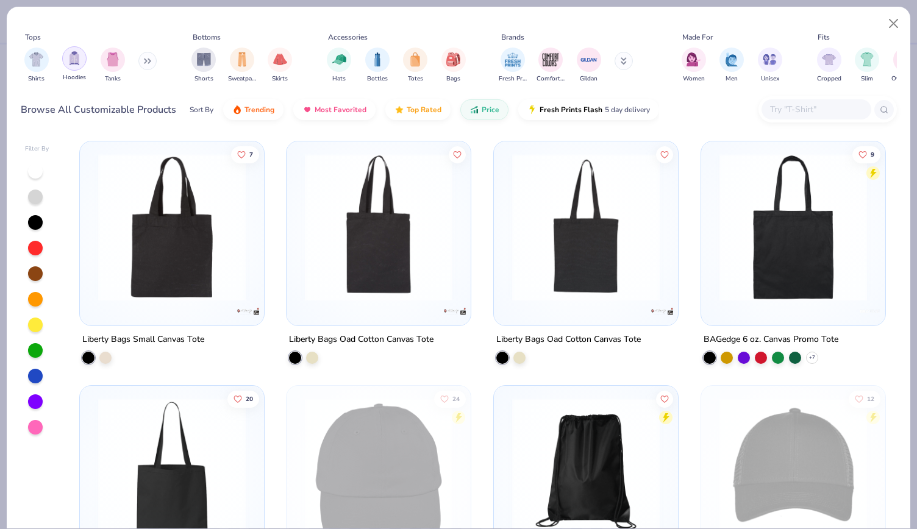
click at [68, 63] on img "filter for Hoodies" at bounding box center [74, 58] width 13 height 14
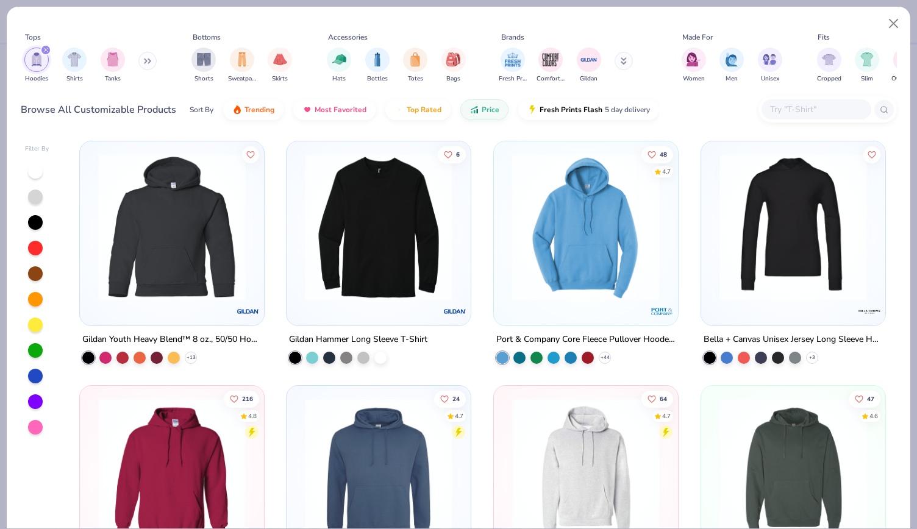
scroll to position [221, 0]
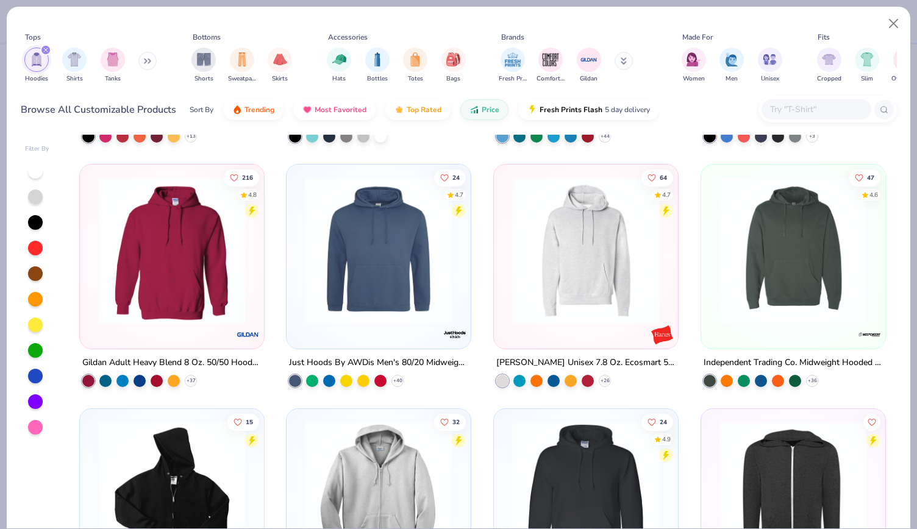
click at [372, 312] on img at bounding box center [379, 251] width 160 height 148
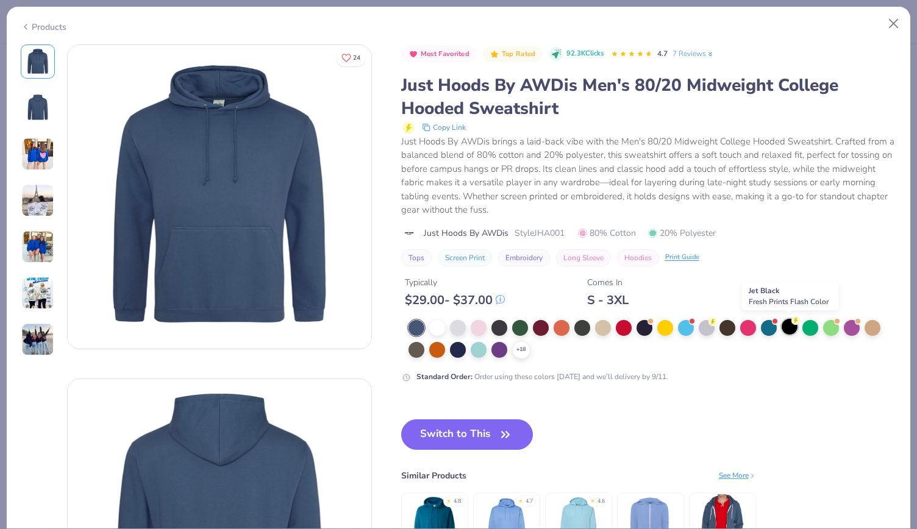
click at [792, 324] on div at bounding box center [790, 327] width 16 height 16
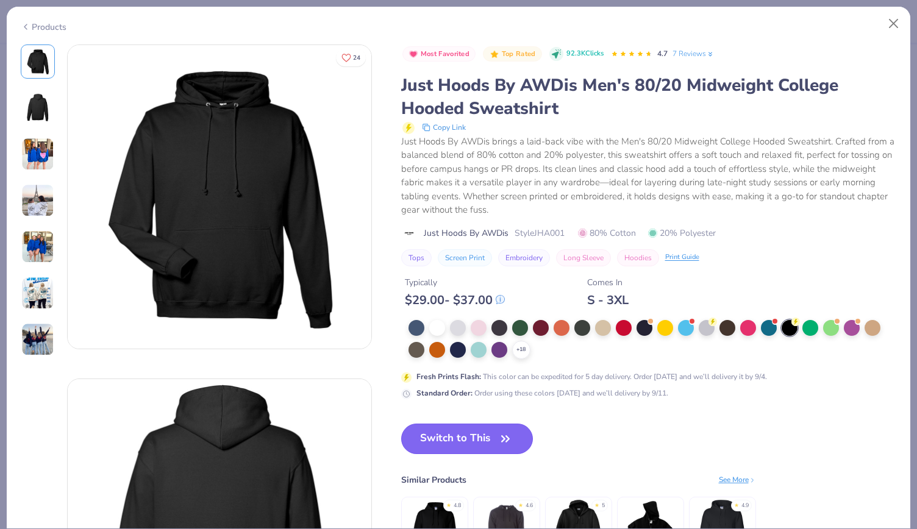
click at [487, 438] on button "Switch to This" at bounding box center [467, 439] width 132 height 30
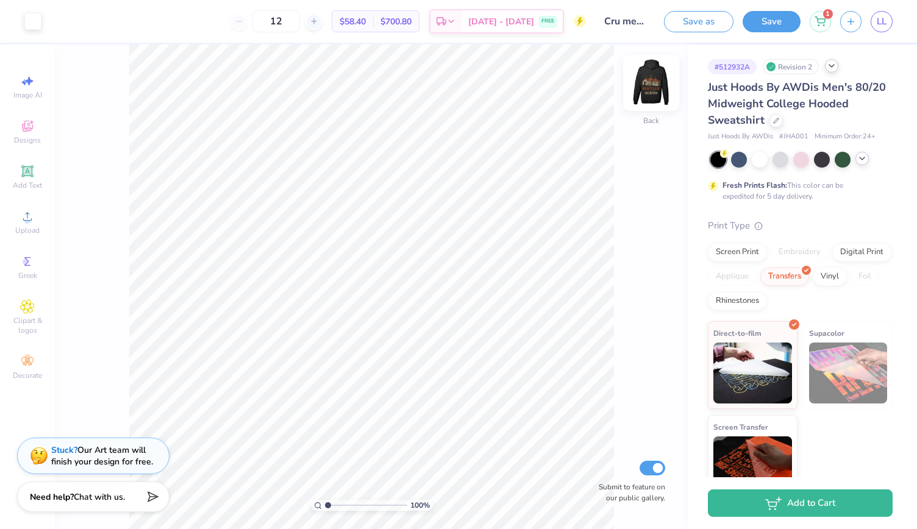
click at [650, 78] on img at bounding box center [651, 83] width 49 height 49
click at [822, 26] on div "1" at bounding box center [820, 19] width 21 height 21
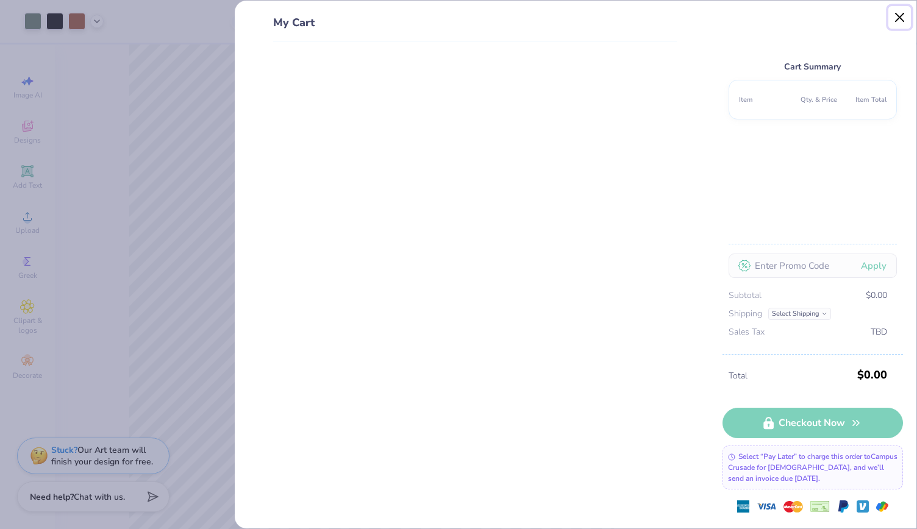
click at [908, 19] on button "Close" at bounding box center [900, 17] width 23 height 23
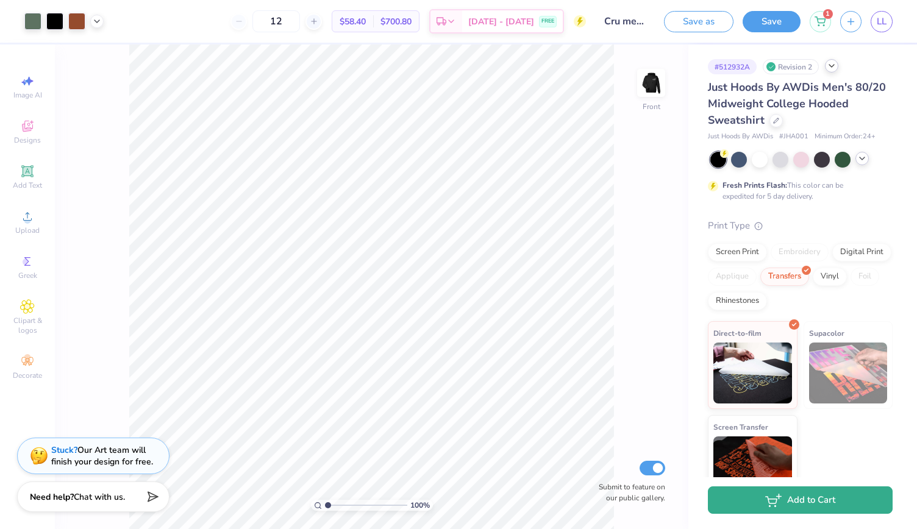
click at [779, 506] on icon "button" at bounding box center [773, 500] width 16 height 13
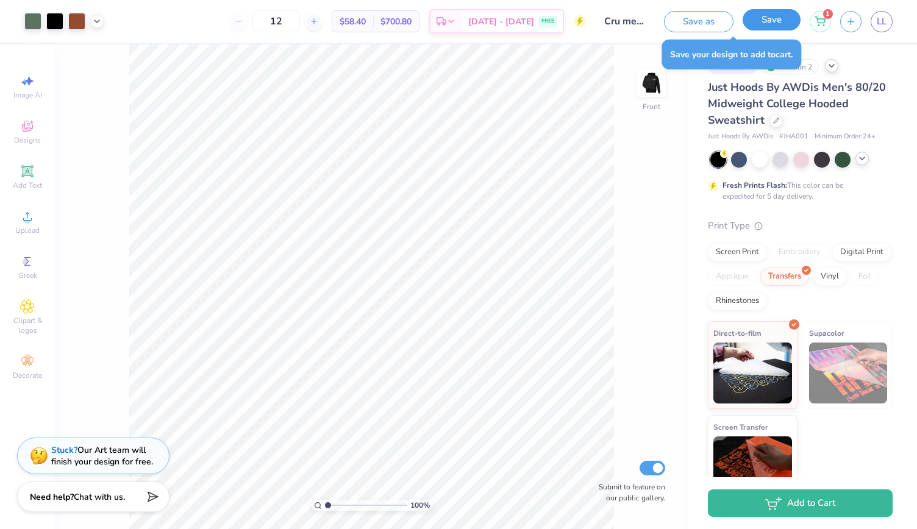
click at [776, 31] on div "Save" at bounding box center [772, 21] width 58 height 21
click at [784, 18] on button "Save" at bounding box center [772, 19] width 58 height 21
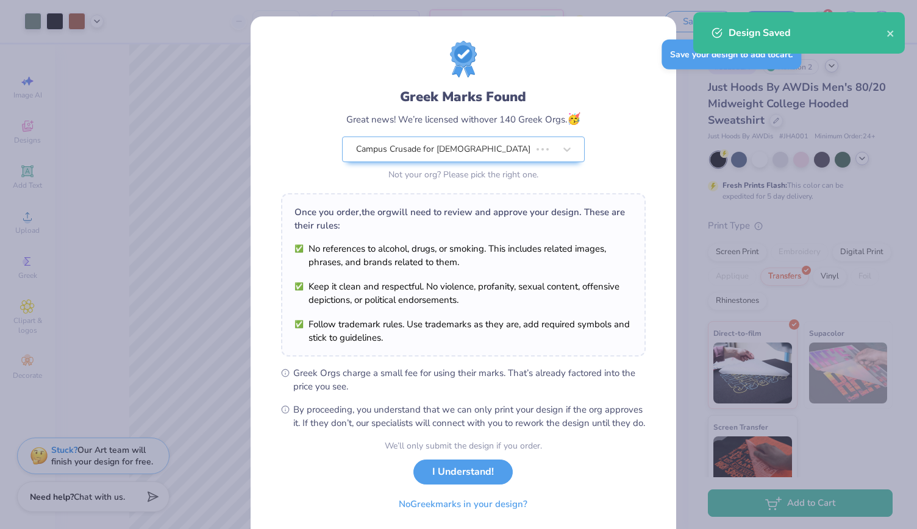
click at [884, 34] on div "Design Saved" at bounding box center [808, 33] width 158 height 15
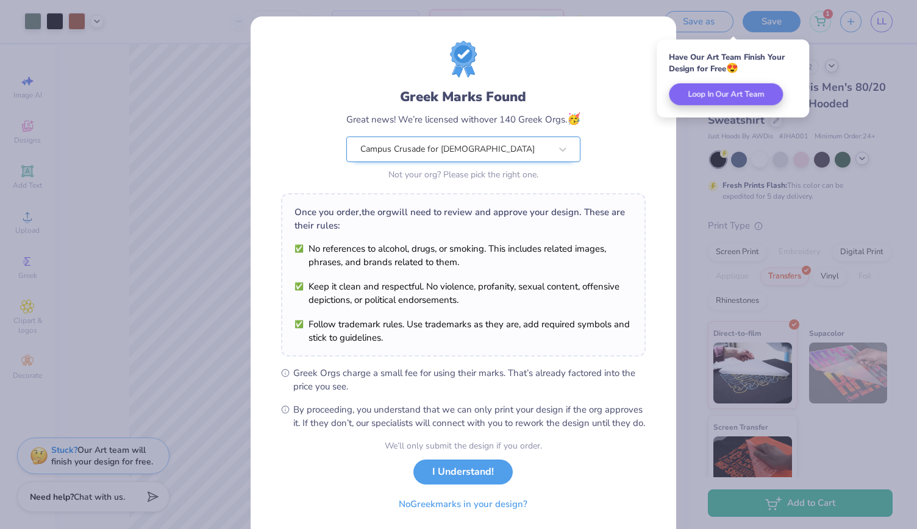
click at [523, 147] on div "Campus Crusade for [DEMOGRAPHIC_DATA]" at bounding box center [455, 149] width 193 height 24
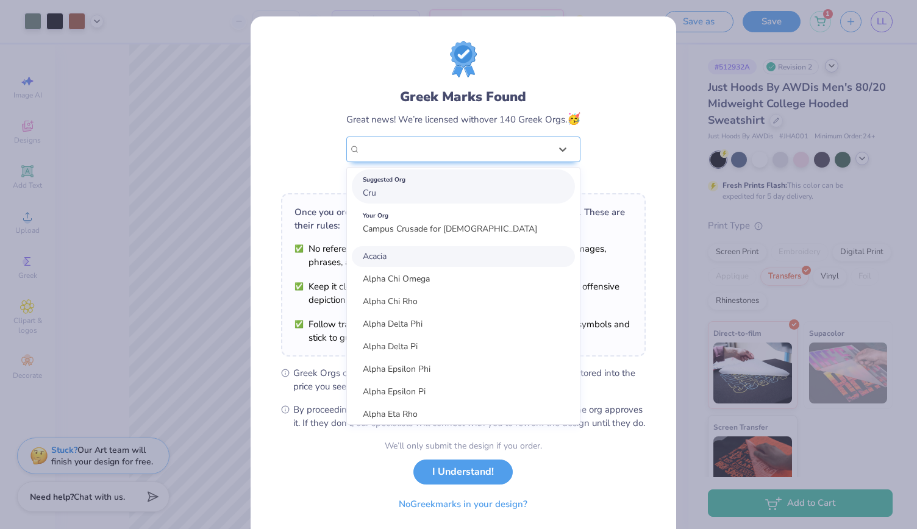
click at [413, 194] on div "Suggested Org Cru" at bounding box center [463, 187] width 223 height 34
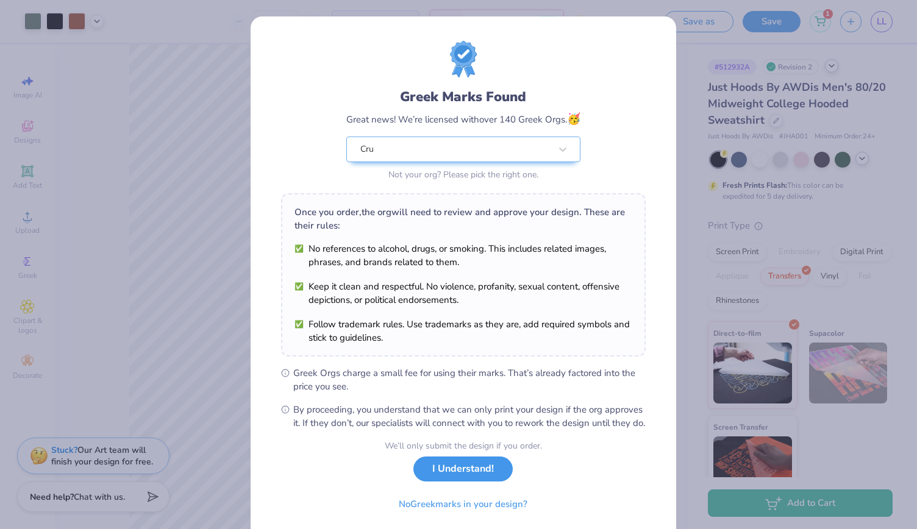
click at [470, 482] on button "I Understand!" at bounding box center [463, 469] width 99 height 25
select select "Member apparel for registered Student Organization / Department / School"
select select "University"
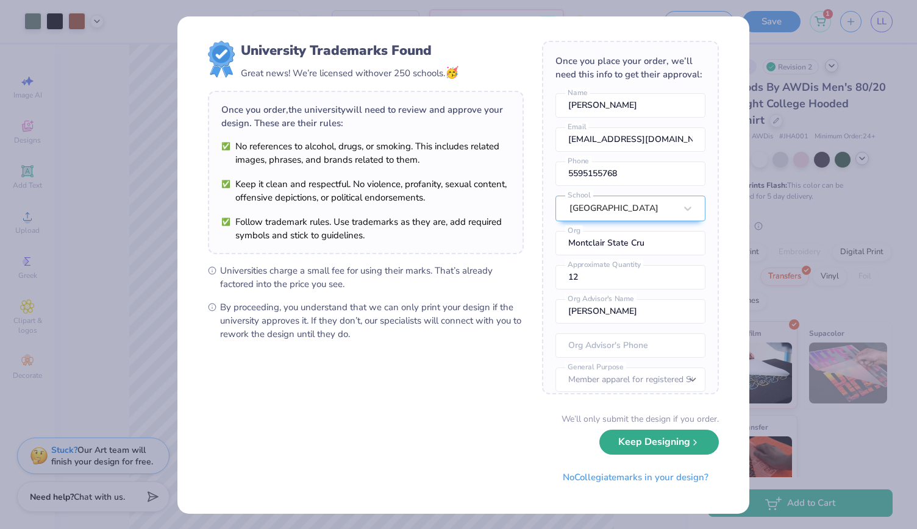
click at [673, 452] on button "Keep Designing" at bounding box center [660, 442] width 120 height 25
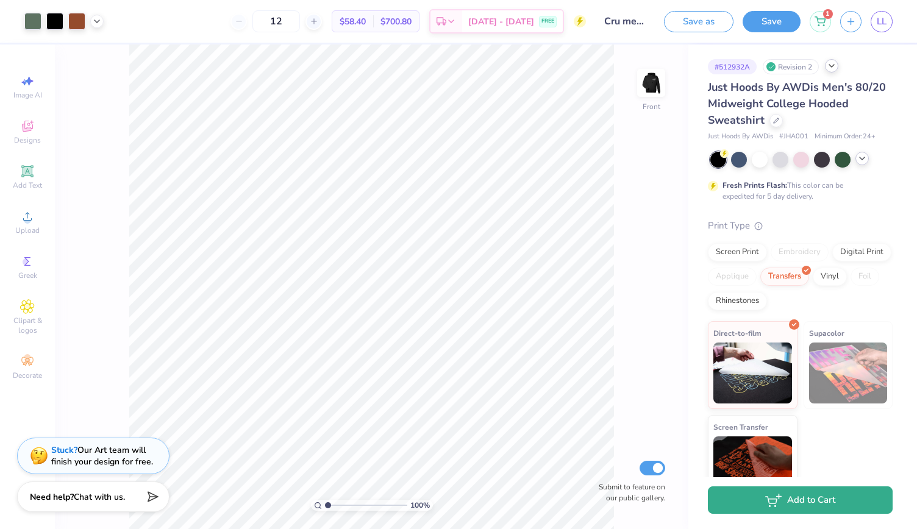
click at [825, 506] on button "Add to Cart" at bounding box center [800, 500] width 185 height 27
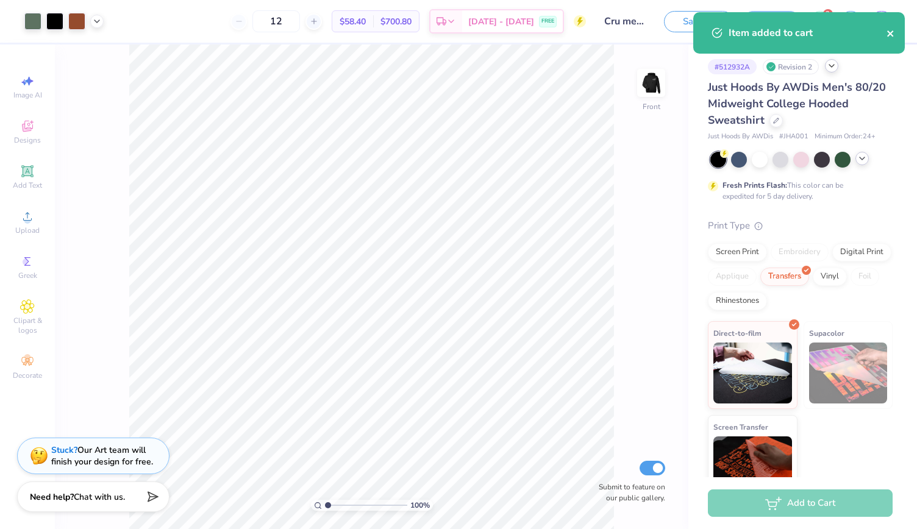
click at [892, 29] on icon "close" at bounding box center [891, 34] width 9 height 10
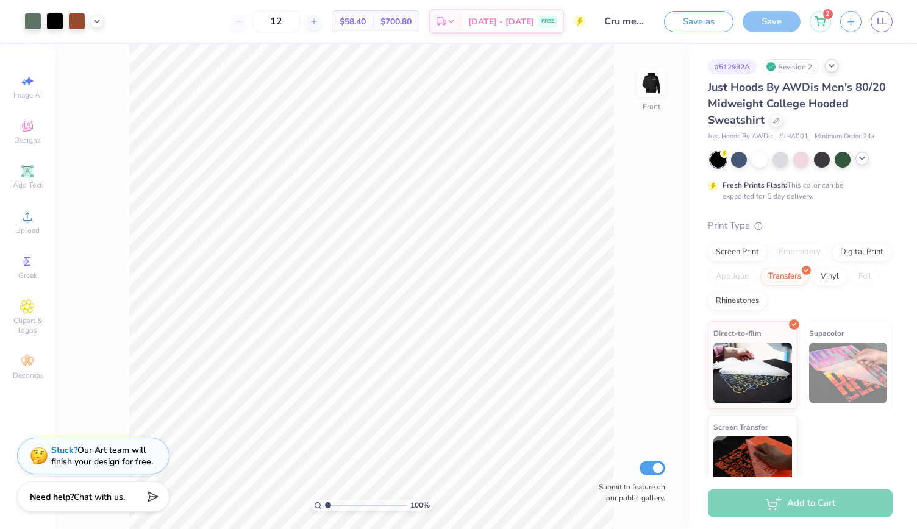
click at [816, 13] on div "Item added to cart" at bounding box center [799, 37] width 217 height 55
click at [817, 18] on icon at bounding box center [820, 20] width 11 height 10
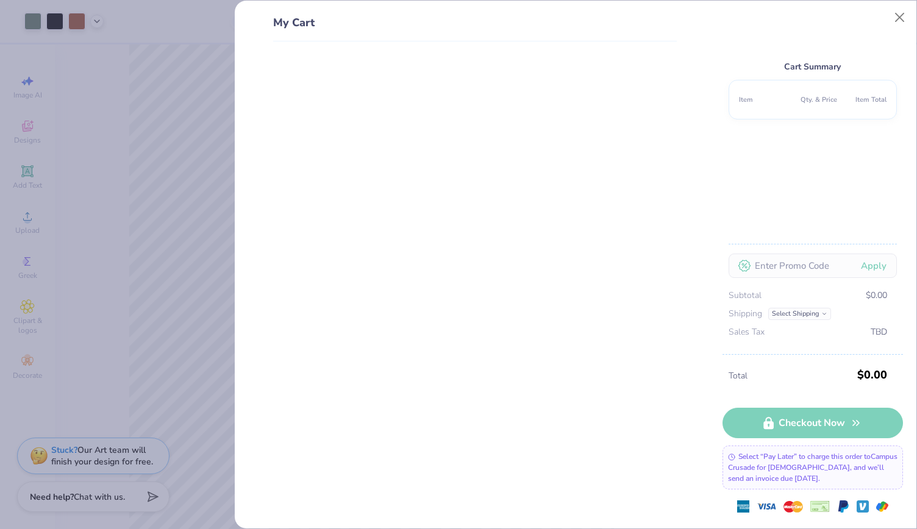
click at [838, 470] on div "Select “Pay Later” to charge this order to Campus Crusade for [DEMOGRAPHIC_DATA…" at bounding box center [813, 468] width 181 height 44
click at [818, 468] on div "Select “Pay Later” to charge this order to Campus Crusade for [DEMOGRAPHIC_DATA…" at bounding box center [813, 468] width 181 height 44
drag, startPoint x: 818, startPoint y: 468, endPoint x: 742, endPoint y: 443, distance: 80.4
click at [742, 443] on div "Total $0.00 Checkout Now Select “Pay Later” to charge this order to Campus Crus…" at bounding box center [813, 441] width 181 height 174
click at [895, 31] on div "Cart Summary Item Qty. & Price Item Total Apply Subtotal $0.00 Shipping Select …" at bounding box center [813, 185] width 181 height 340
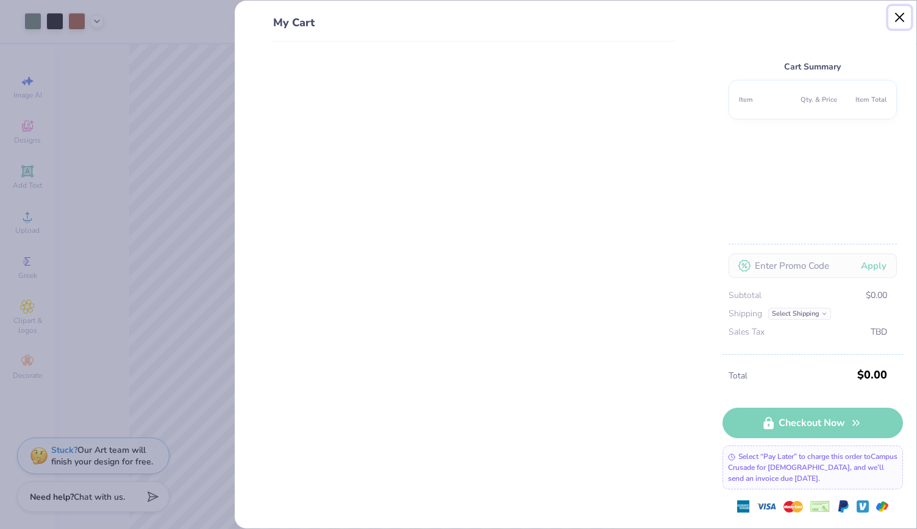
click at [895, 21] on button "Close" at bounding box center [900, 17] width 23 height 23
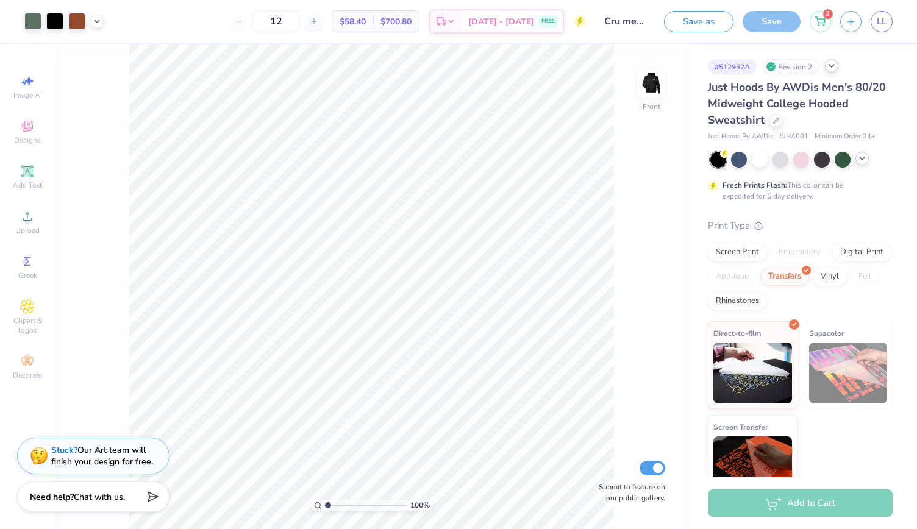
click at [864, 31] on div "LL" at bounding box center [866, 21] width 52 height 21
click at [867, 32] on div "LL" at bounding box center [866, 21] width 52 height 21
click at [887, 16] on span "LL" at bounding box center [882, 22] width 10 height 14
